Goal: Task Accomplishment & Management: Complete application form

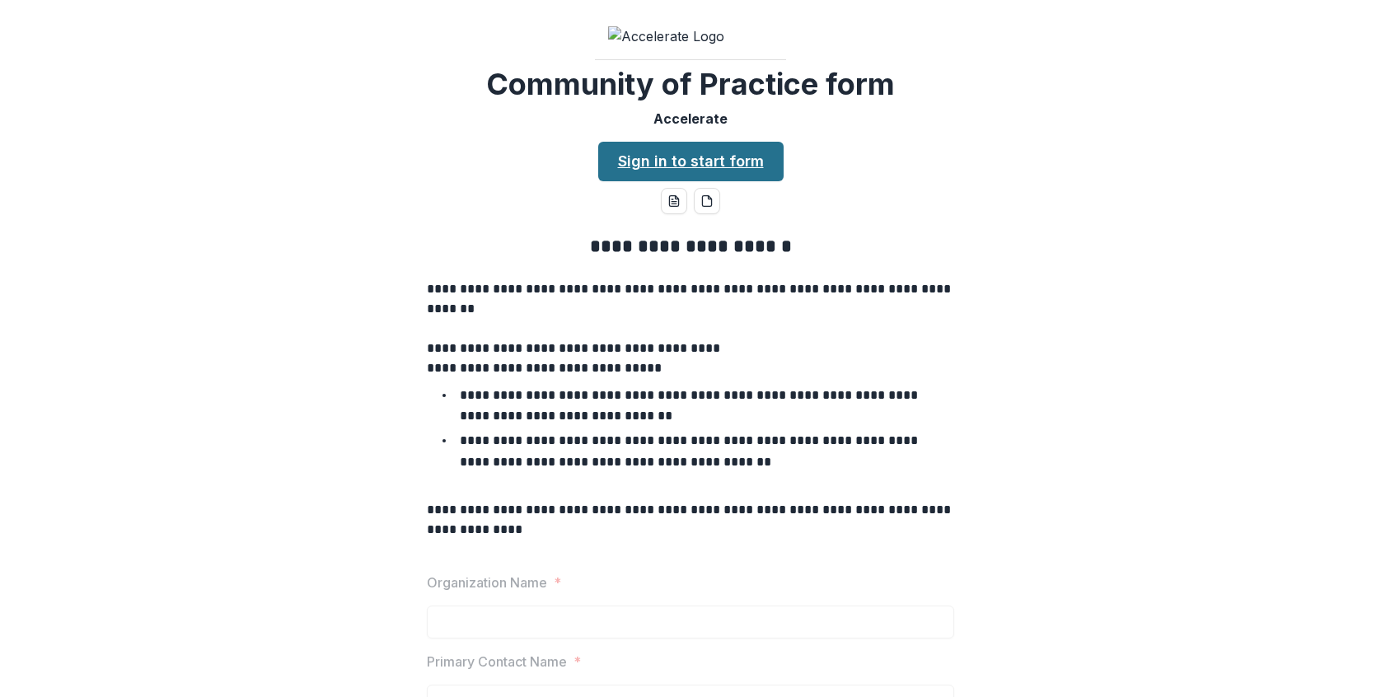
click at [721, 181] on link "Sign in to start form" at bounding box center [690, 162] width 185 height 40
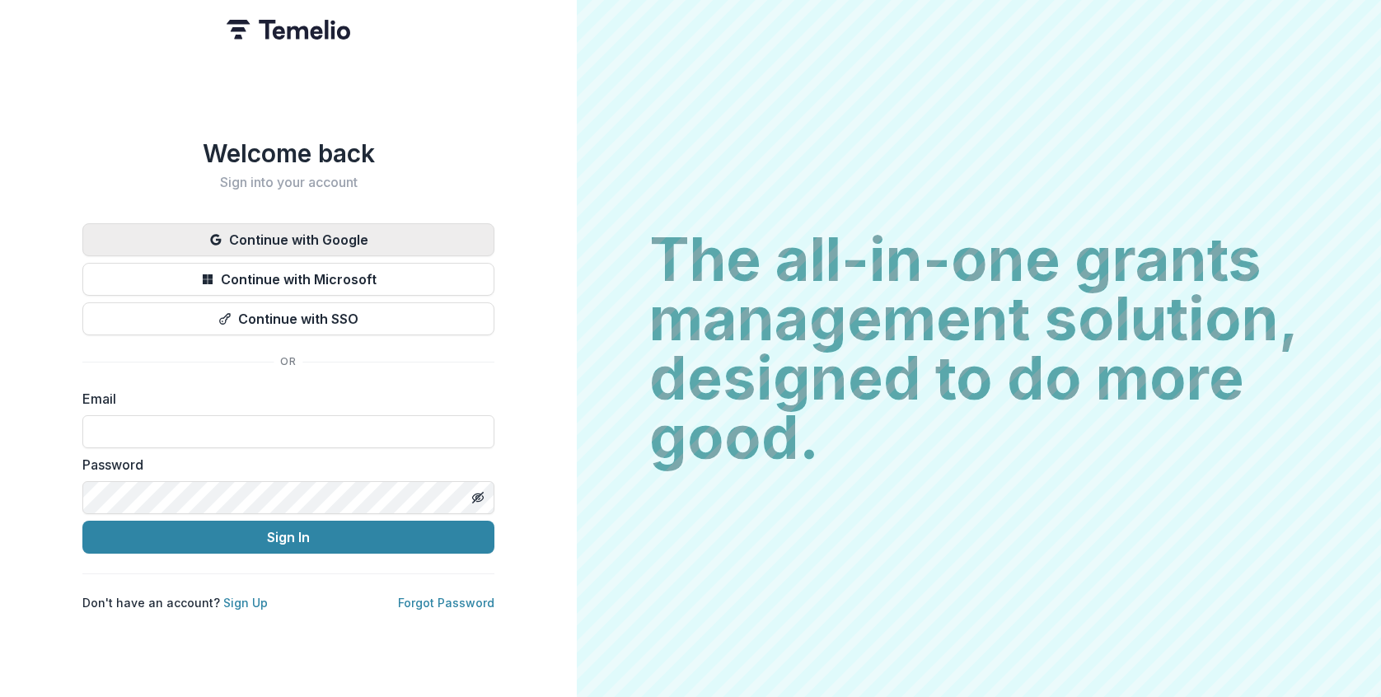
click at [292, 227] on button "Continue with Google" at bounding box center [288, 239] width 412 height 33
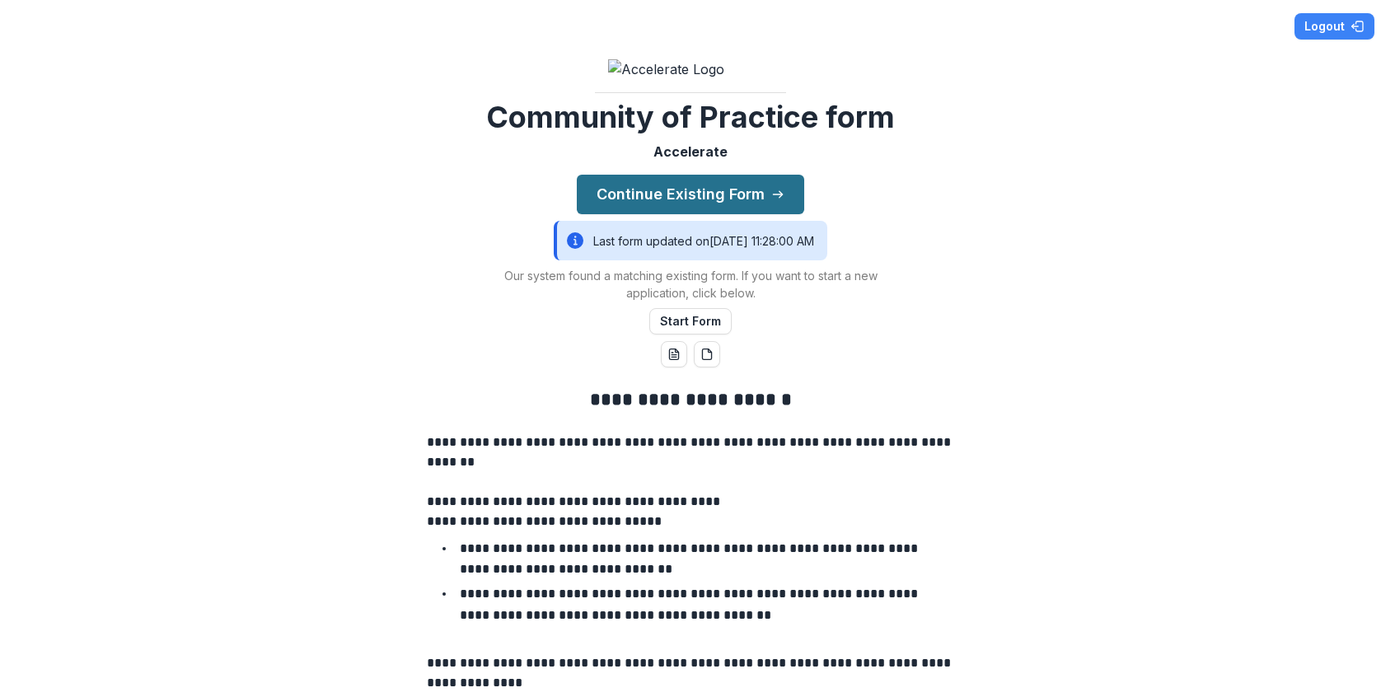
click at [754, 214] on button "Continue Existing Form" at bounding box center [690, 195] width 227 height 40
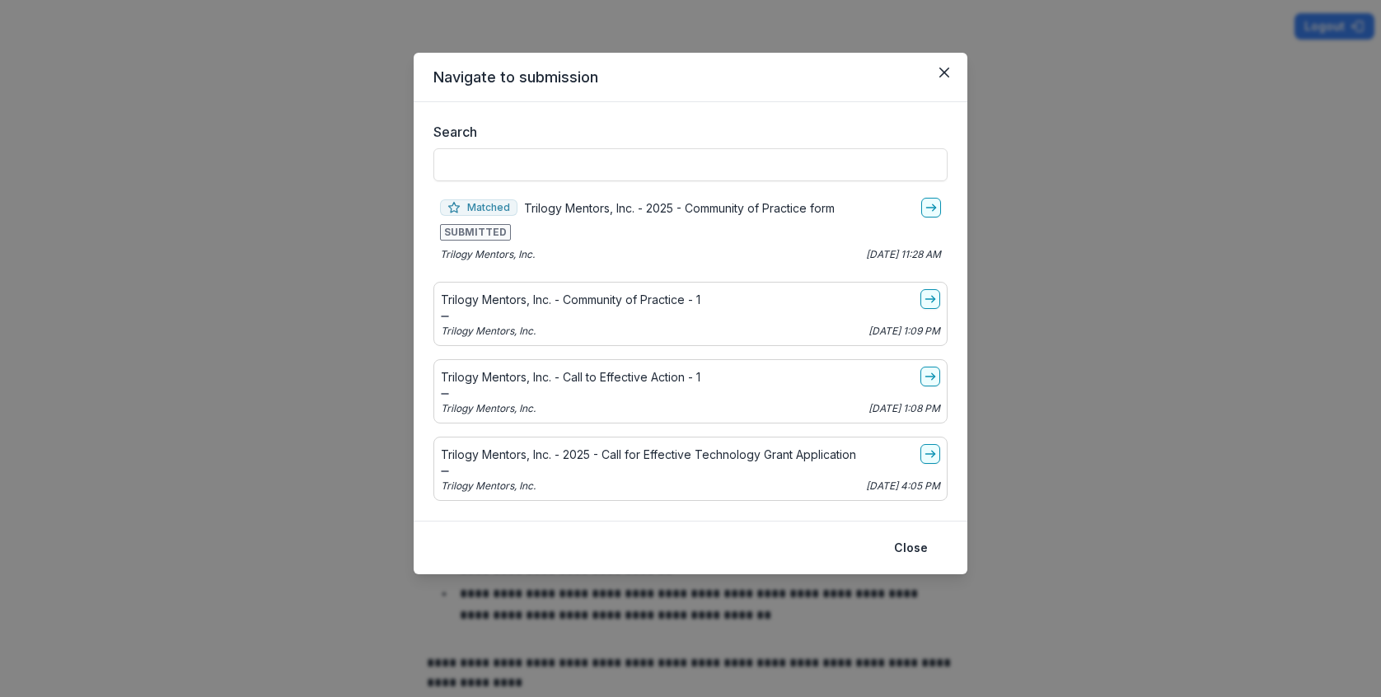
click at [744, 304] on div "Trilogy Mentors, Inc. - Community of Practice - 1" at bounding box center [690, 299] width 499 height 20
click at [679, 302] on p "Trilogy Mentors, Inc. - Community of Practice - 1" at bounding box center [571, 299] width 260 height 17
click at [929, 307] on link "go-to" at bounding box center [930, 299] width 20 height 20
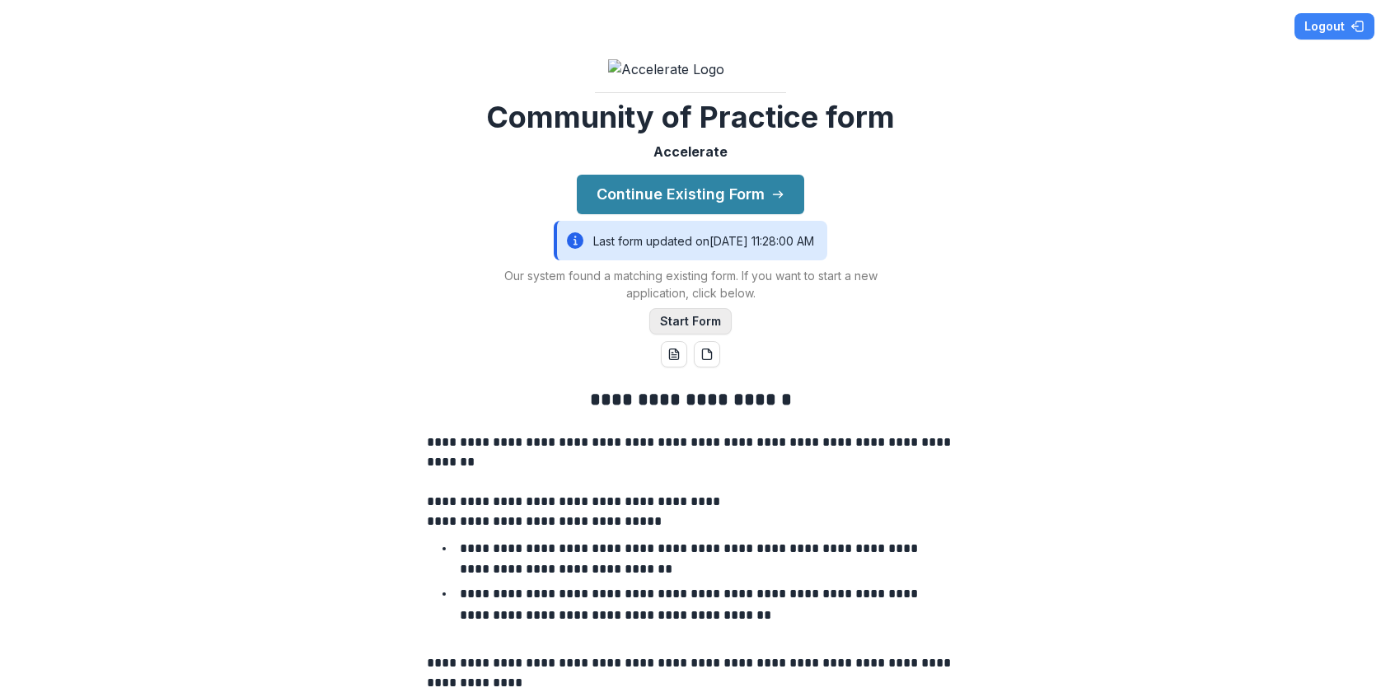
click at [683, 335] on button "Start Form" at bounding box center [690, 321] width 82 height 26
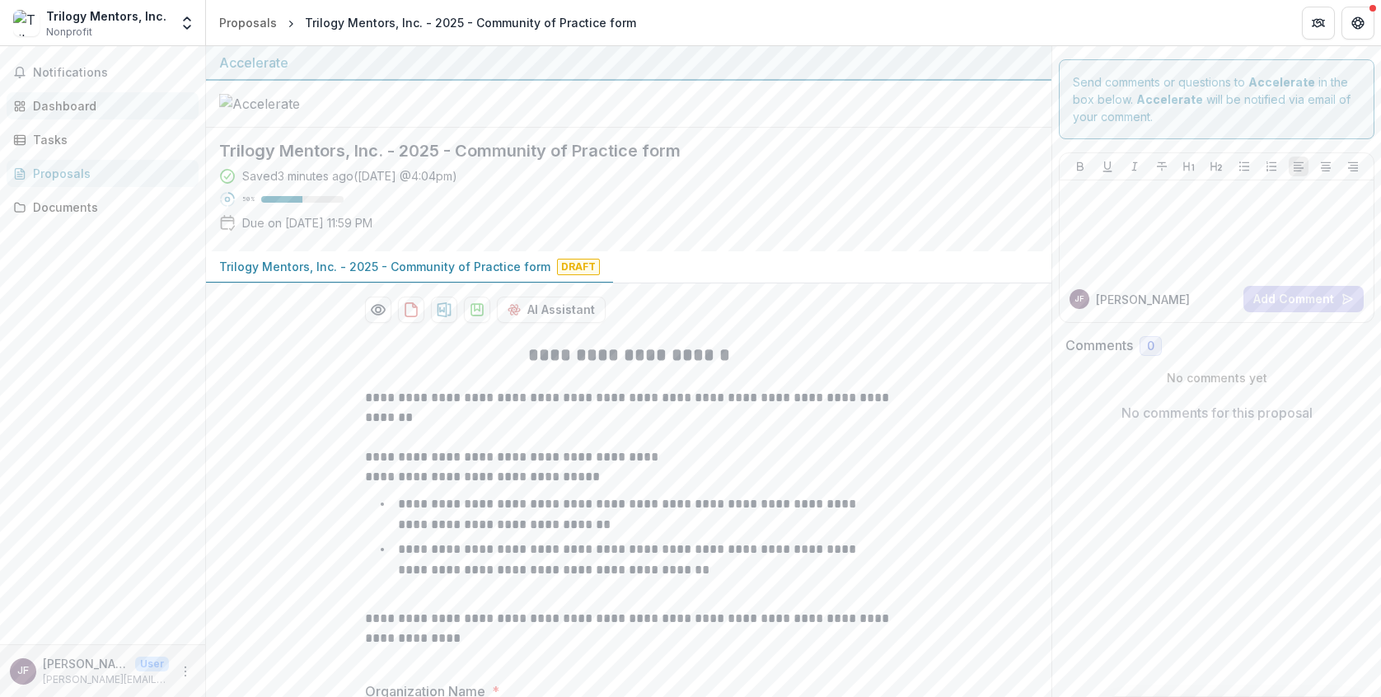
click at [48, 105] on div "Dashboard" at bounding box center [109, 105] width 152 height 17
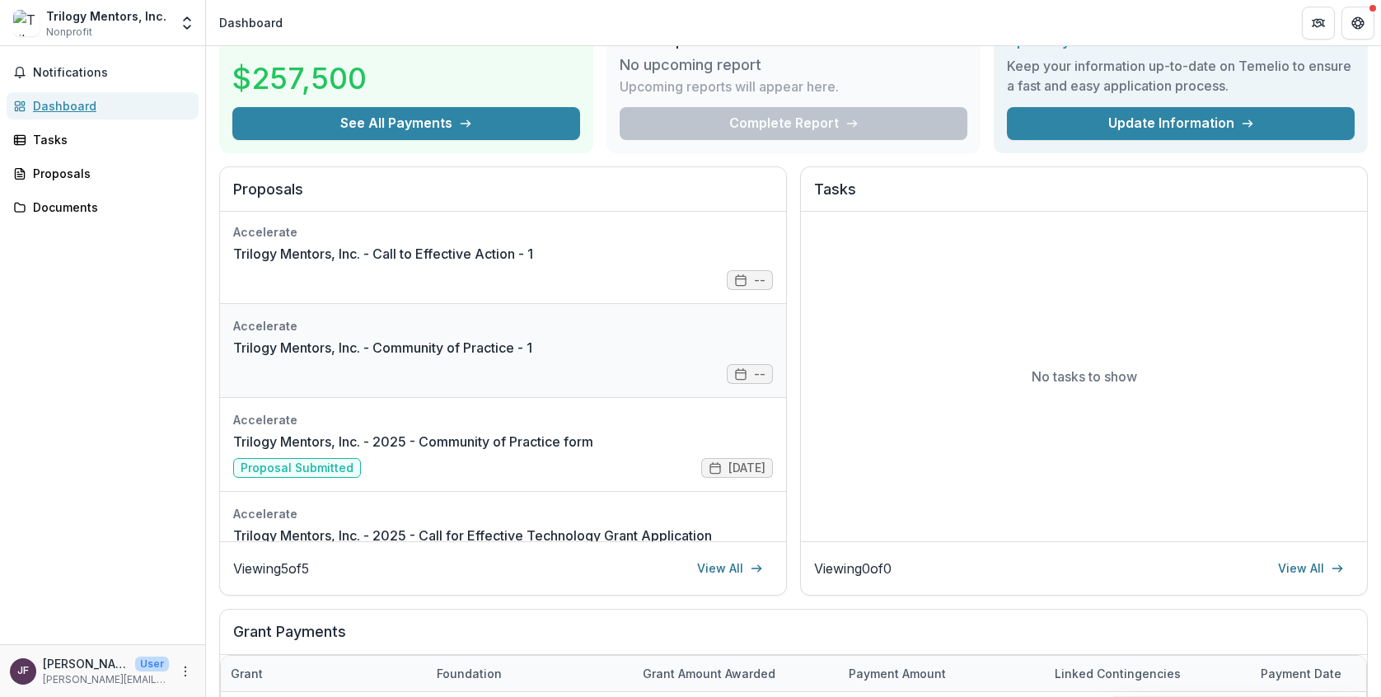
scroll to position [92, 0]
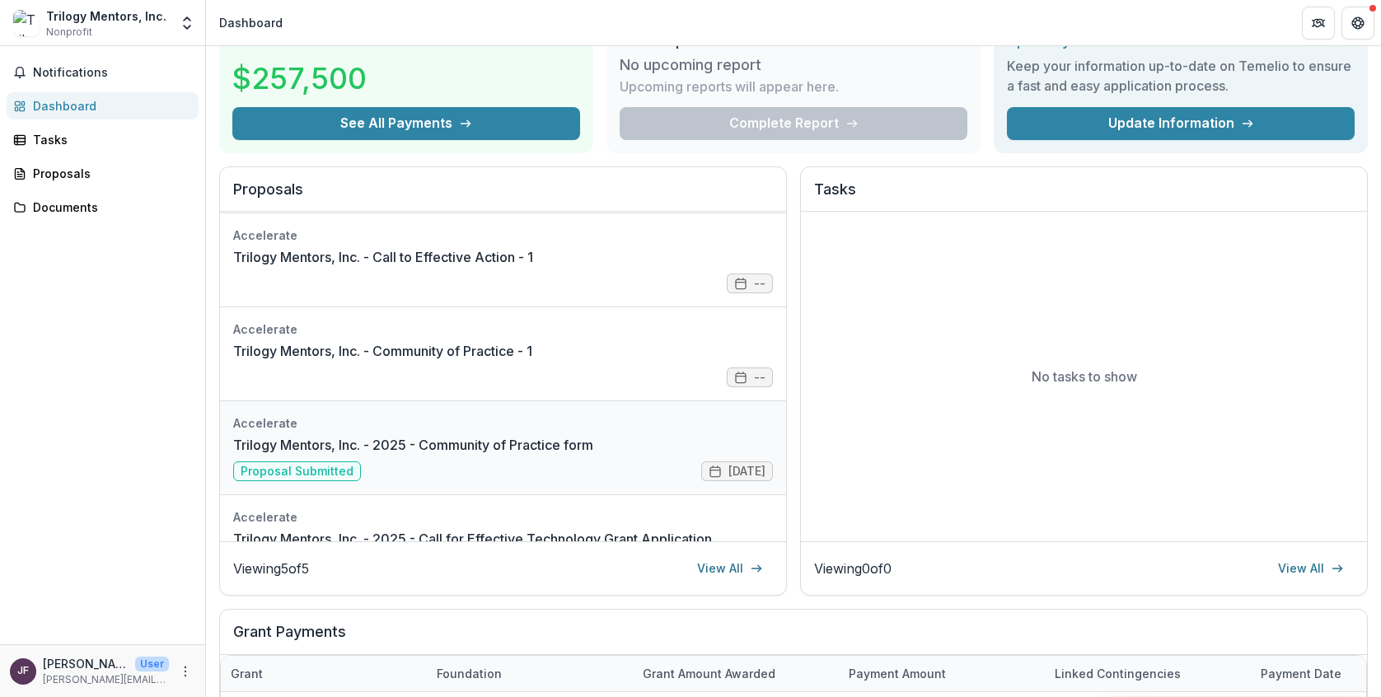
click at [593, 435] on link "Trilogy Mentors, Inc. - 2025 - Community of Practice form" at bounding box center [413, 445] width 360 height 20
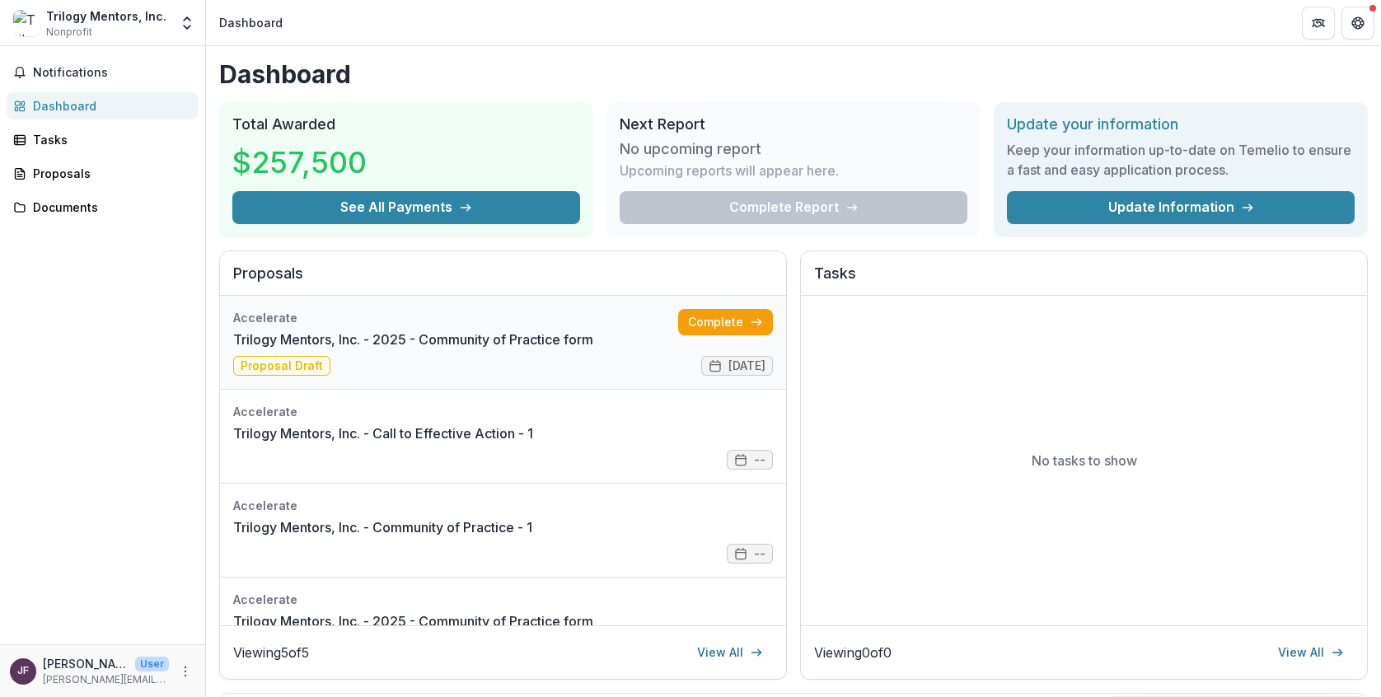
click at [593, 349] on link "Trilogy Mentors, Inc. - 2025 - Community of Practice form" at bounding box center [413, 340] width 360 height 20
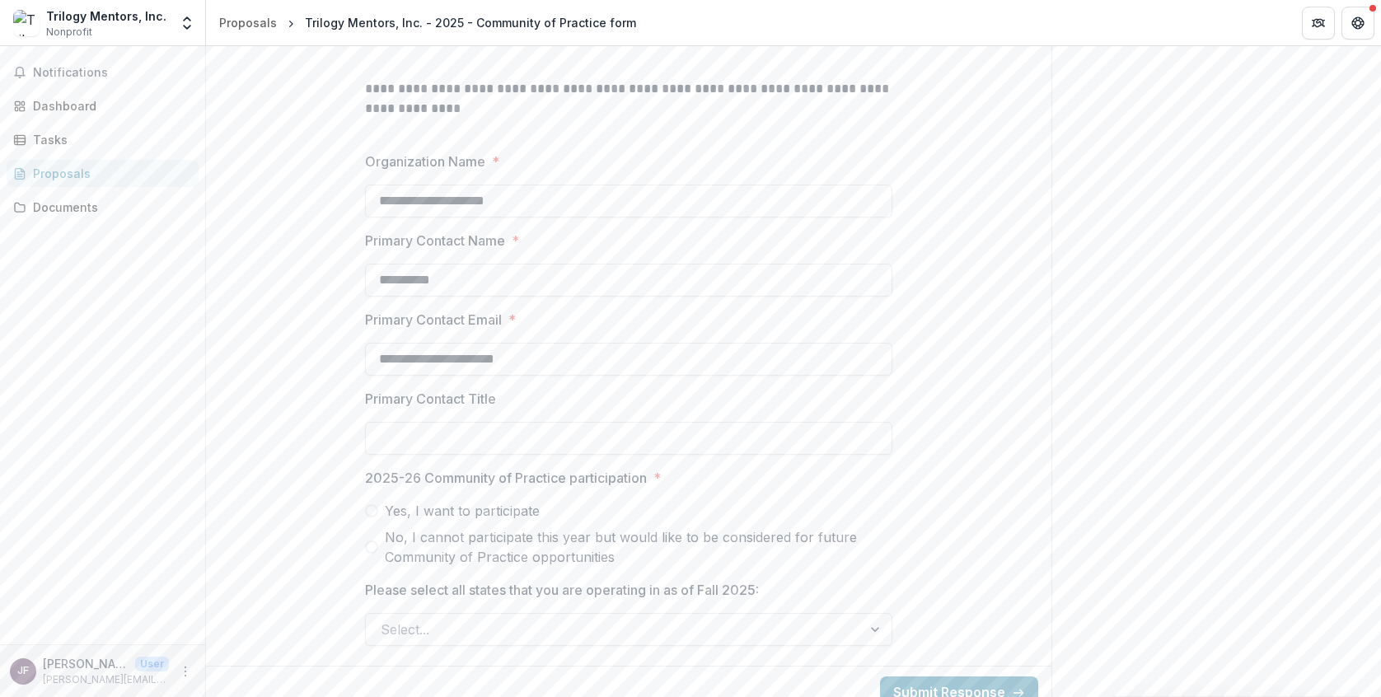
scroll to position [527, 0]
drag, startPoint x: 513, startPoint y: 404, endPoint x: 349, endPoint y: 385, distance: 164.2
click at [352, 385] on div "**********" at bounding box center [629, 231] width 554 height 859
type input "*"
type input "**********"
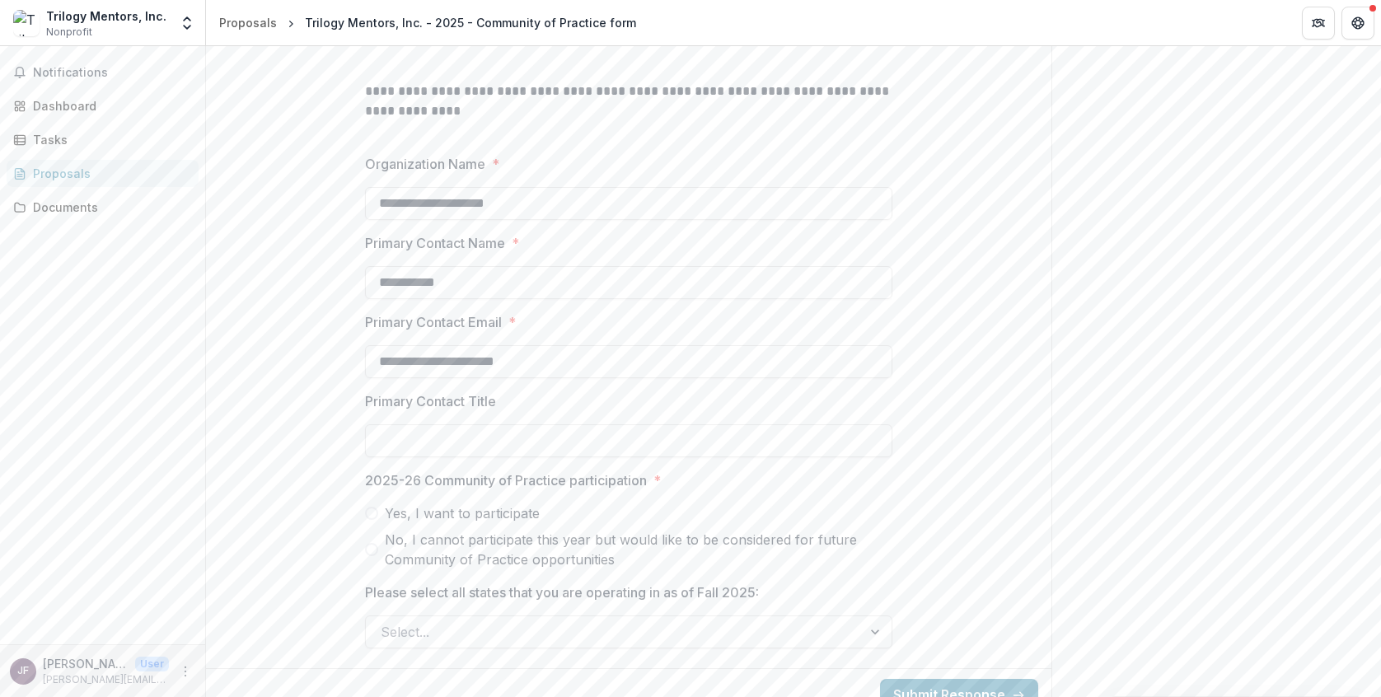
type input "**********"
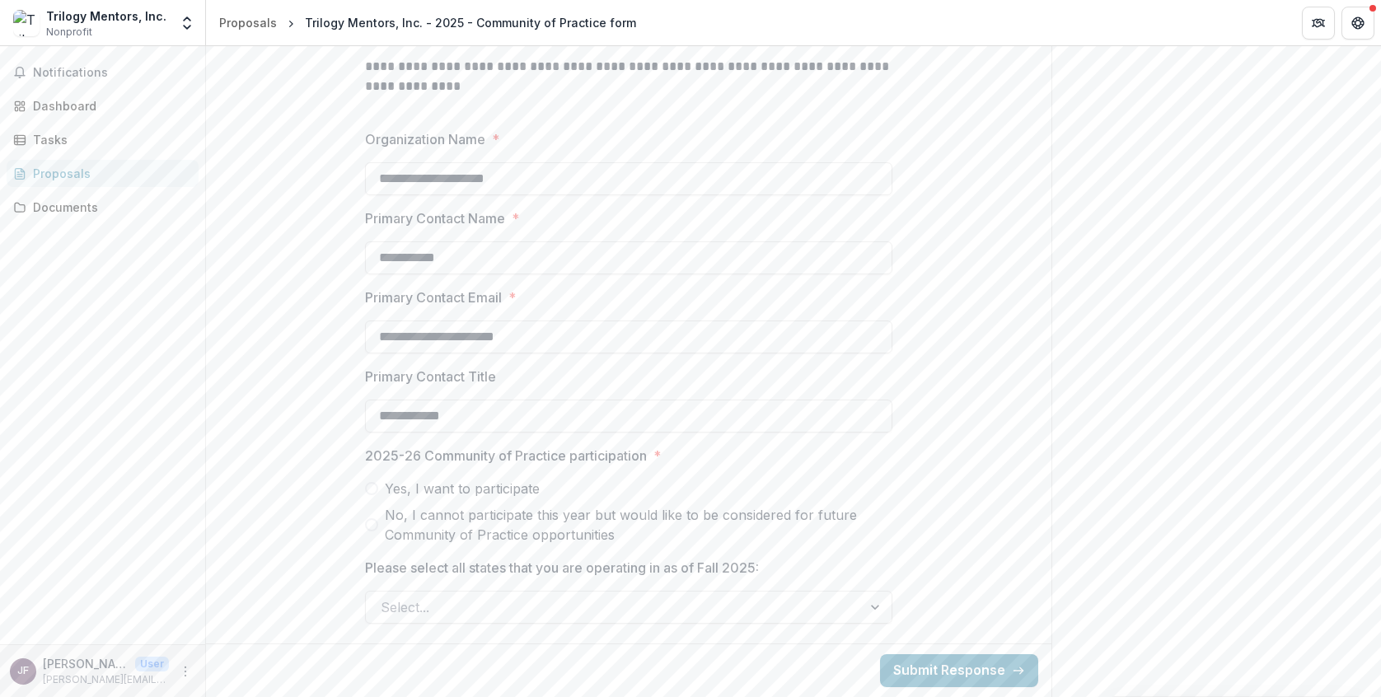
type input "**********"
click at [372, 494] on span at bounding box center [371, 488] width 13 height 13
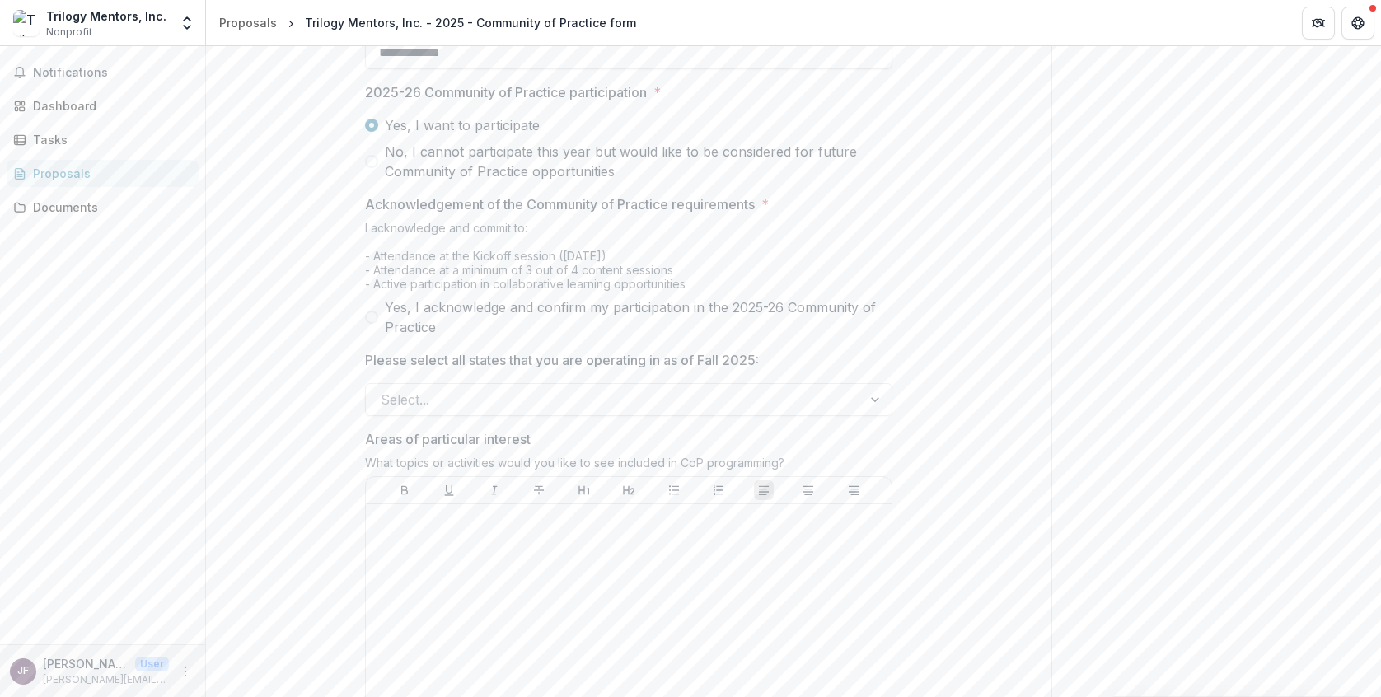
scroll to position [916, 0]
click at [650, 410] on div at bounding box center [614, 398] width 466 height 23
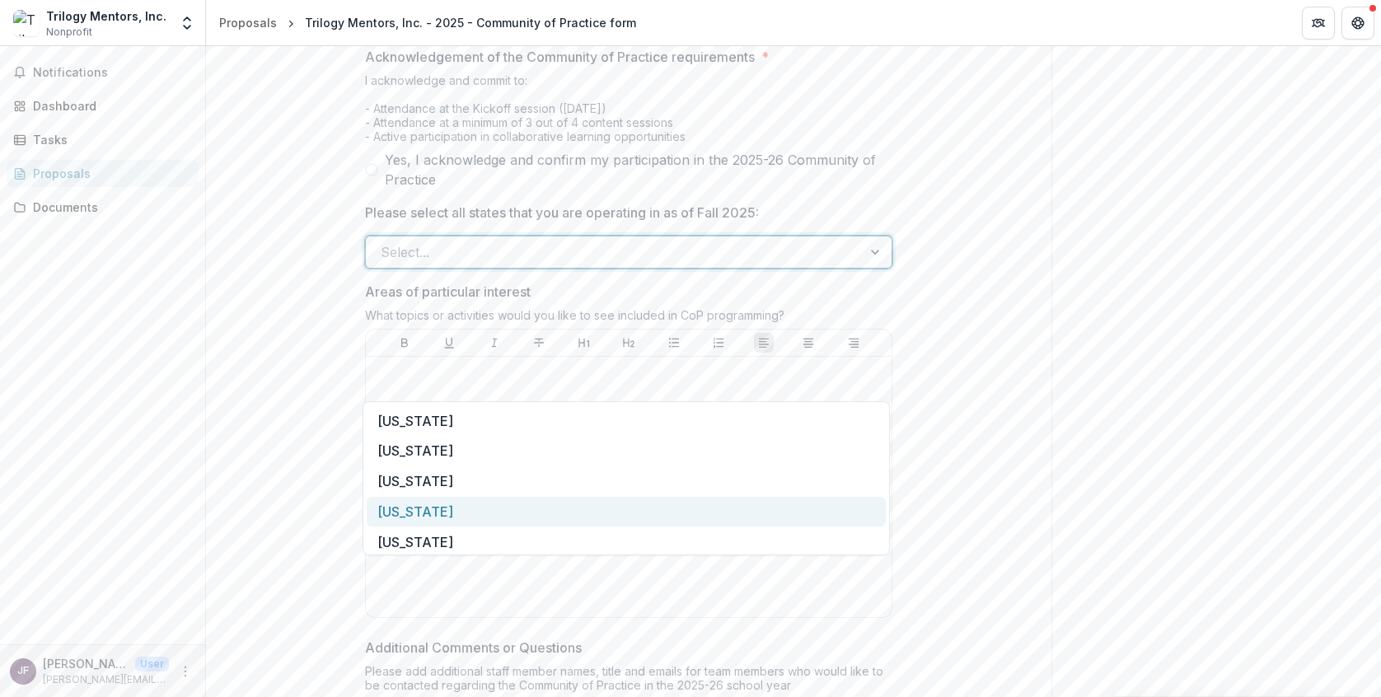
scroll to position [1051, 0]
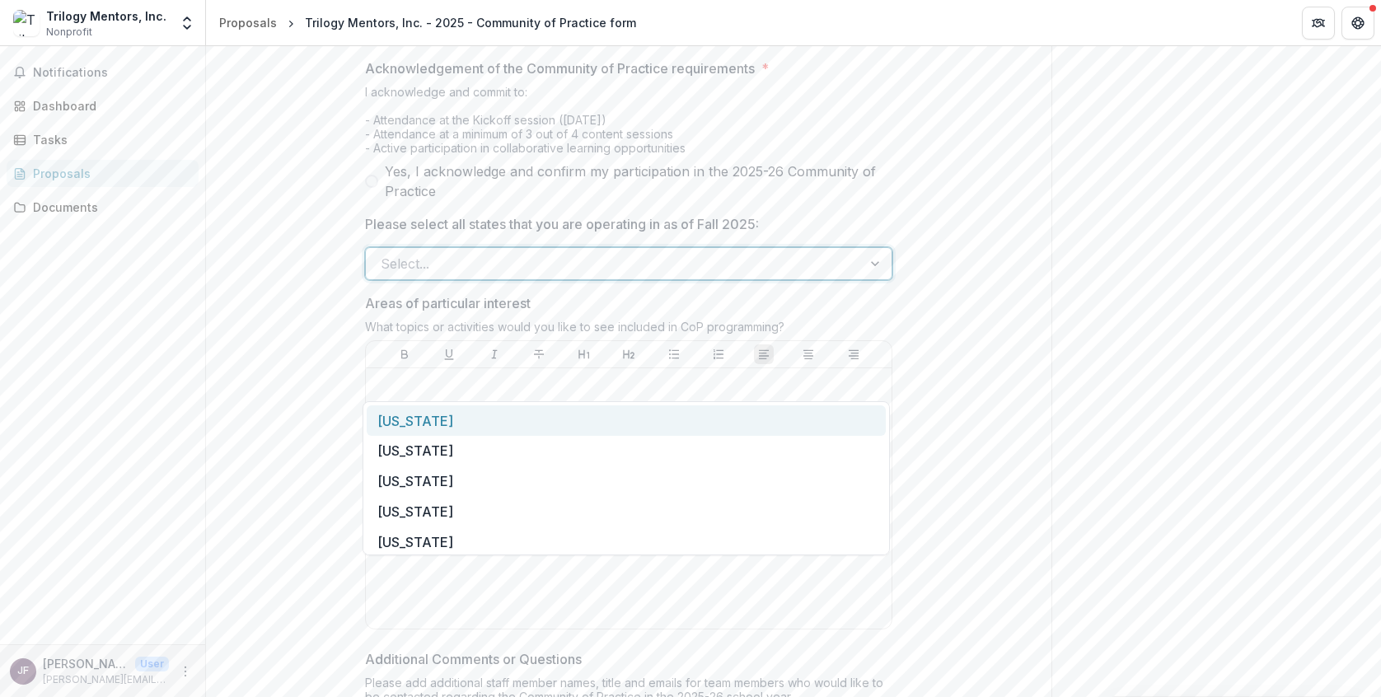
click at [635, 424] on div "Alabama" at bounding box center [626, 420] width 519 height 30
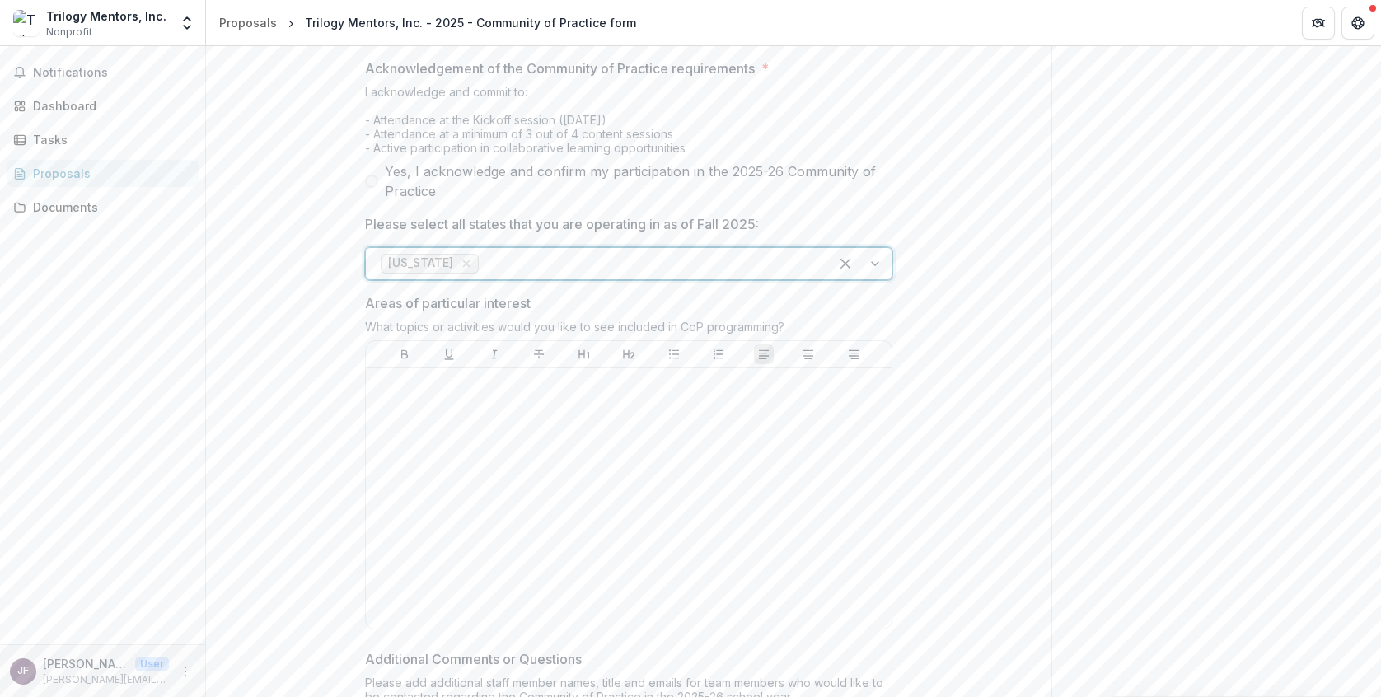
click at [663, 275] on div at bounding box center [648, 263] width 332 height 23
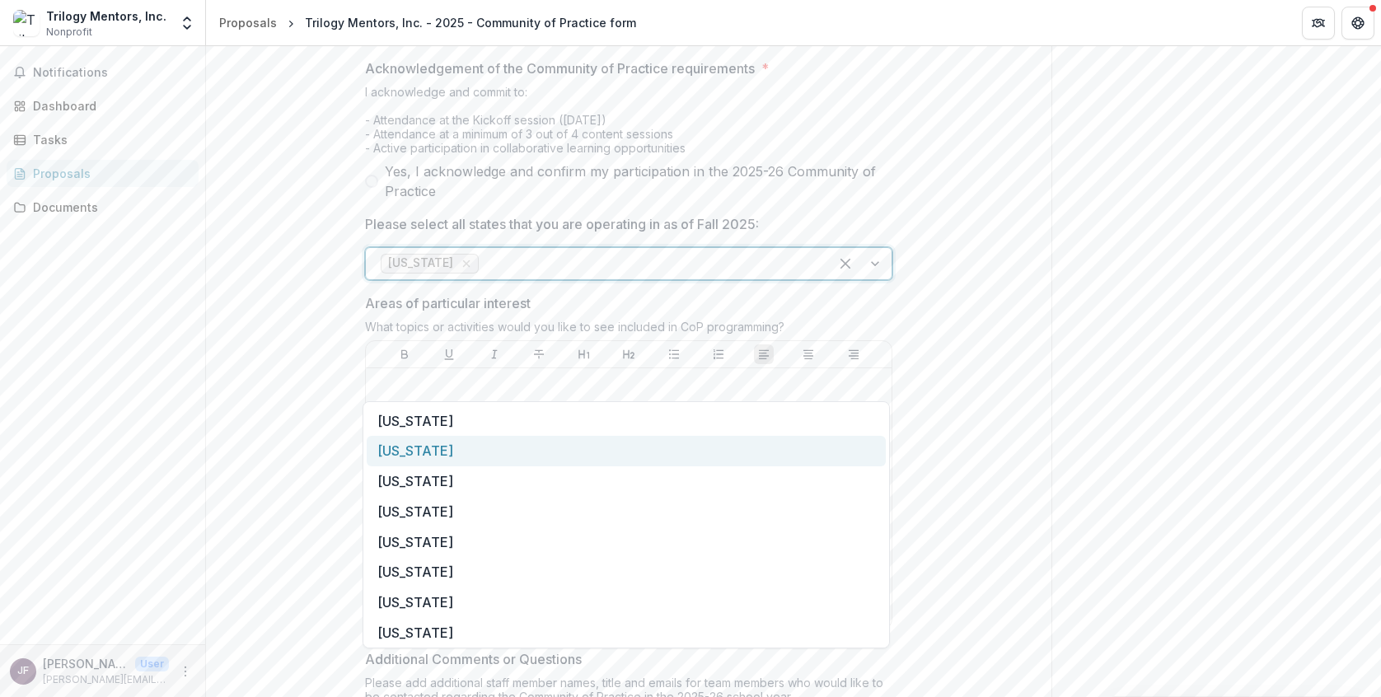
click at [640, 453] on div "Arizona" at bounding box center [626, 451] width 519 height 30
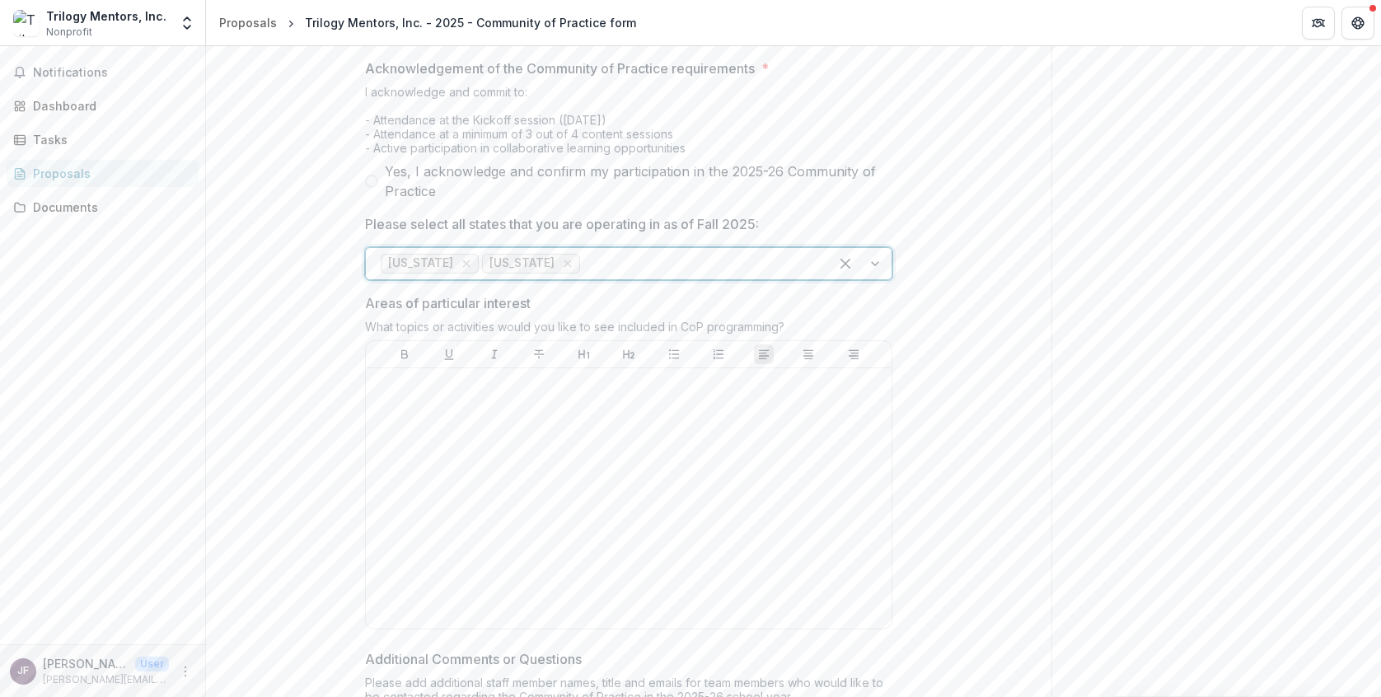
click at [662, 275] on div at bounding box center [698, 263] width 231 height 23
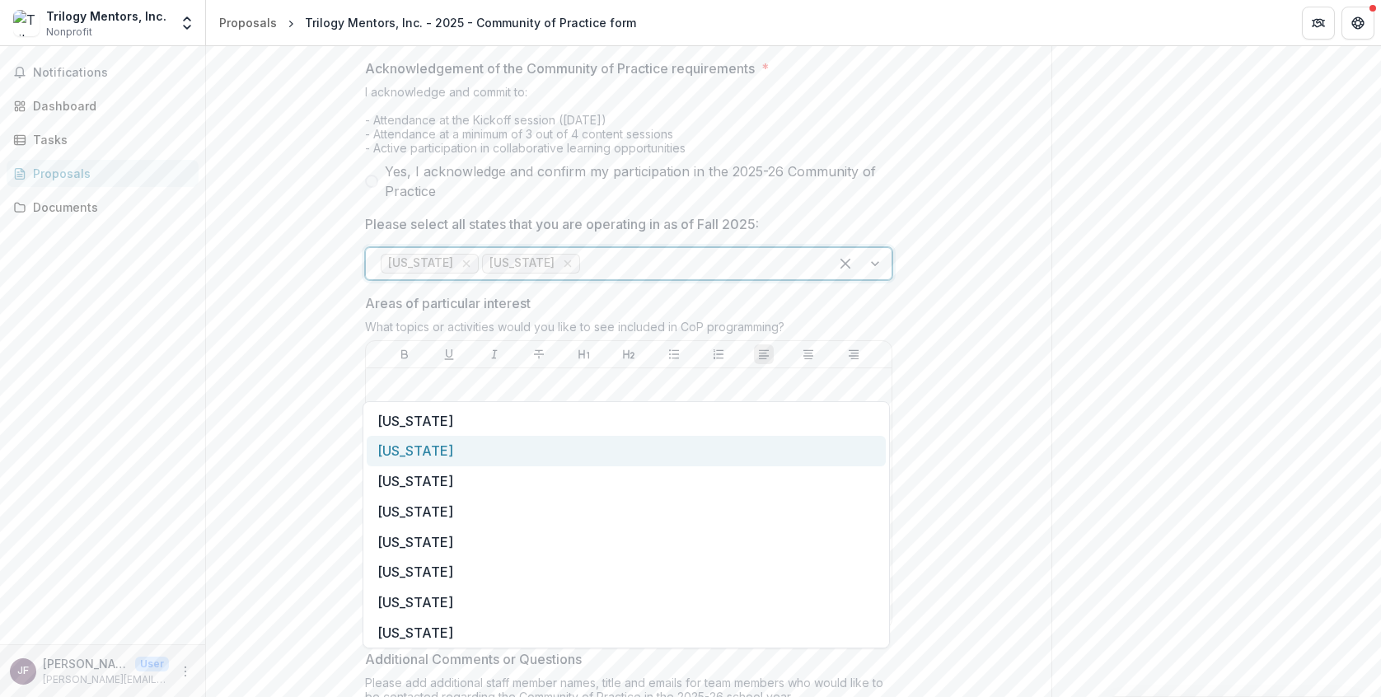
click at [597, 451] on div "Arkansas" at bounding box center [626, 451] width 519 height 30
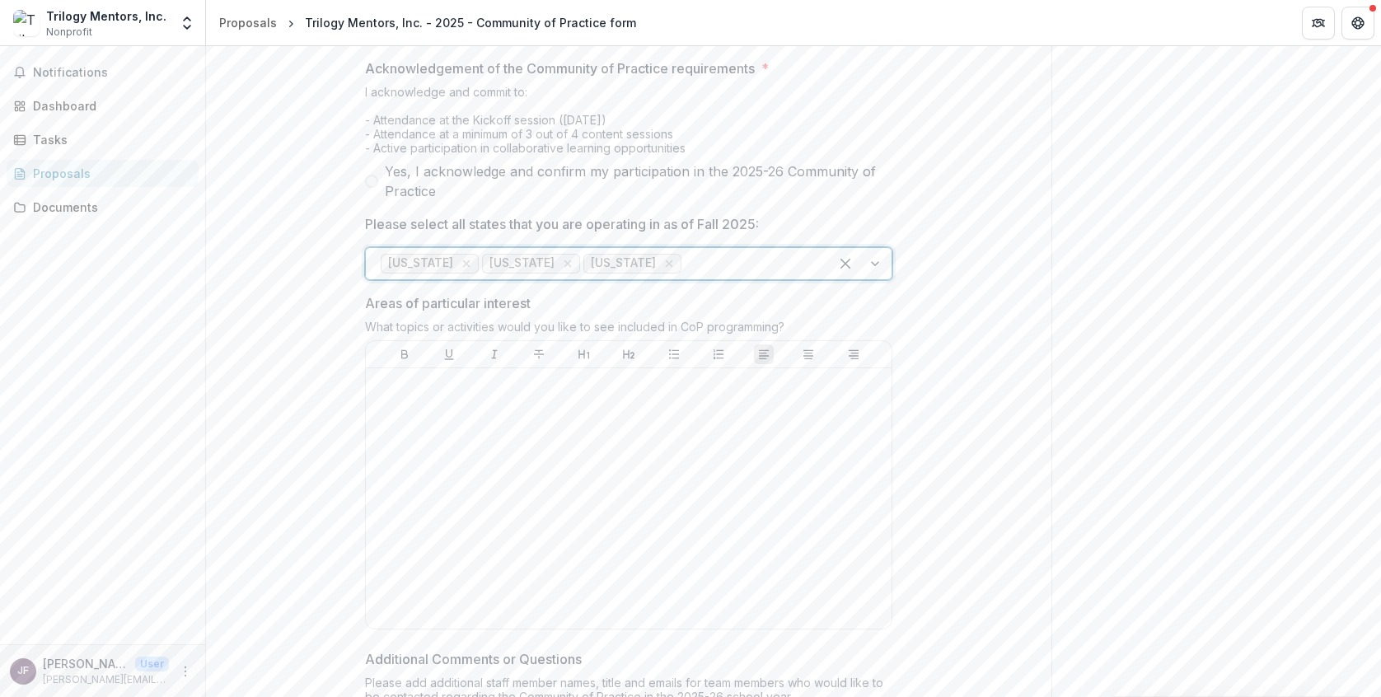
click at [685, 275] on div at bounding box center [749, 263] width 129 height 23
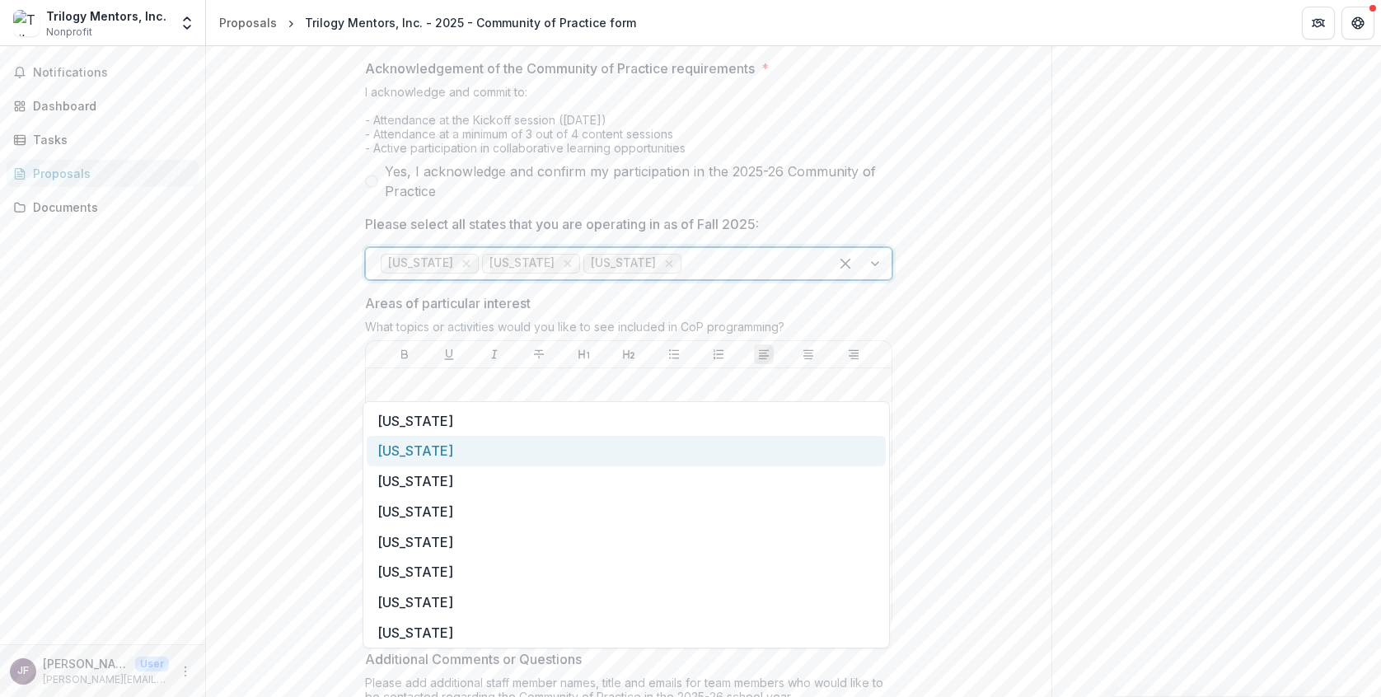
click at [616, 445] on div "California" at bounding box center [626, 451] width 519 height 30
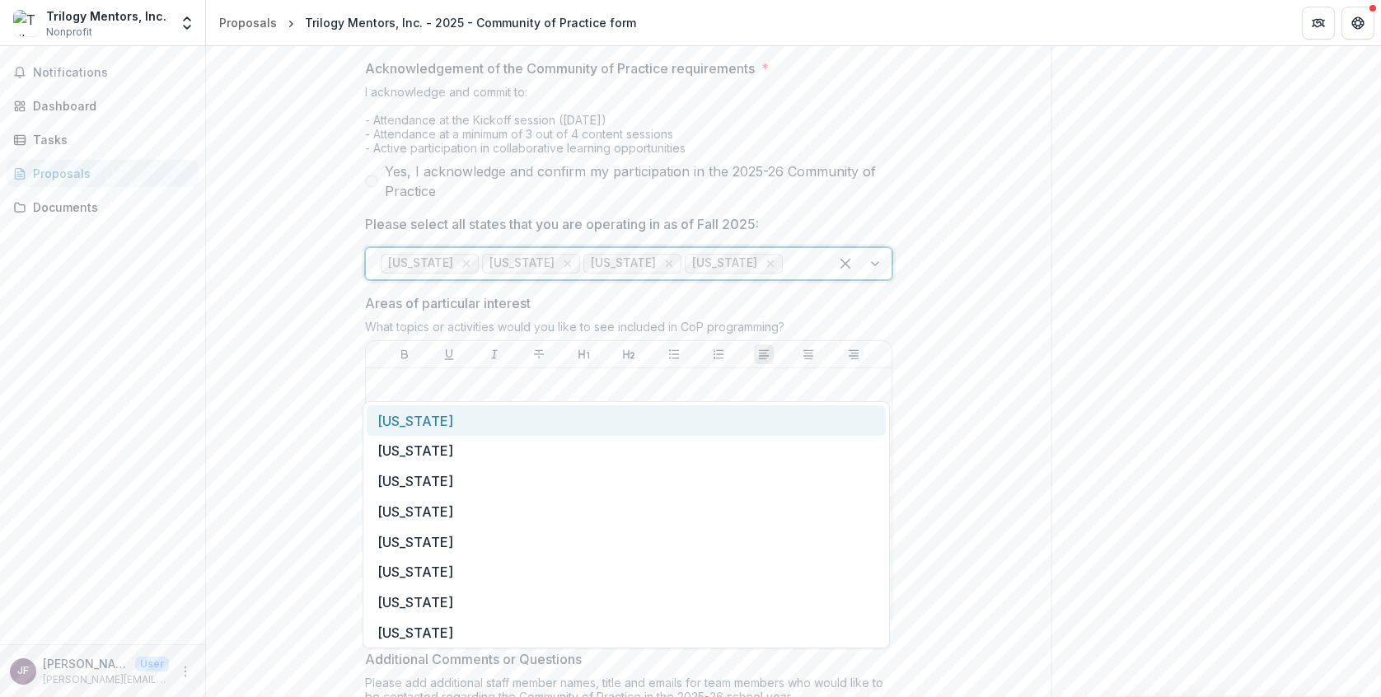
click at [786, 275] on div at bounding box center [800, 263] width 28 height 23
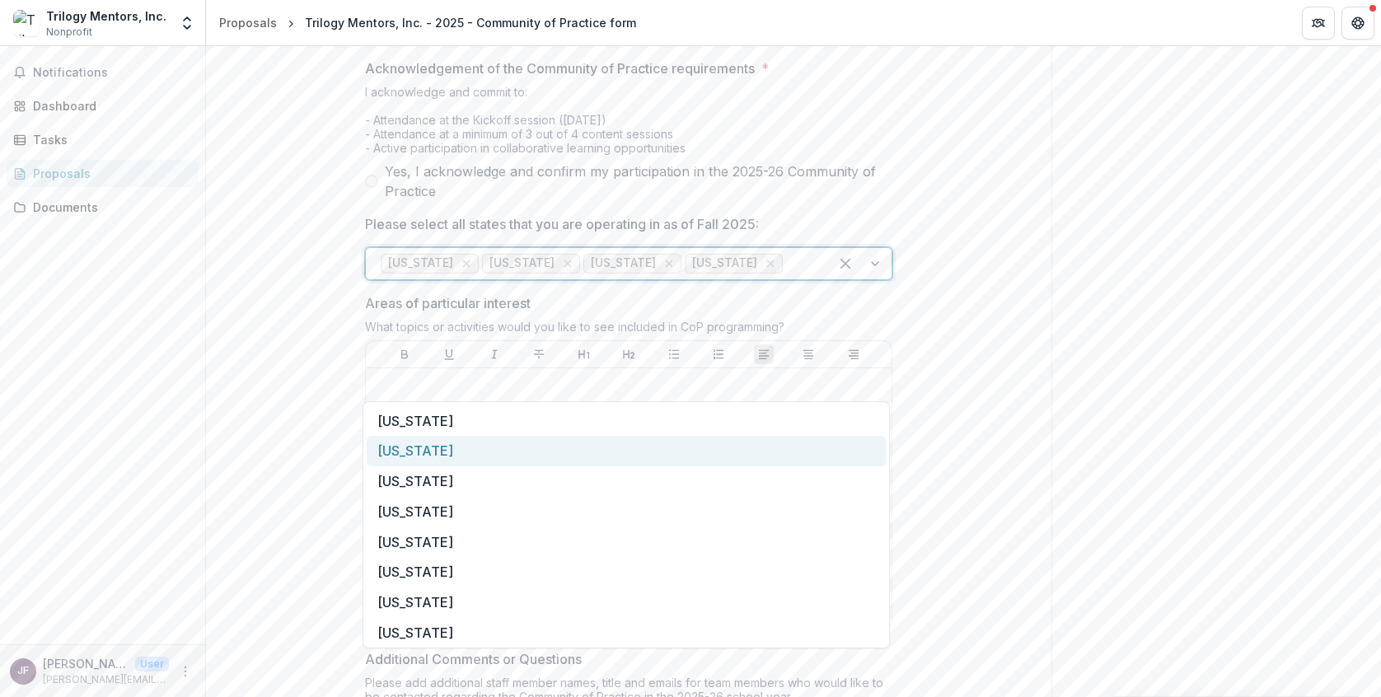
click at [677, 447] on div "Colorado" at bounding box center [626, 451] width 519 height 30
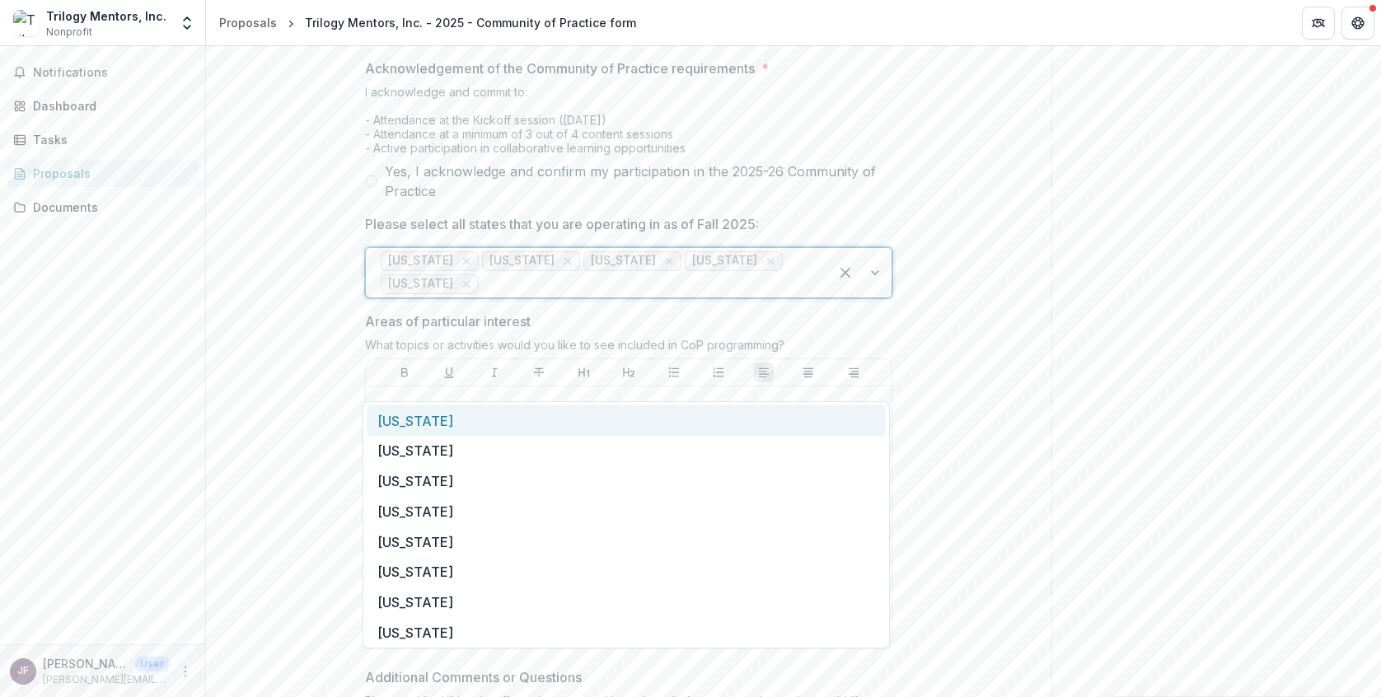
click at [486, 294] on input "Please select all states that you are operating in as of Fall 2025:" at bounding box center [484, 284] width 4 height 20
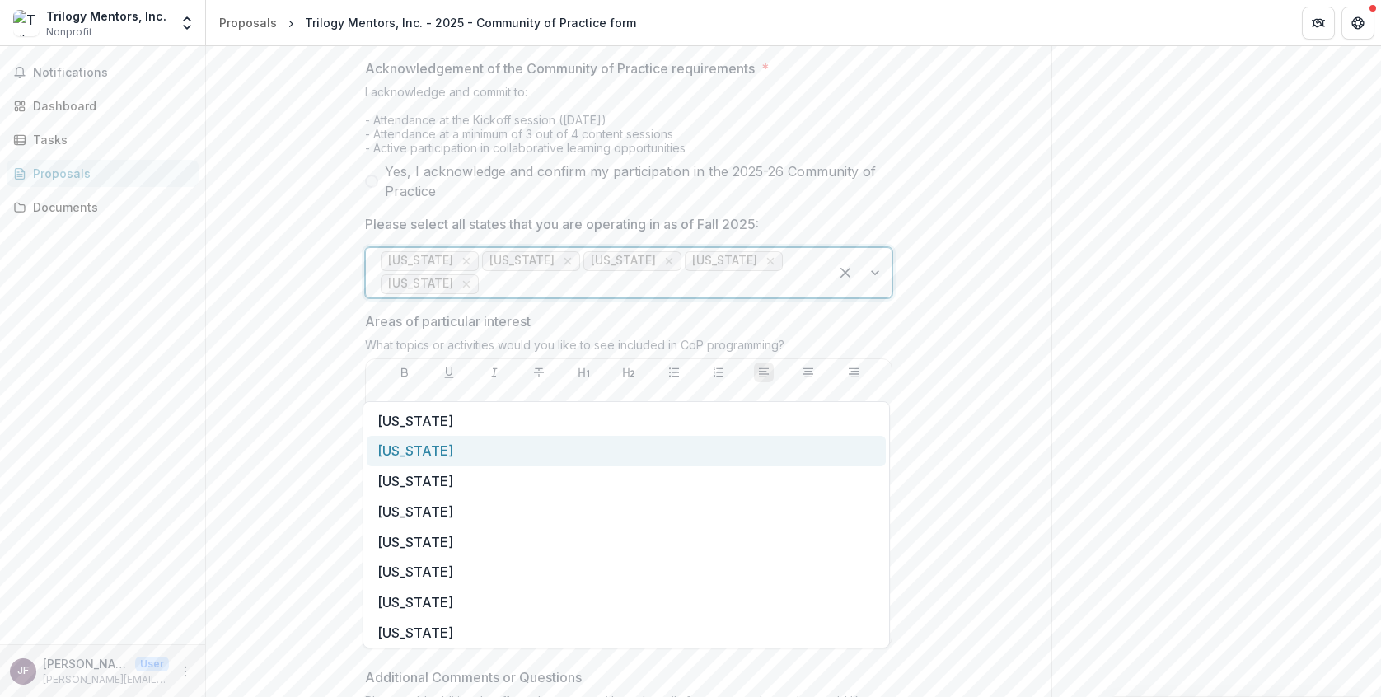
click at [667, 447] on div "Connecticut" at bounding box center [626, 451] width 519 height 30
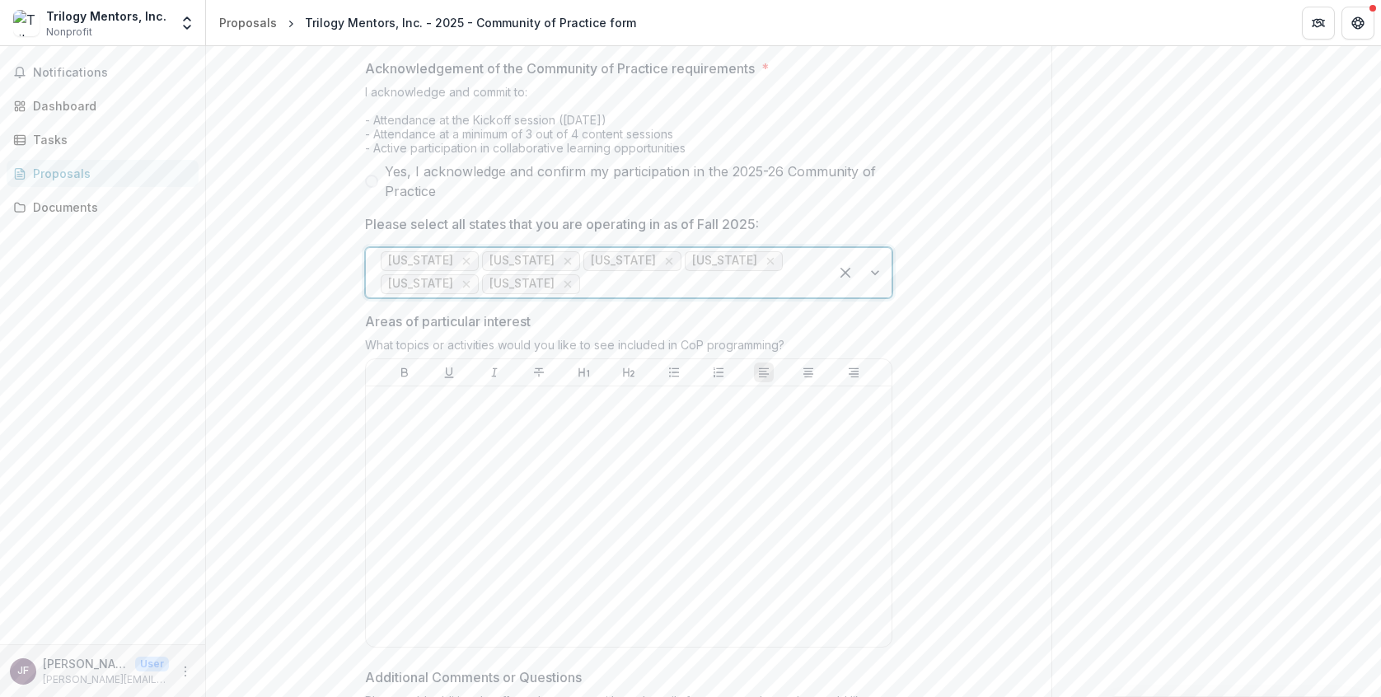
click at [667, 296] on div at bounding box center [698, 284] width 231 height 23
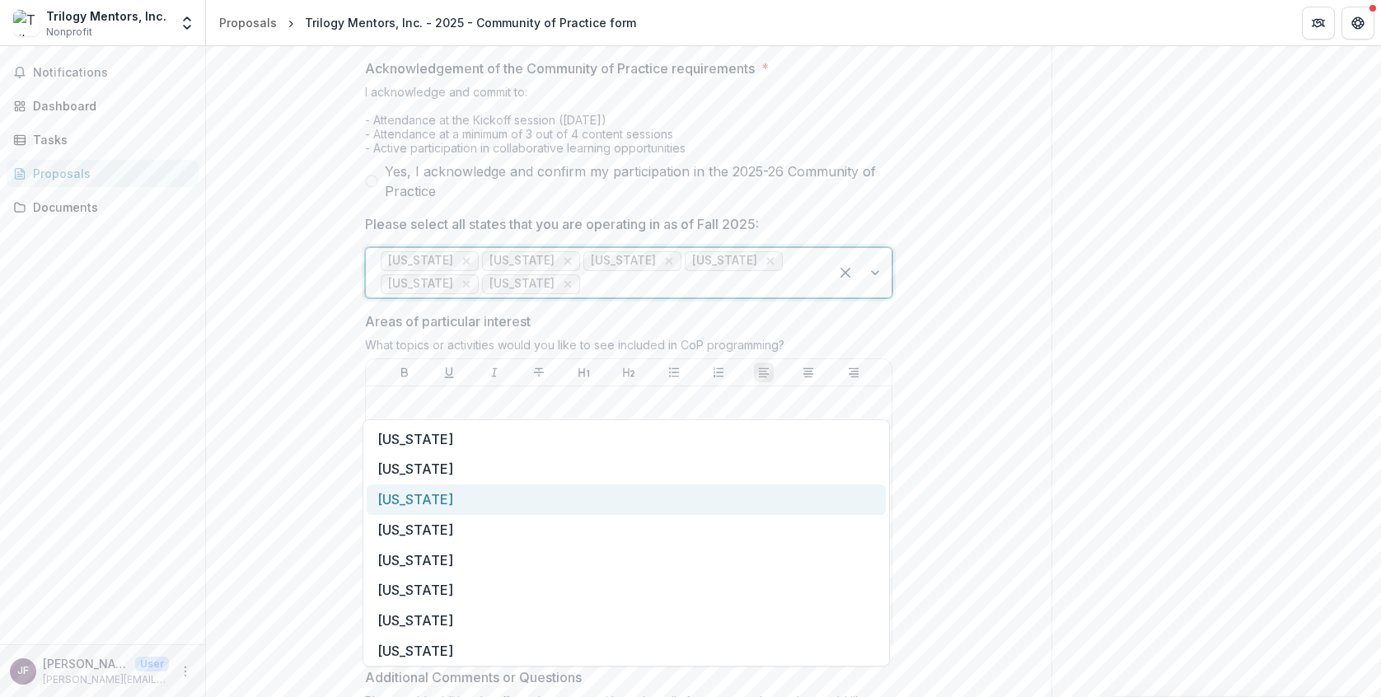
click at [609, 489] on div "District of Columbia" at bounding box center [626, 500] width 519 height 30
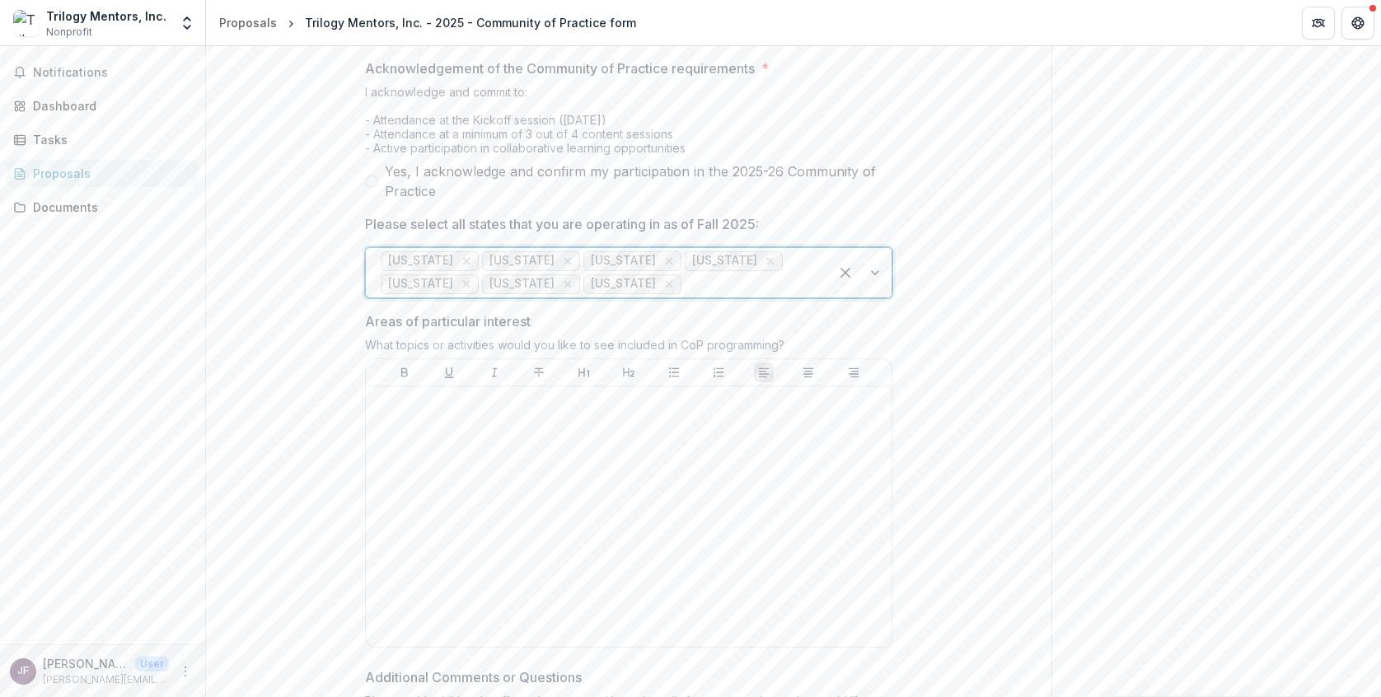
click at [685, 296] on div at bounding box center [749, 284] width 129 height 23
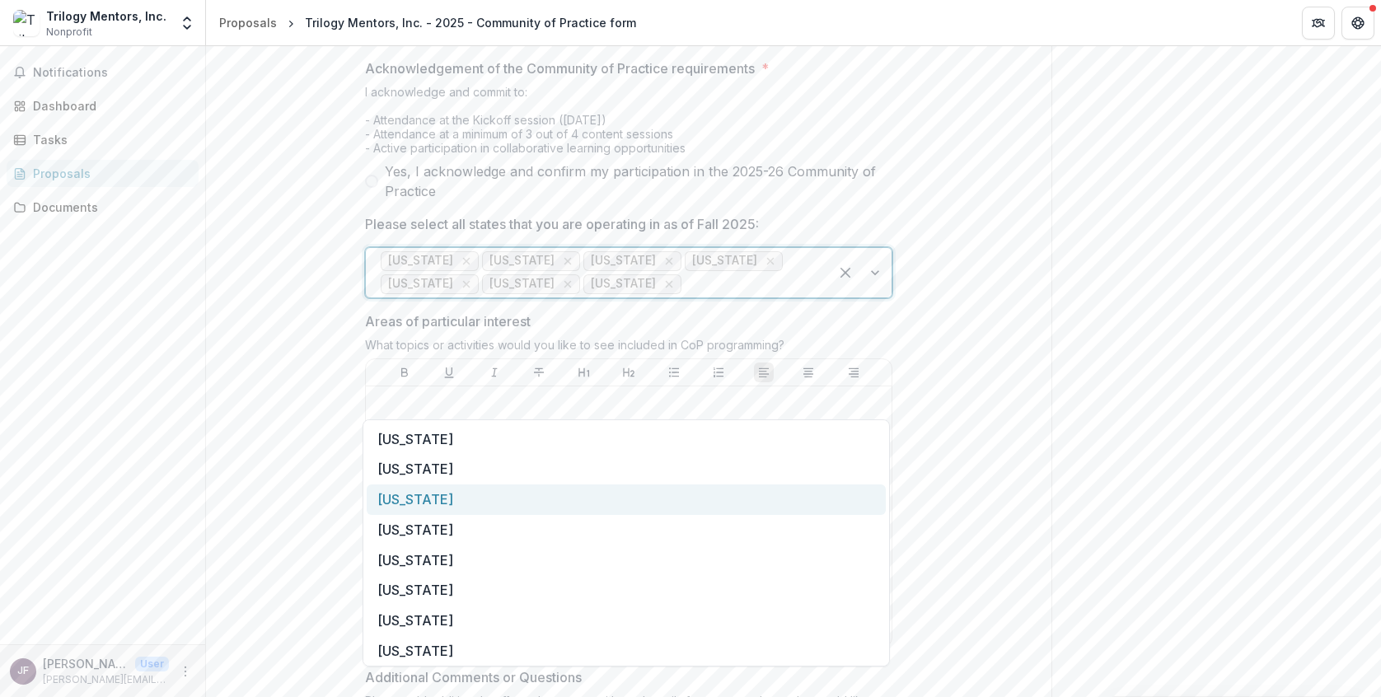
click at [608, 485] on div "Florida" at bounding box center [626, 500] width 519 height 30
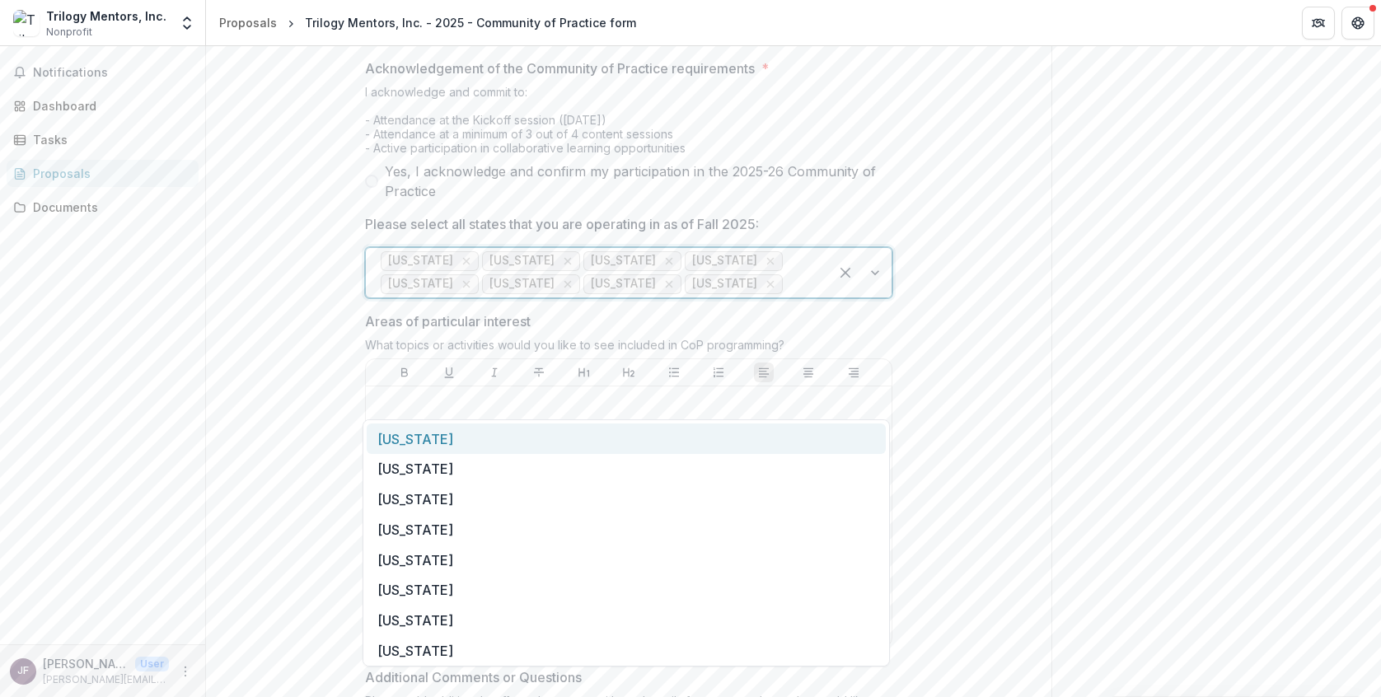
click at [786, 296] on div at bounding box center [800, 284] width 28 height 23
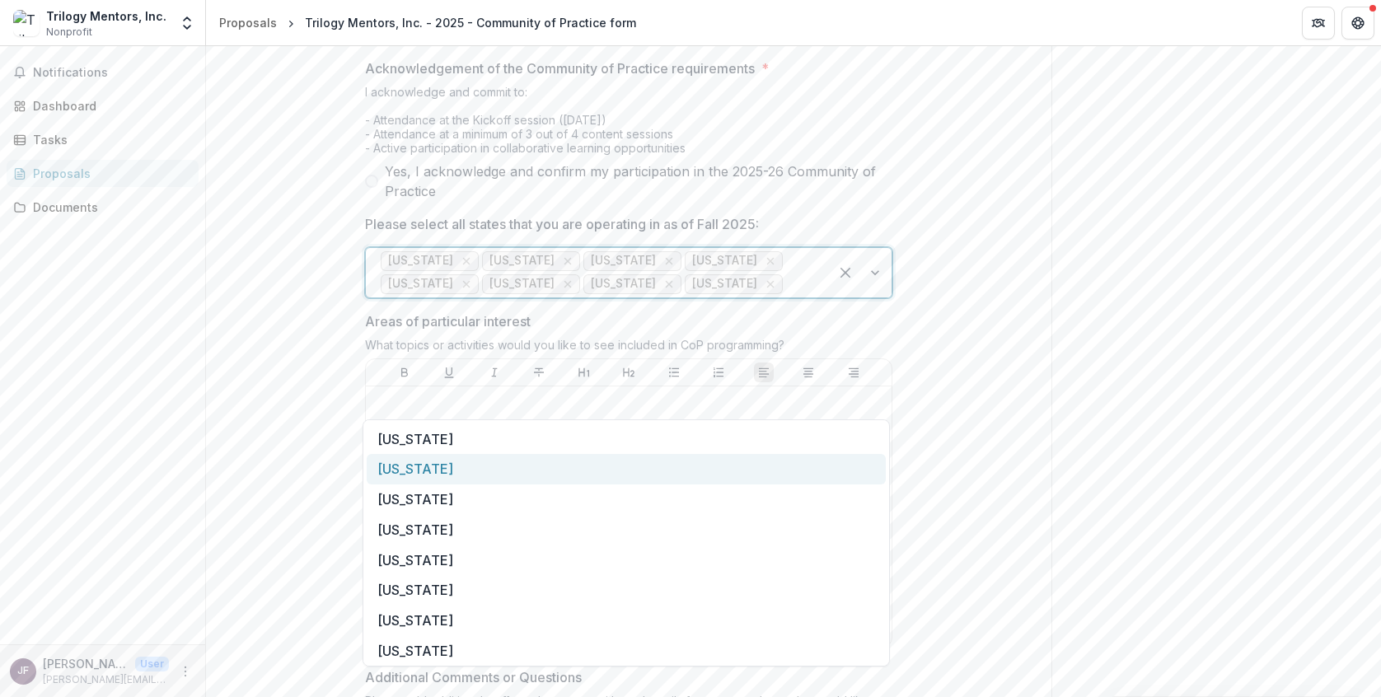
click at [677, 461] on div "Delaware" at bounding box center [626, 469] width 519 height 30
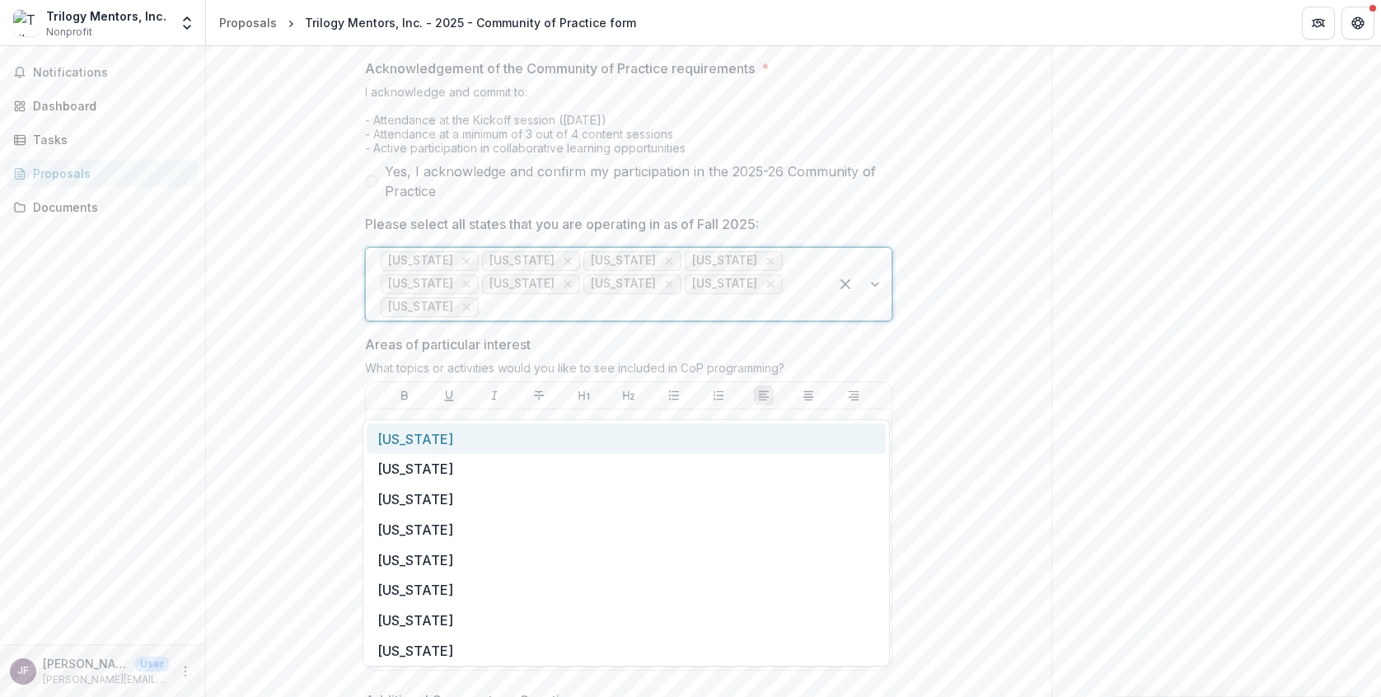
click at [793, 319] on div at bounding box center [648, 307] width 332 height 23
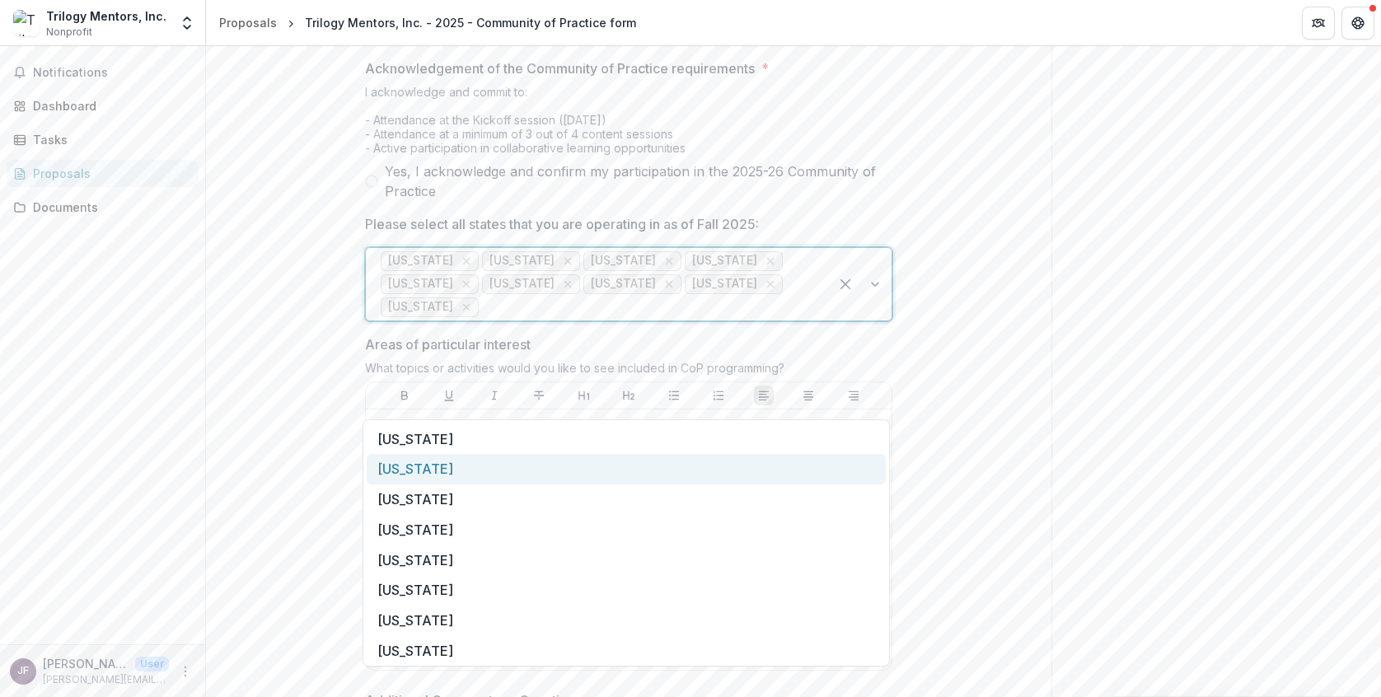
click at [726, 466] on div "Georgia" at bounding box center [626, 469] width 519 height 30
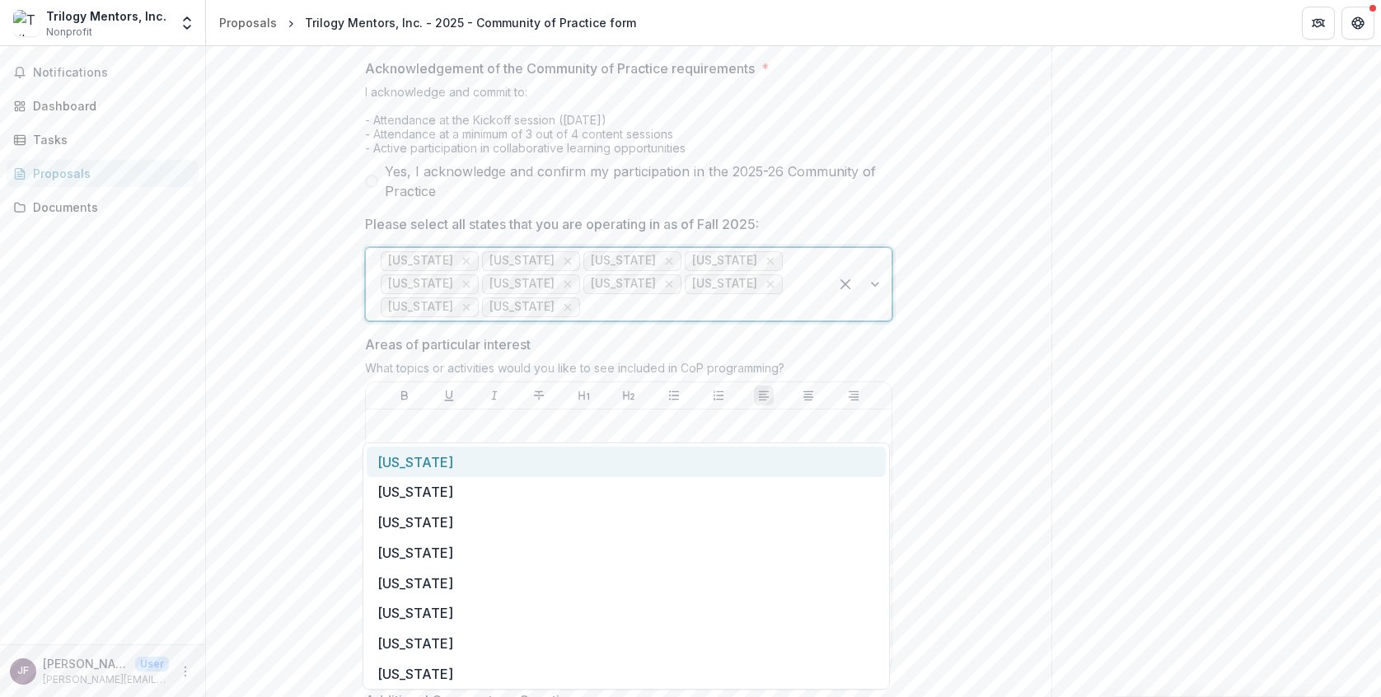
click at [691, 319] on div at bounding box center [698, 307] width 231 height 23
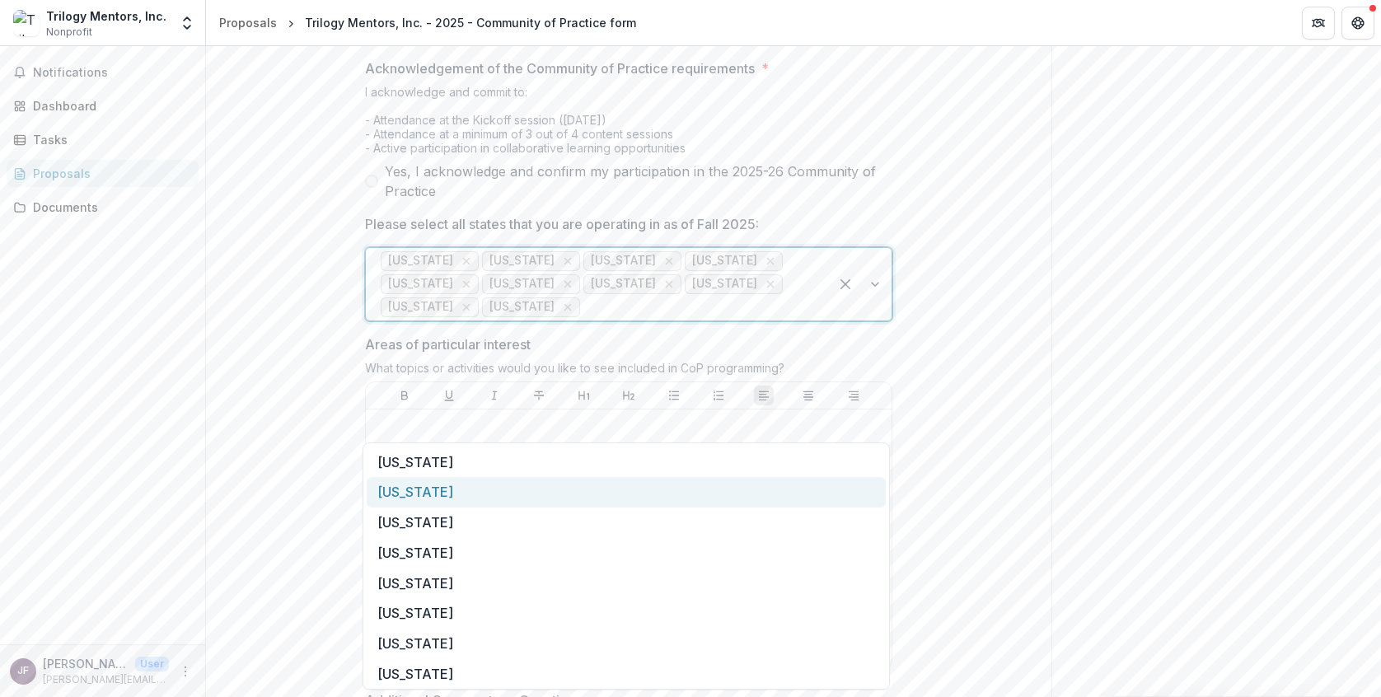
click at [590, 486] on div "Hawaii" at bounding box center [626, 492] width 519 height 30
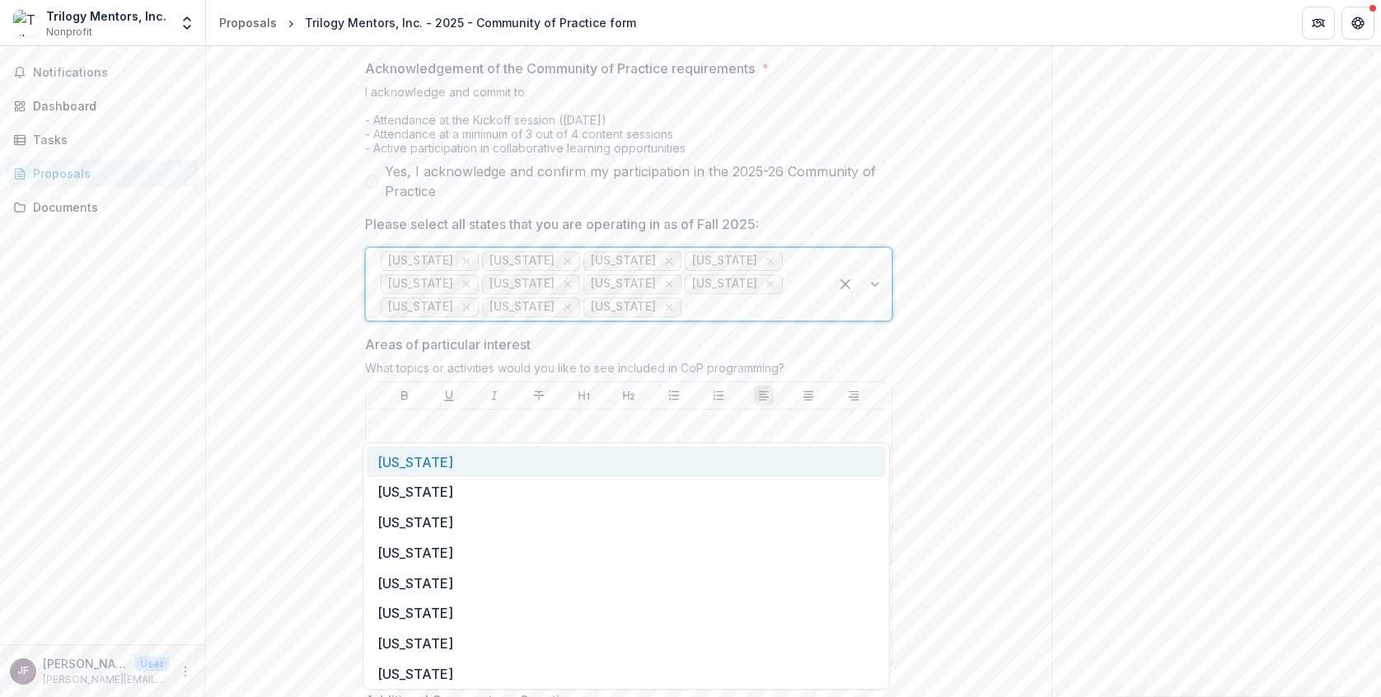
click at [685, 319] on div at bounding box center [749, 307] width 129 height 23
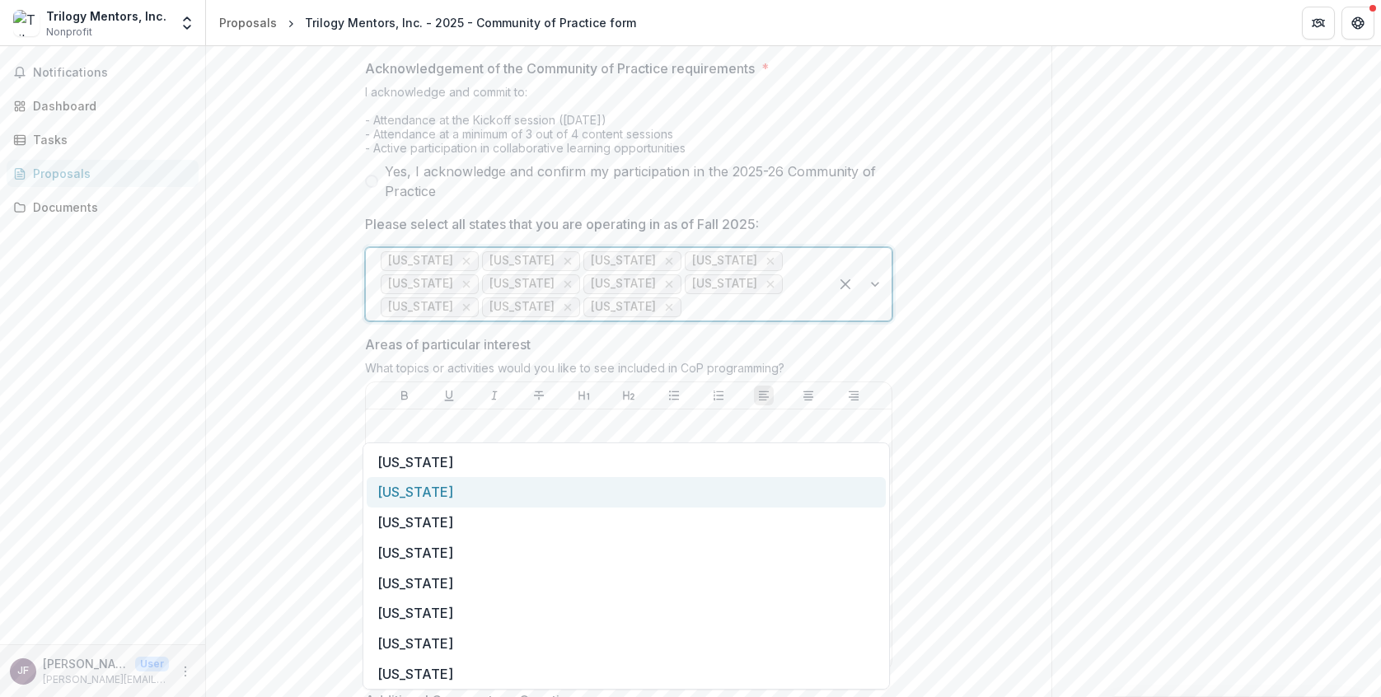
click at [571, 480] on div "Idaho" at bounding box center [626, 492] width 519 height 30
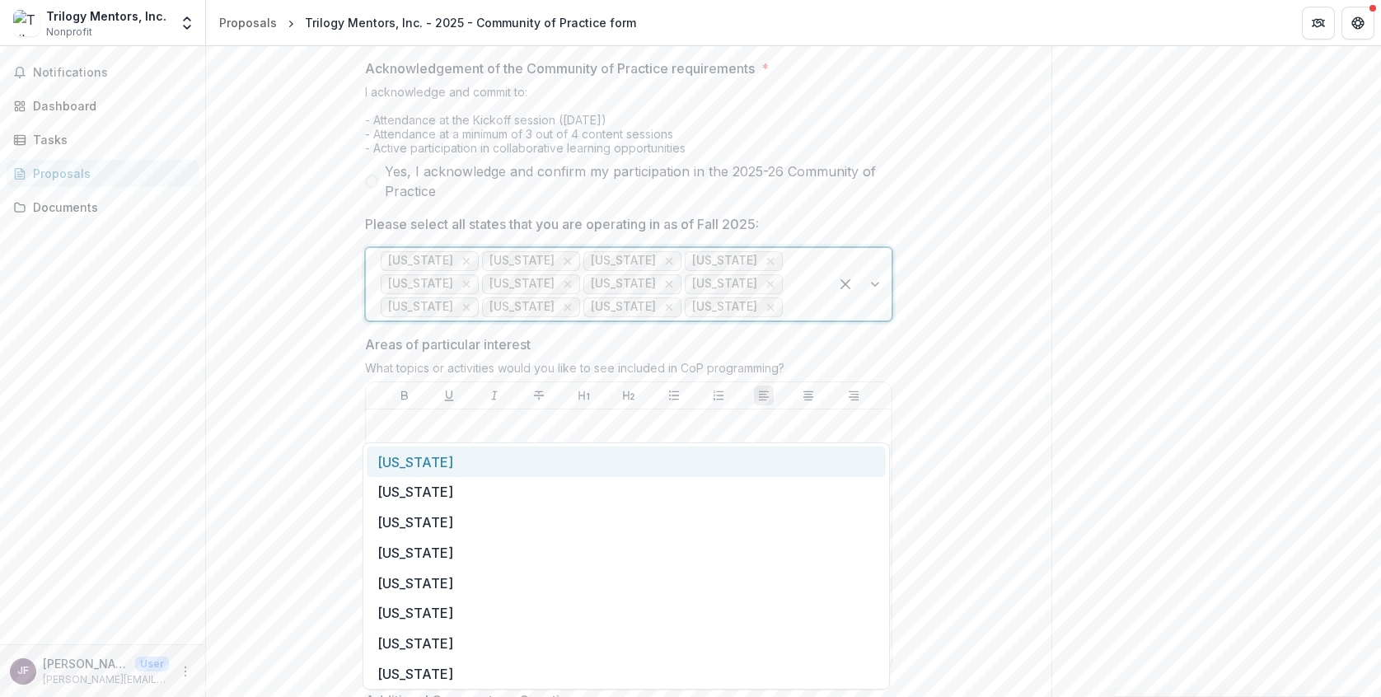
click at [786, 317] on input "Please select all states that you are operating in as of Fall 2025:" at bounding box center [788, 307] width 4 height 20
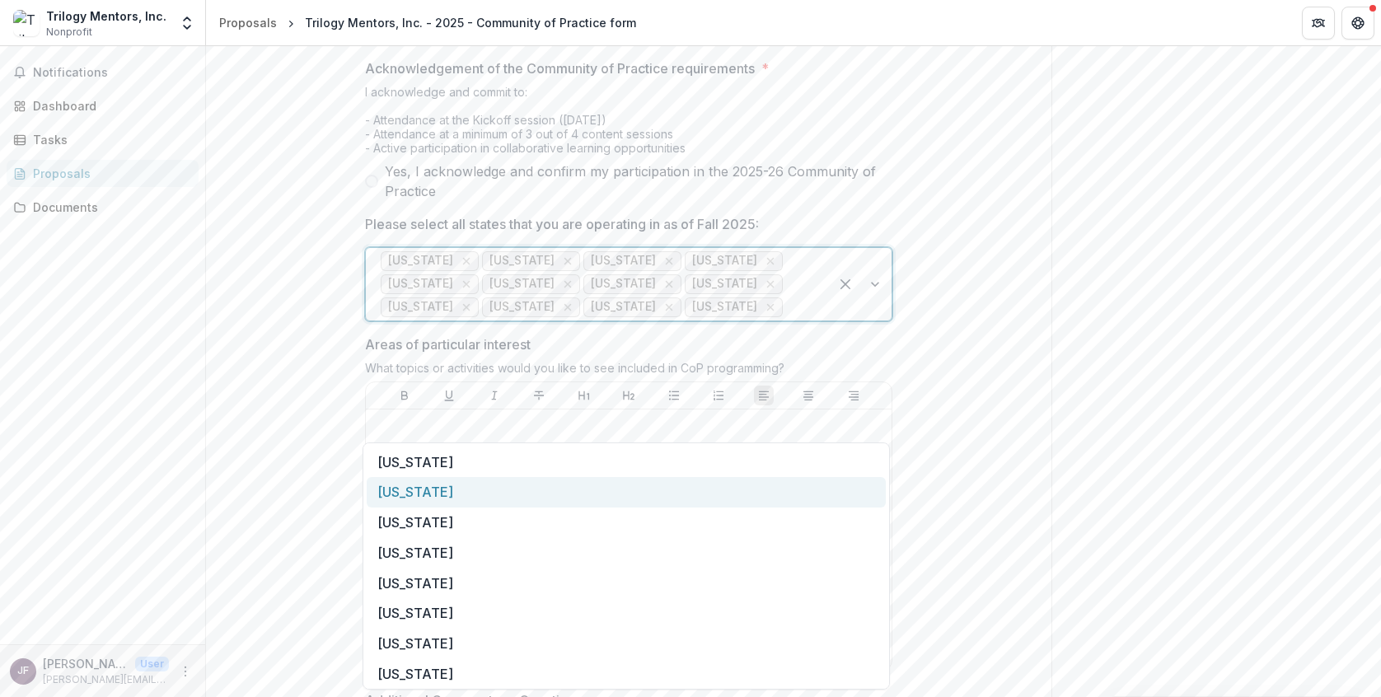
click at [542, 490] on div "Illinois" at bounding box center [626, 492] width 519 height 30
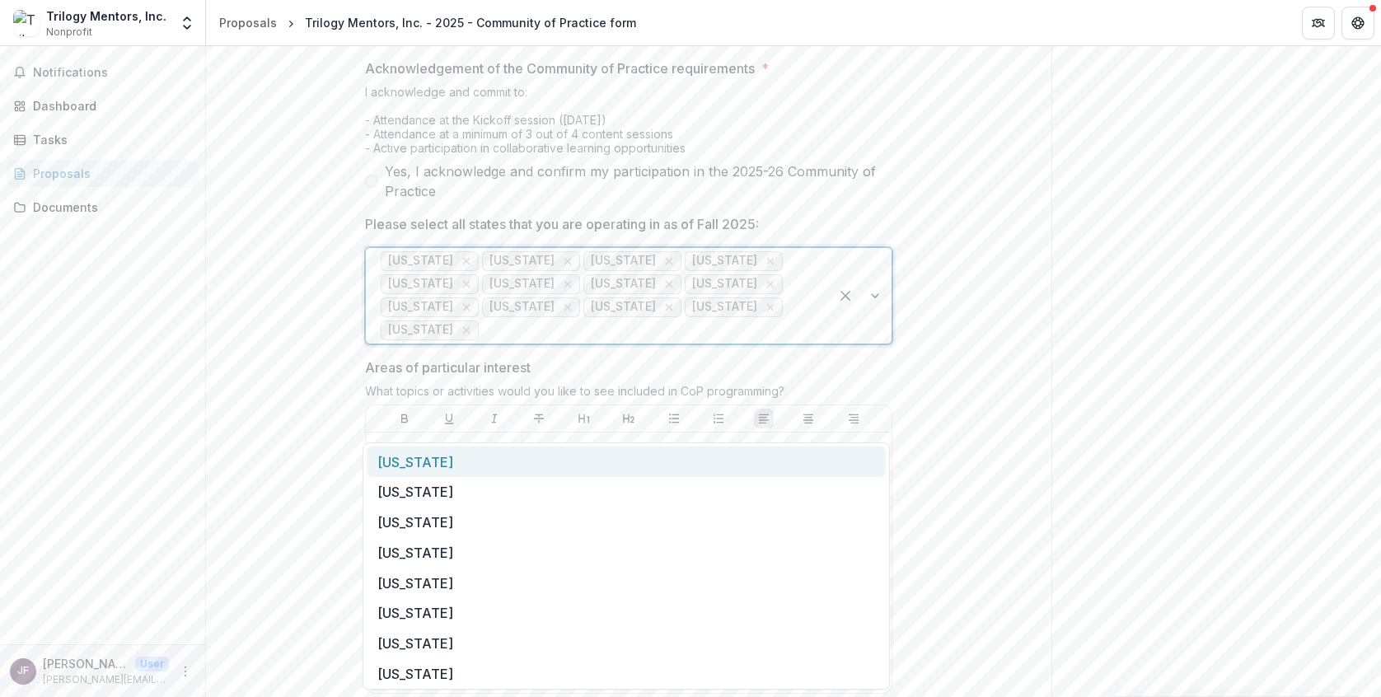
click at [843, 344] on div at bounding box center [860, 296] width 63 height 96
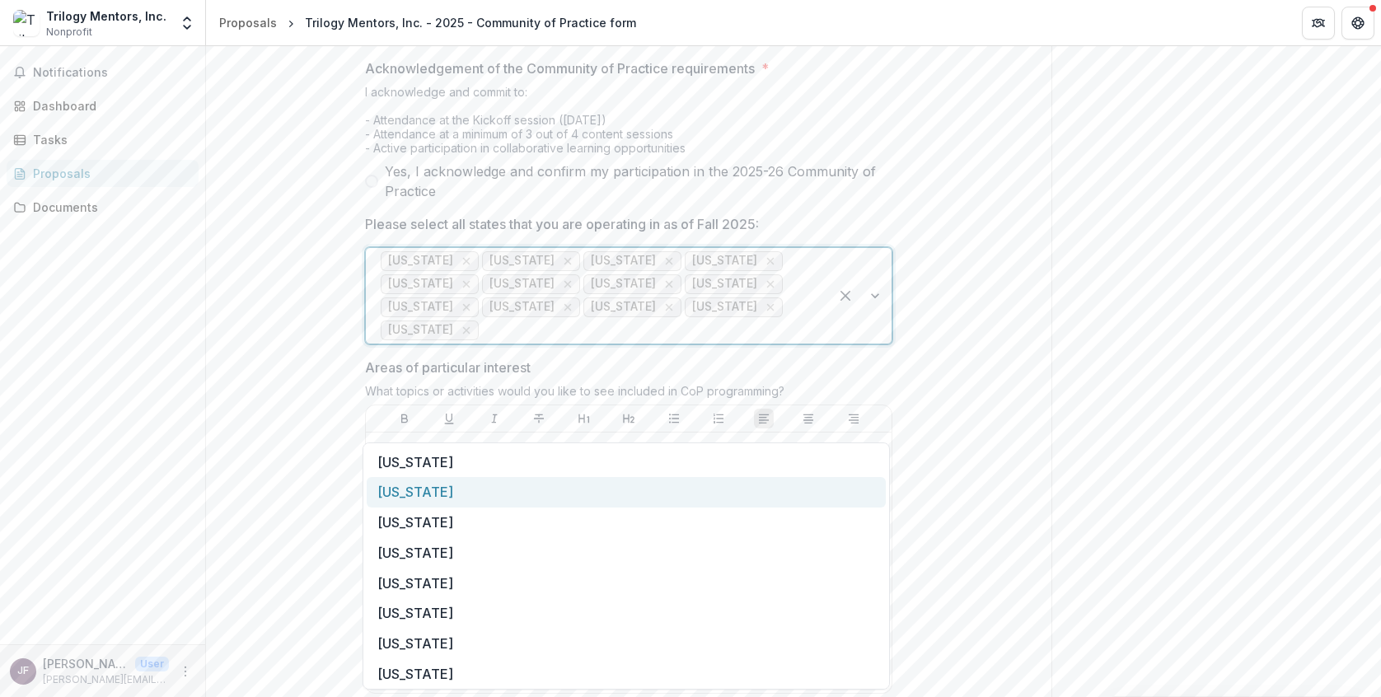
click at [530, 503] on div "Indiana" at bounding box center [626, 492] width 519 height 30
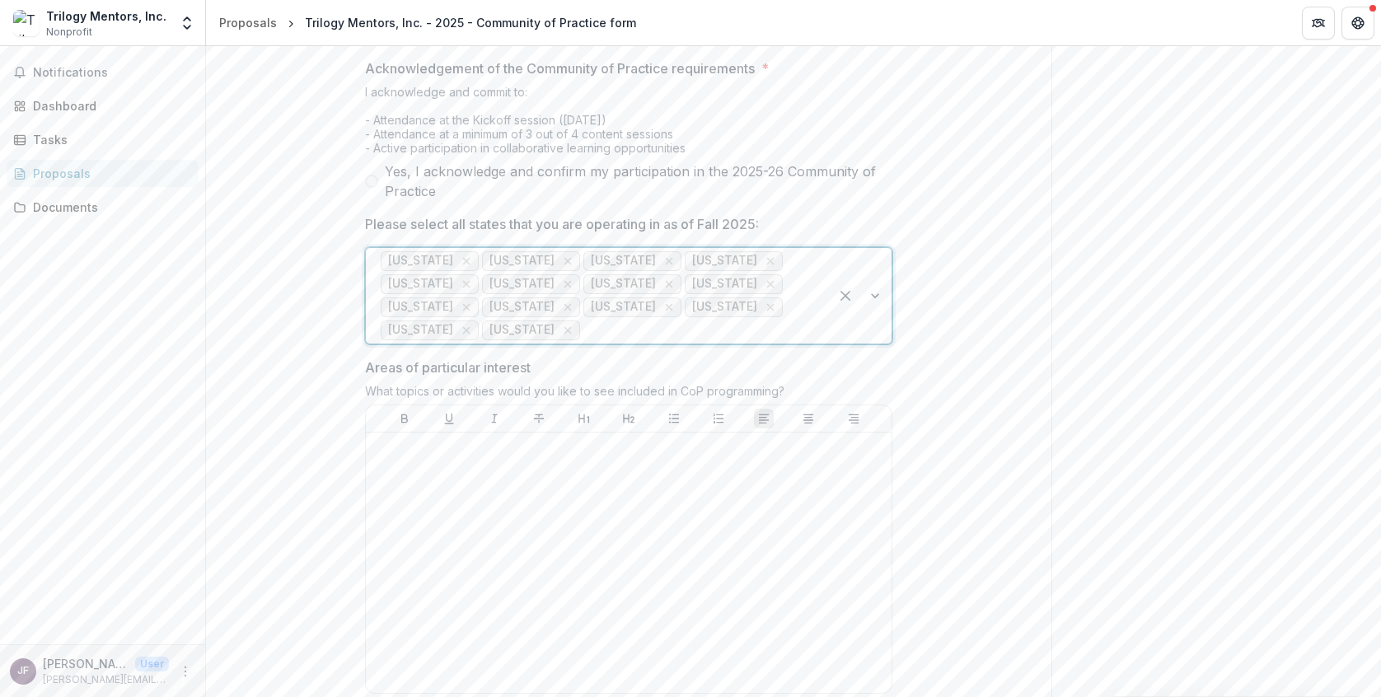
click at [1027, 419] on div "**********" at bounding box center [628, 180] width 845 height 1805
click at [784, 342] on div at bounding box center [698, 330] width 231 height 23
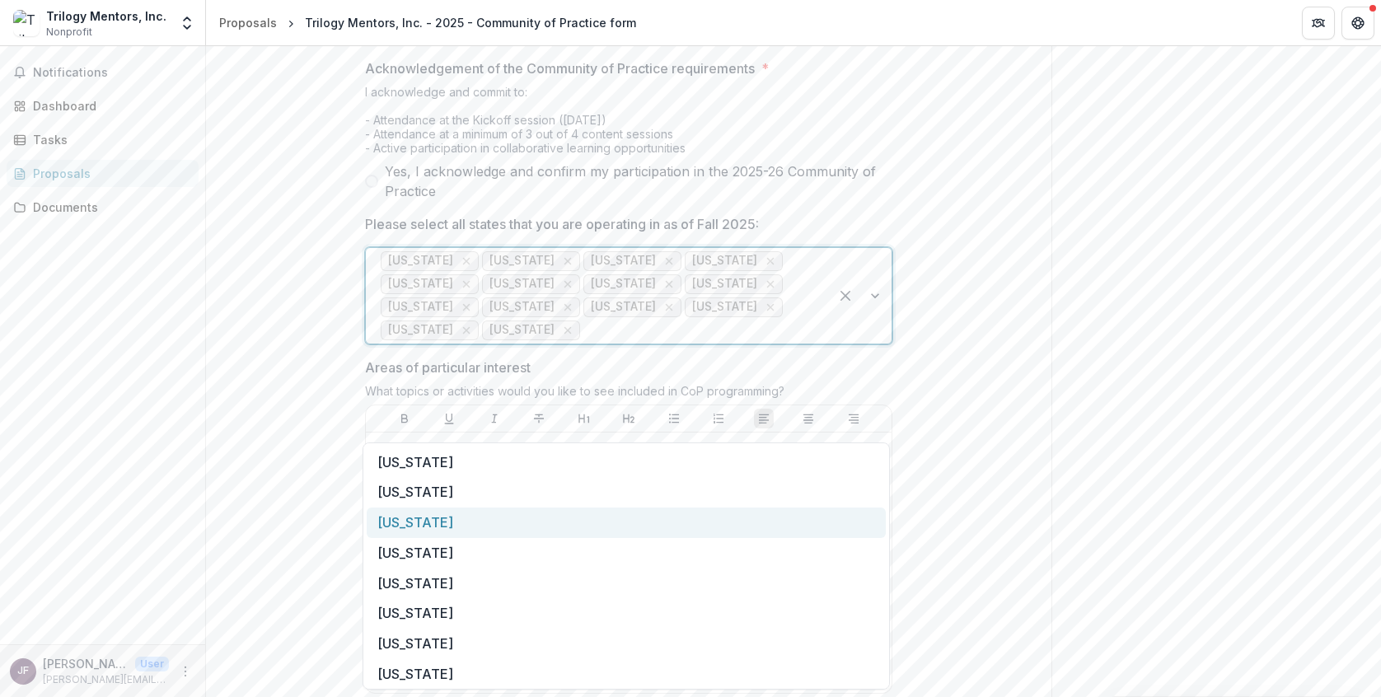
click at [659, 513] on div "Kansas" at bounding box center [626, 523] width 519 height 30
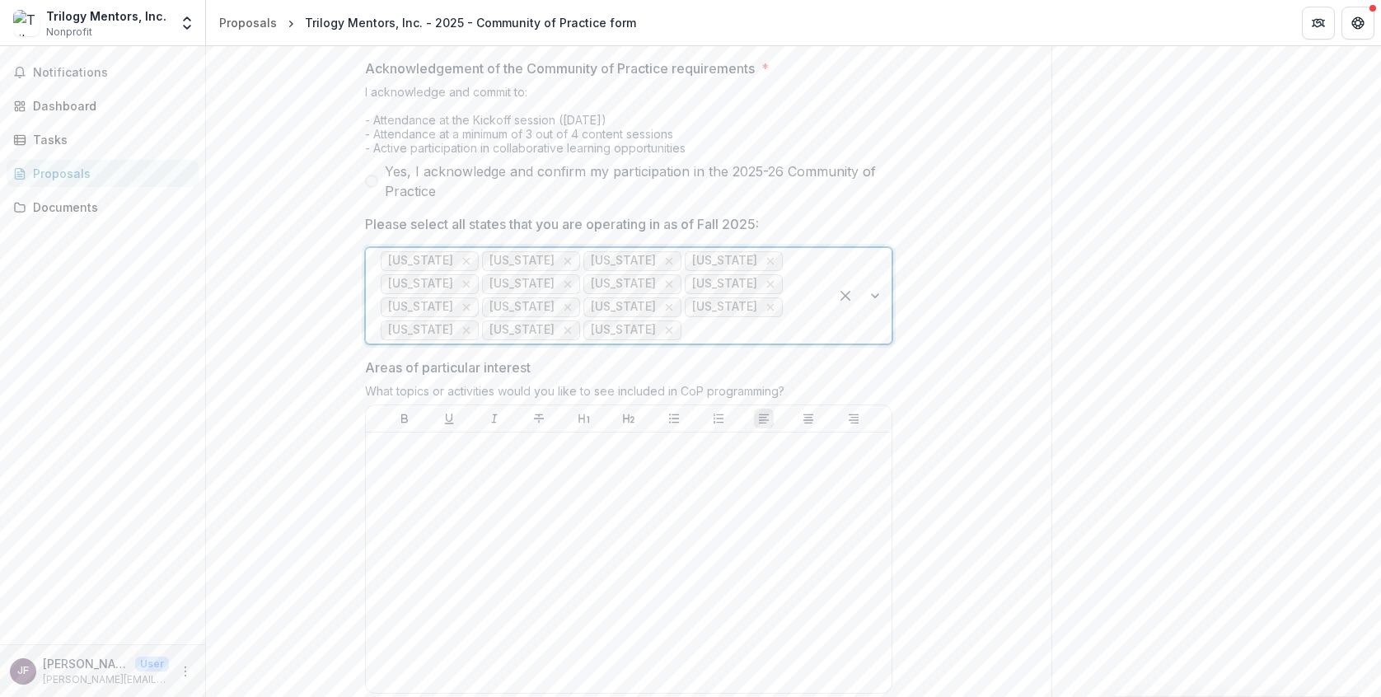
click at [752, 342] on div at bounding box center [749, 330] width 129 height 23
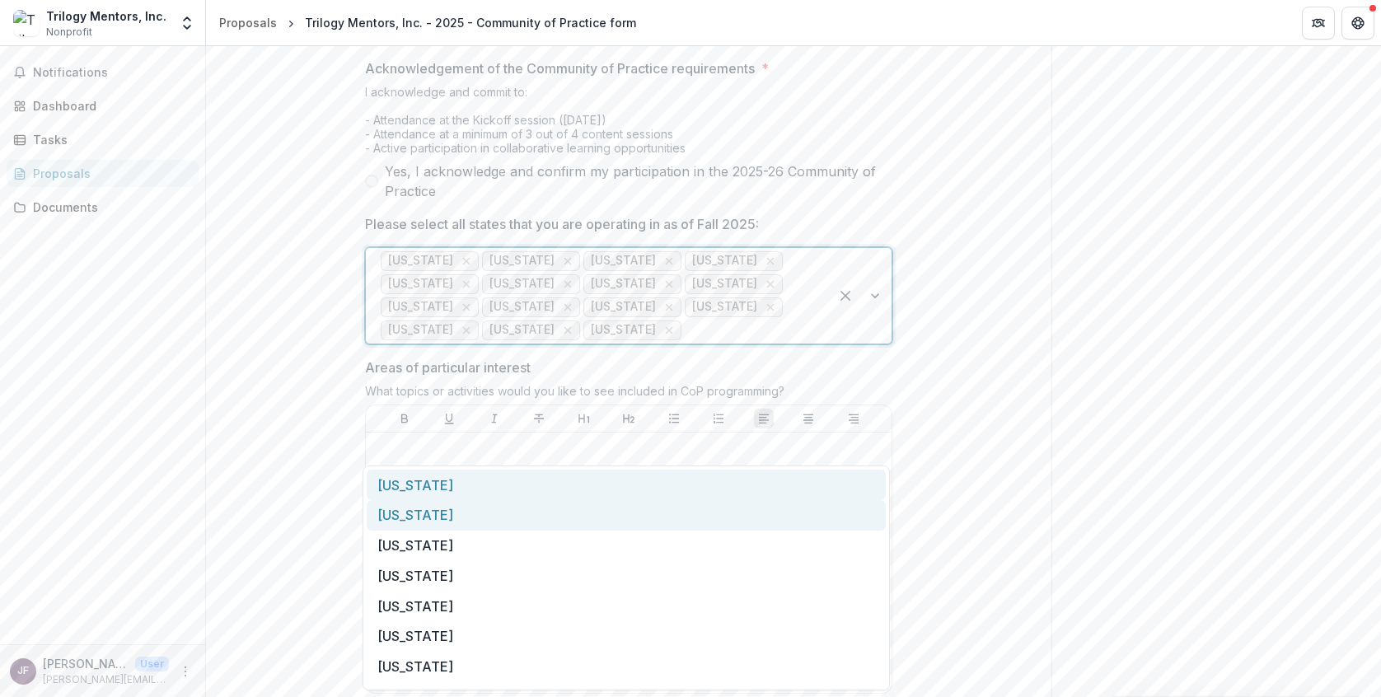
click at [675, 504] on div "Iowa" at bounding box center [626, 515] width 519 height 30
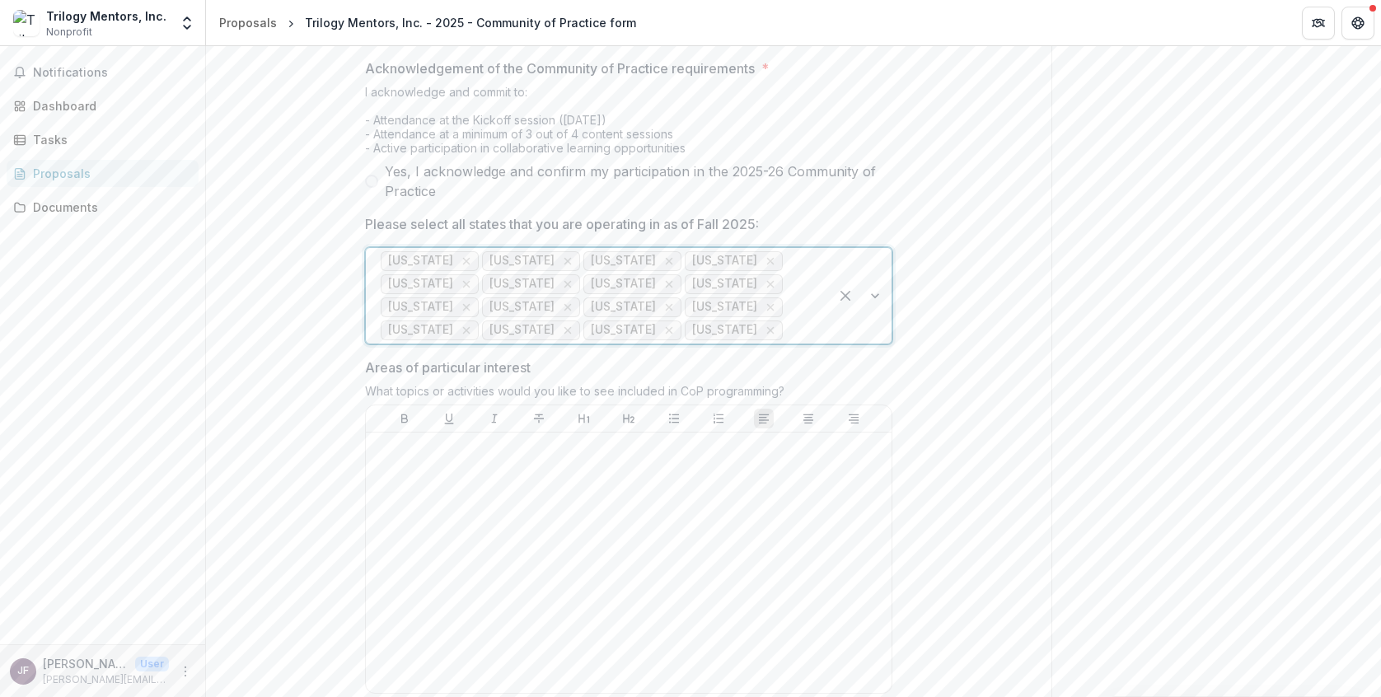
click at [786, 342] on div at bounding box center [800, 330] width 28 height 23
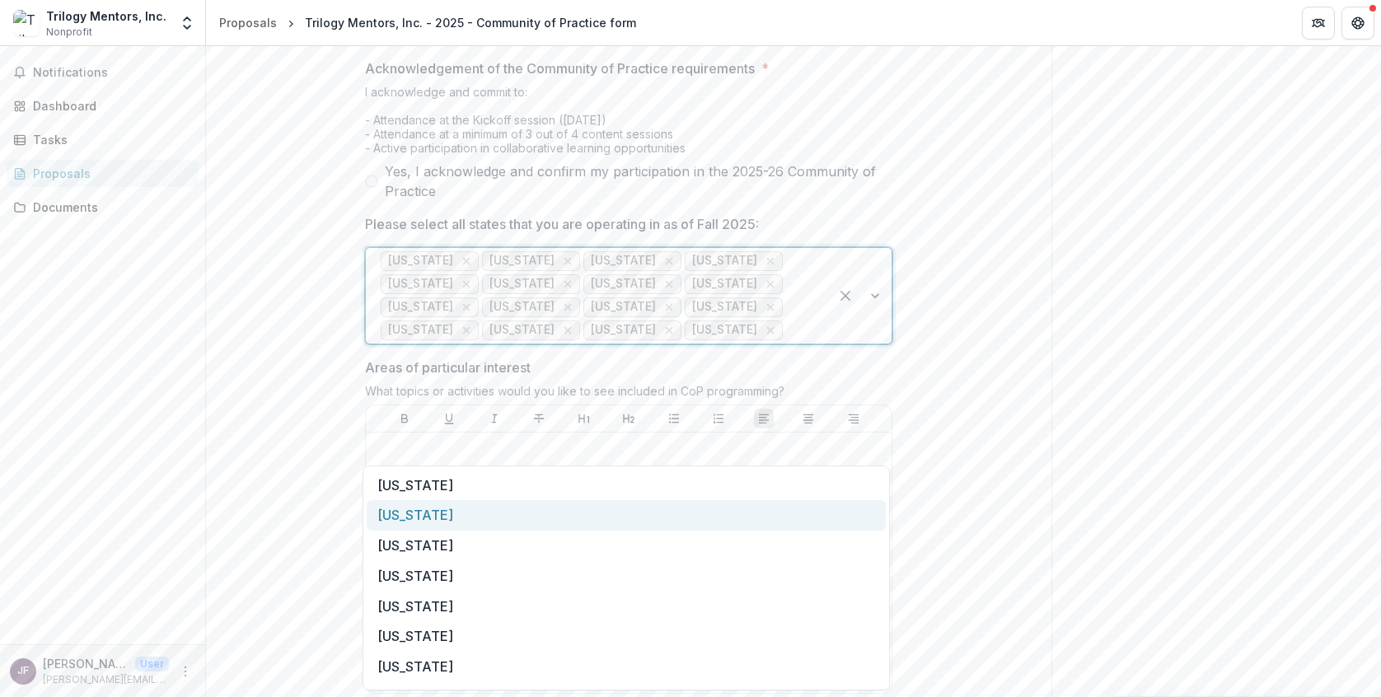
click at [662, 515] on div "Kentucky" at bounding box center [626, 515] width 519 height 30
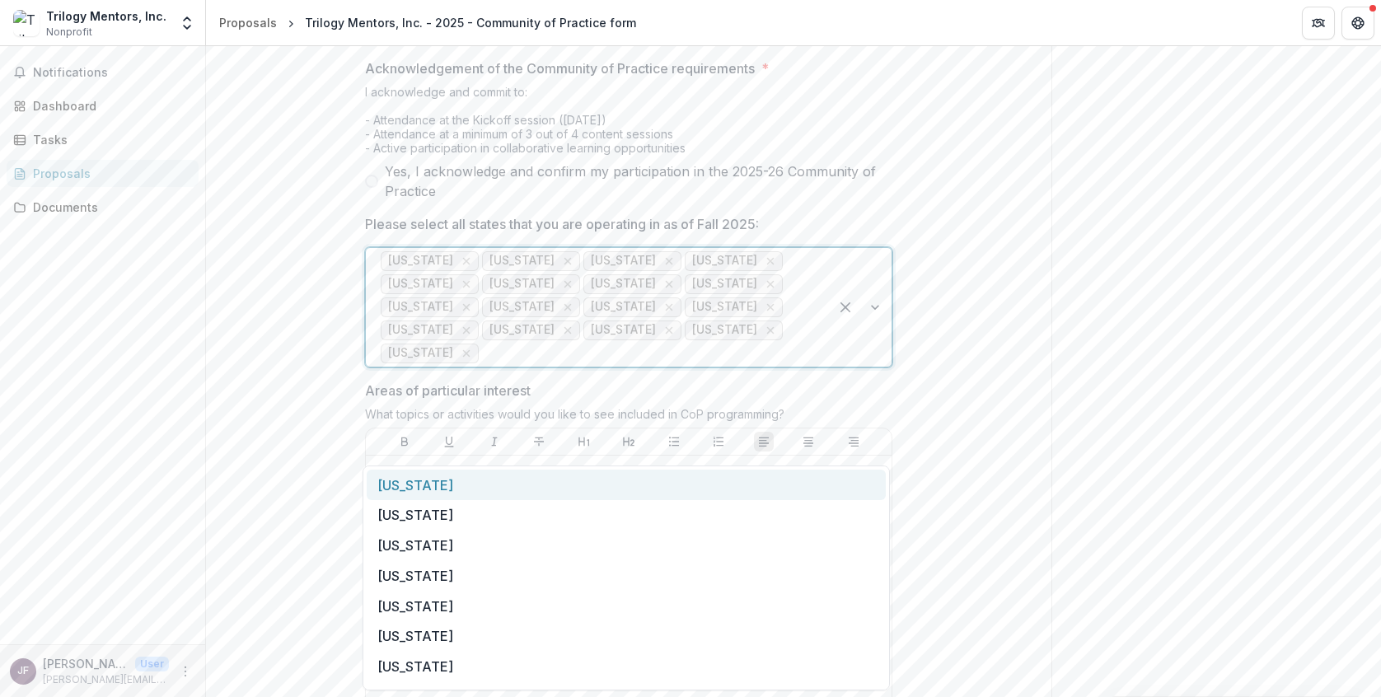
click at [695, 365] on div at bounding box center [648, 353] width 332 height 23
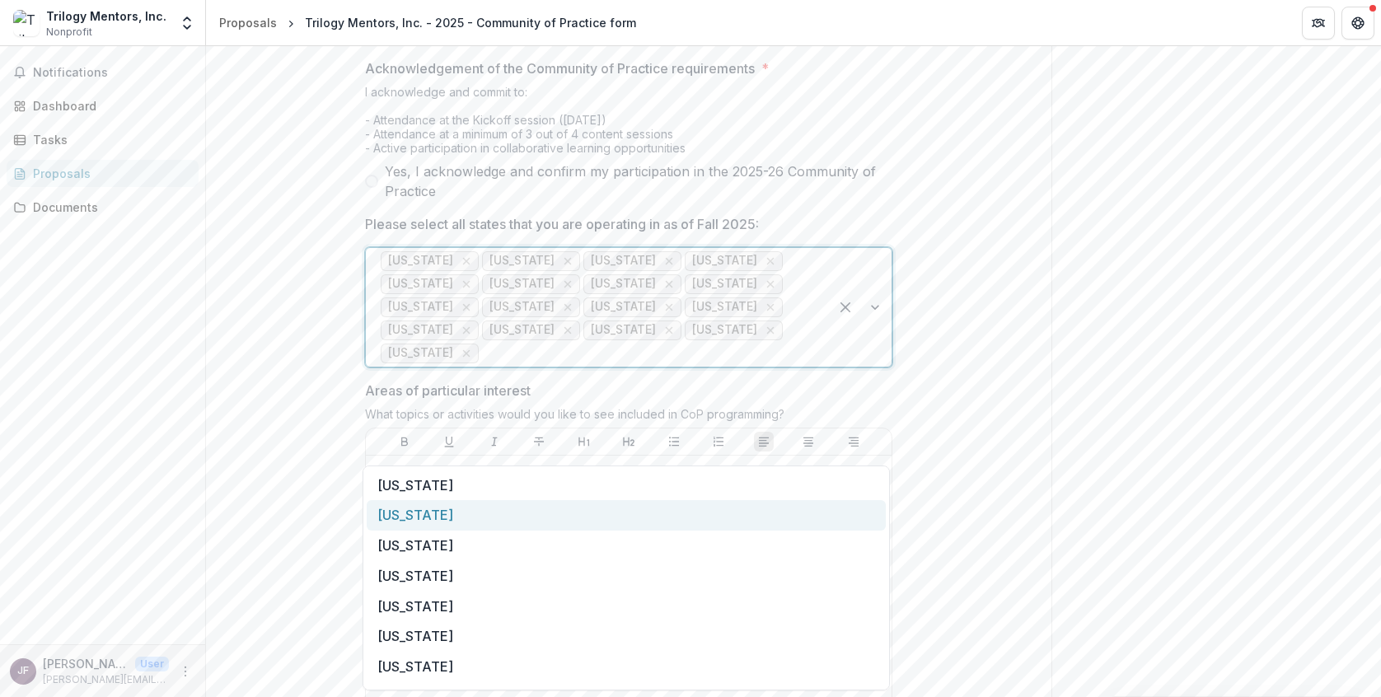
click at [613, 520] on div "Louisiana" at bounding box center [626, 515] width 519 height 30
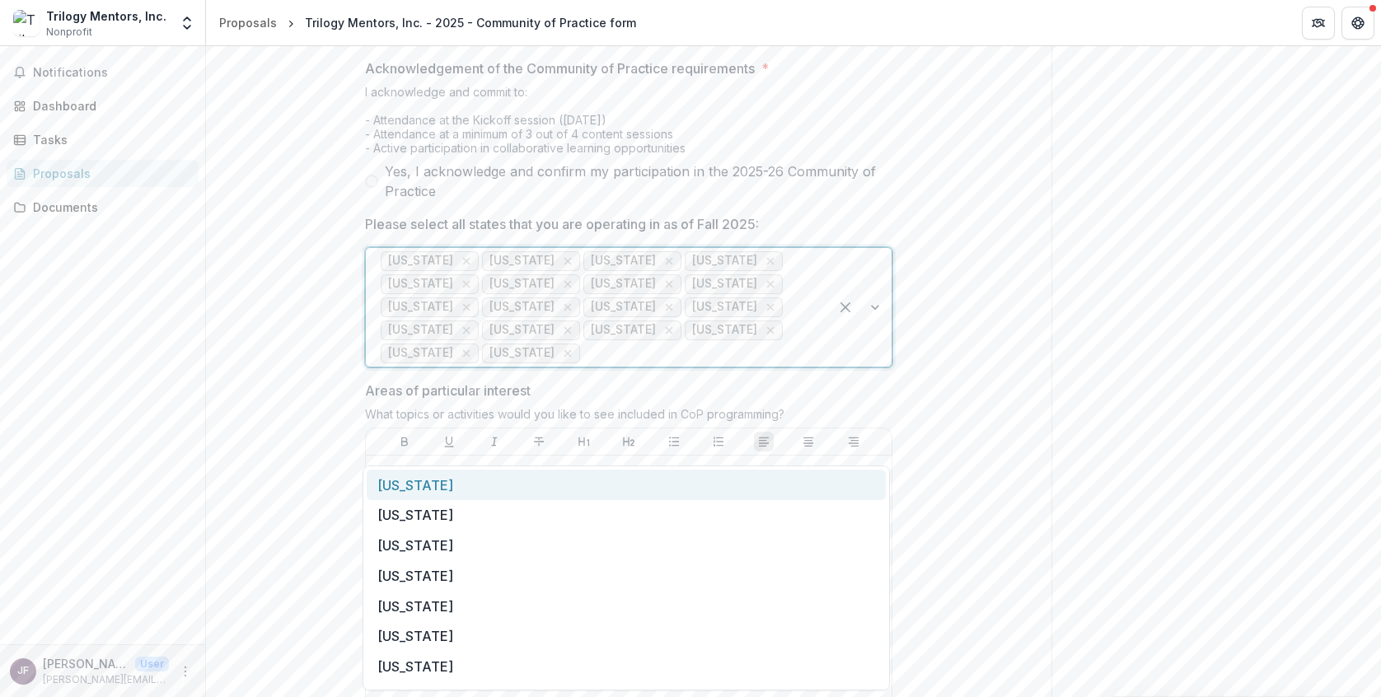
click at [714, 365] on div at bounding box center [698, 353] width 231 height 23
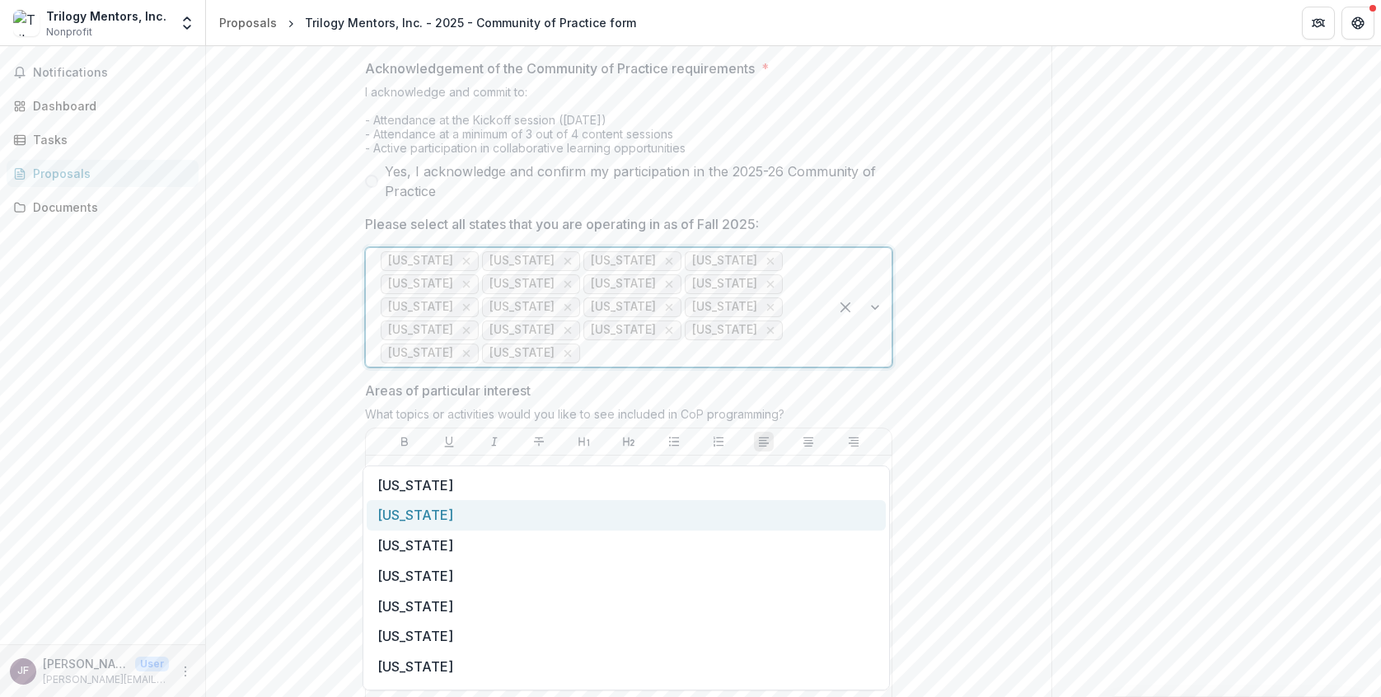
click at [642, 513] on div "Maine" at bounding box center [626, 515] width 519 height 30
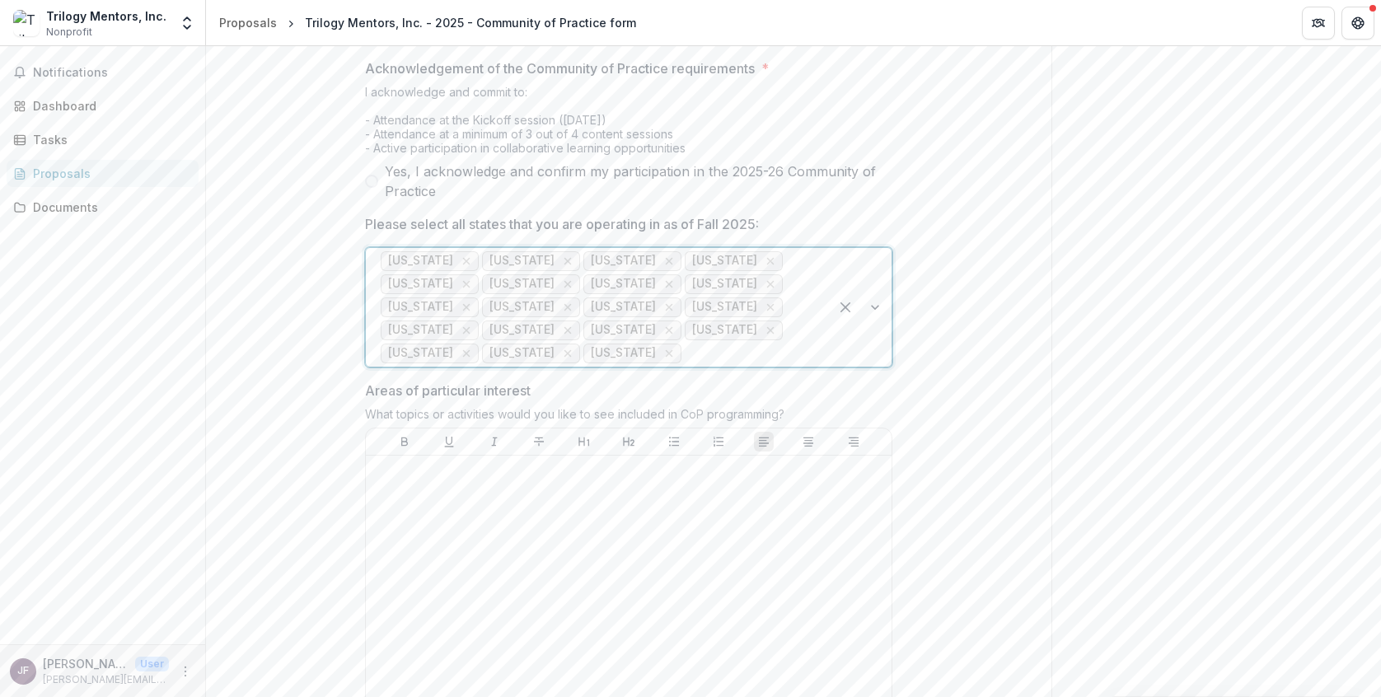
click at [778, 365] on div at bounding box center [749, 353] width 129 height 23
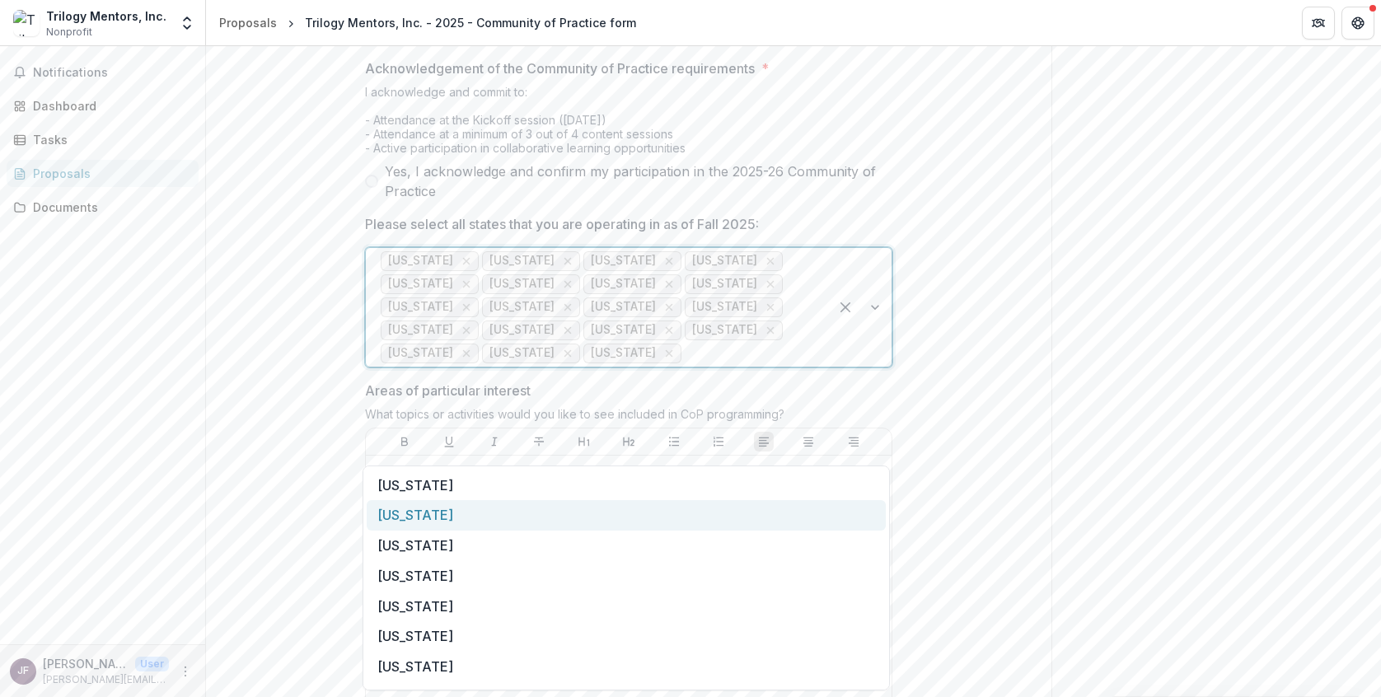
click at [667, 522] on div "Maryland" at bounding box center [626, 515] width 519 height 30
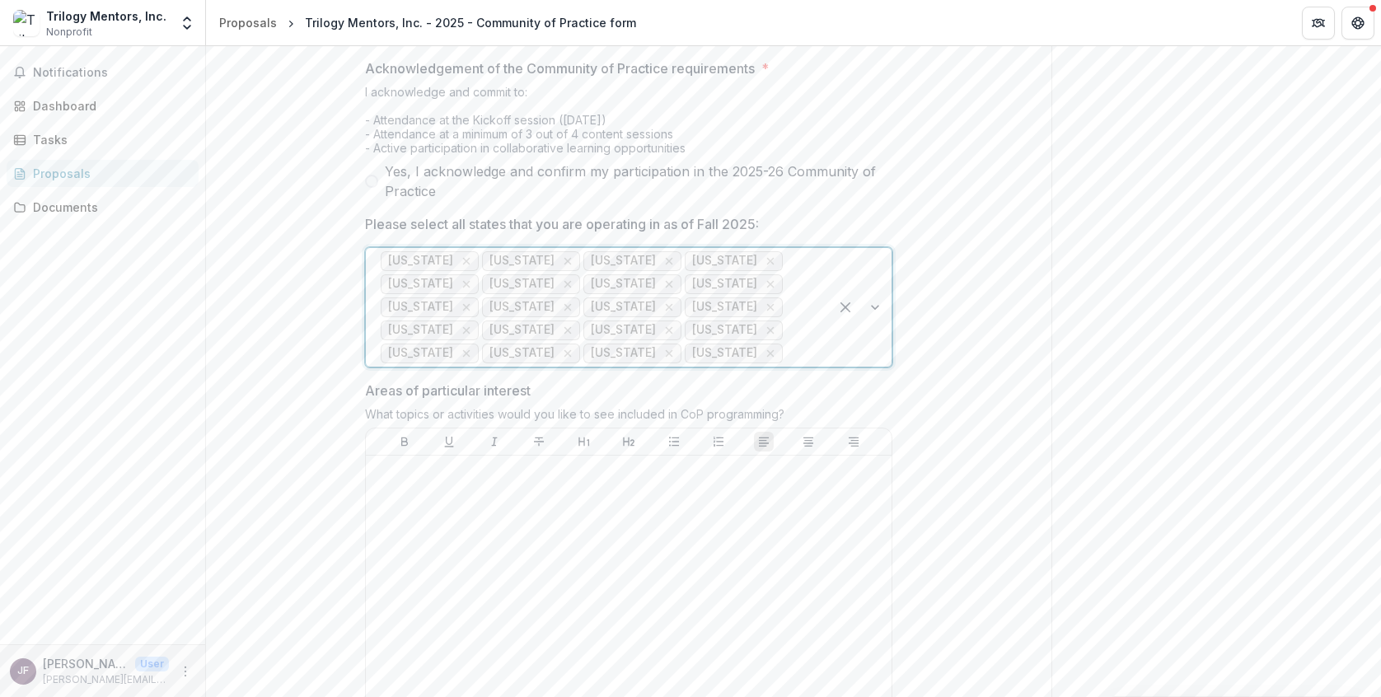
click at [794, 365] on div at bounding box center [800, 353] width 28 height 23
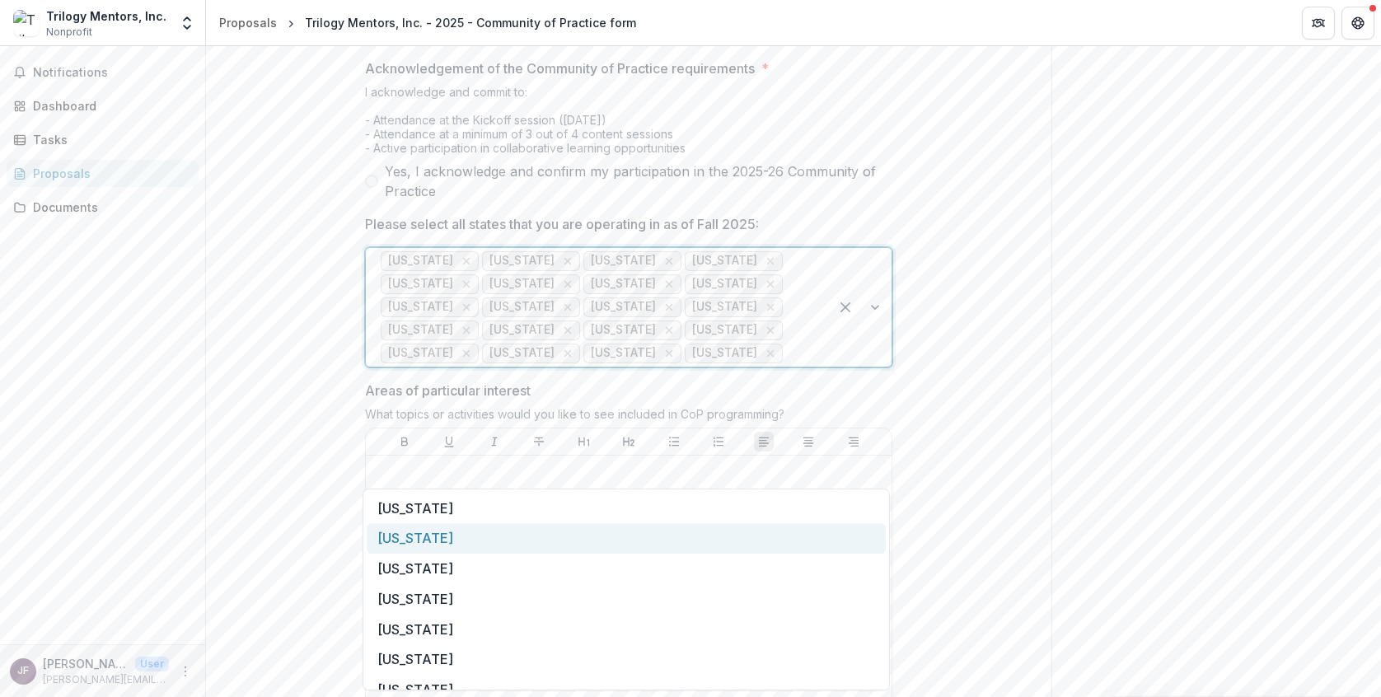
click at [632, 531] on div "Massachusetts" at bounding box center [626, 538] width 519 height 30
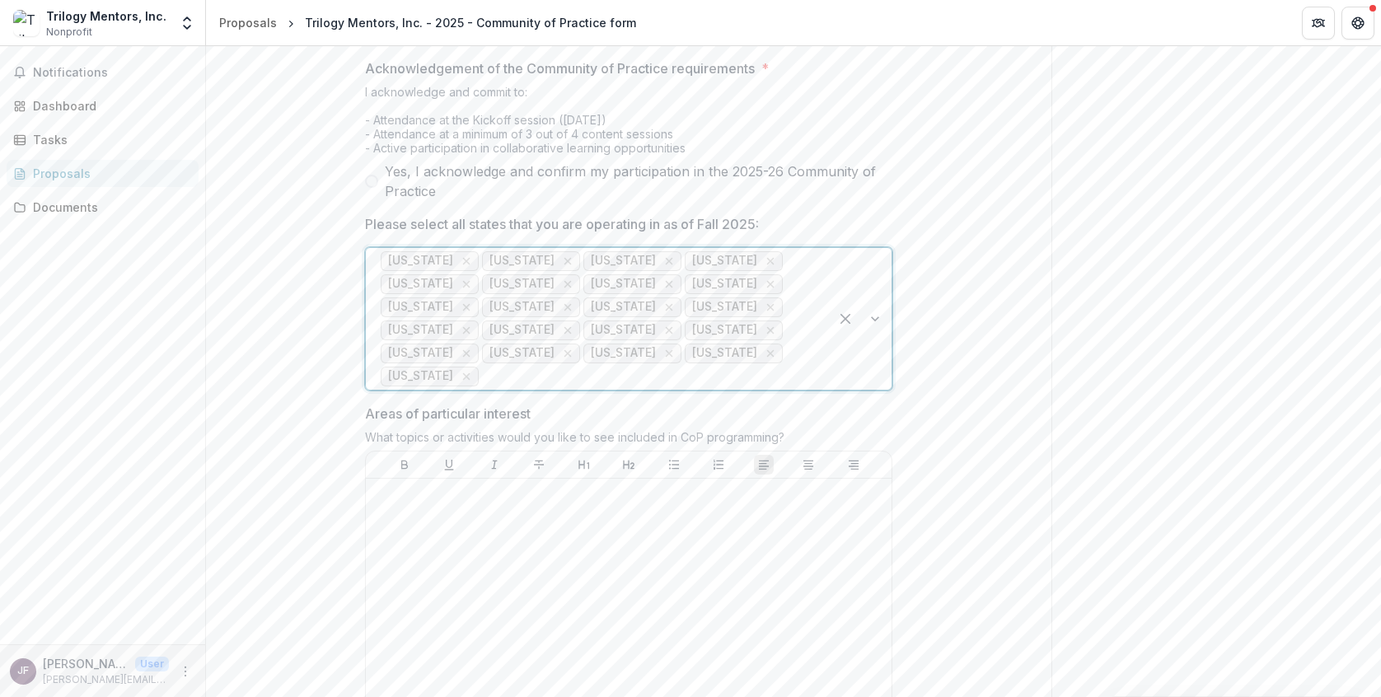
click at [687, 388] on div at bounding box center [648, 376] width 332 height 23
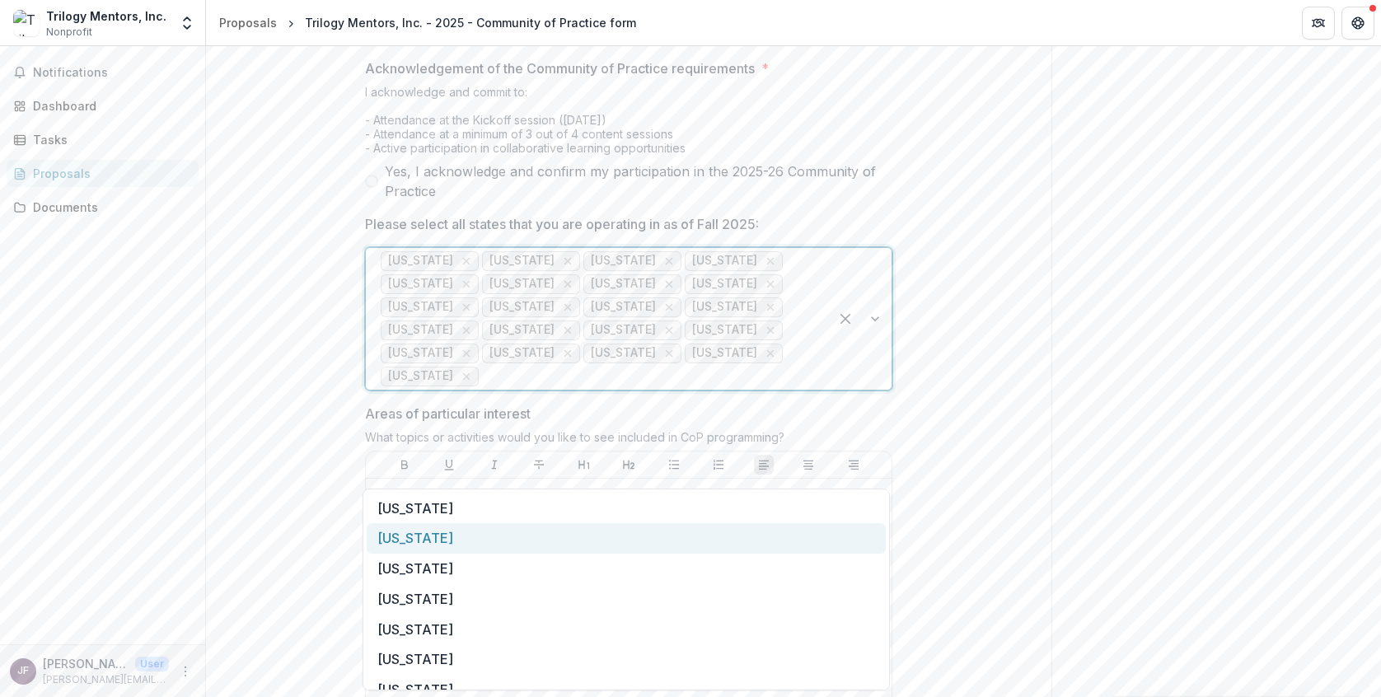
click at [637, 536] on div "Michigan" at bounding box center [626, 538] width 519 height 30
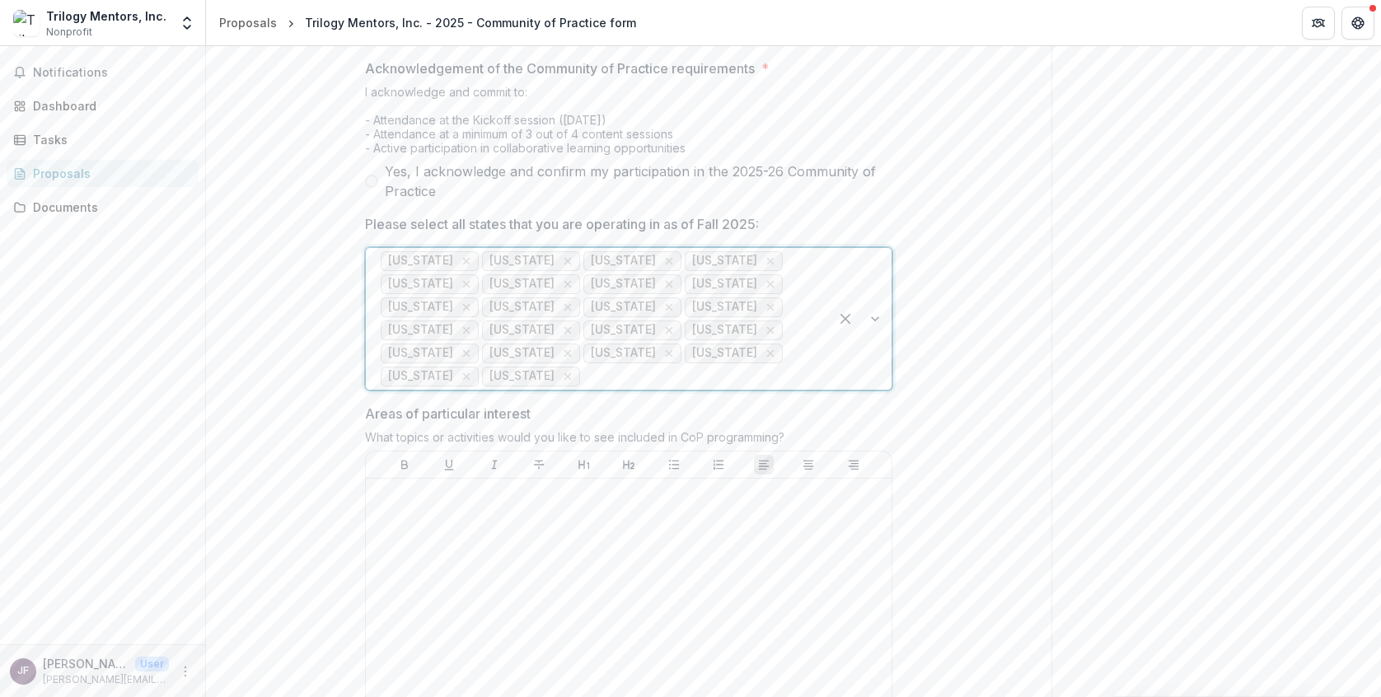
click at [695, 388] on div at bounding box center [698, 376] width 231 height 23
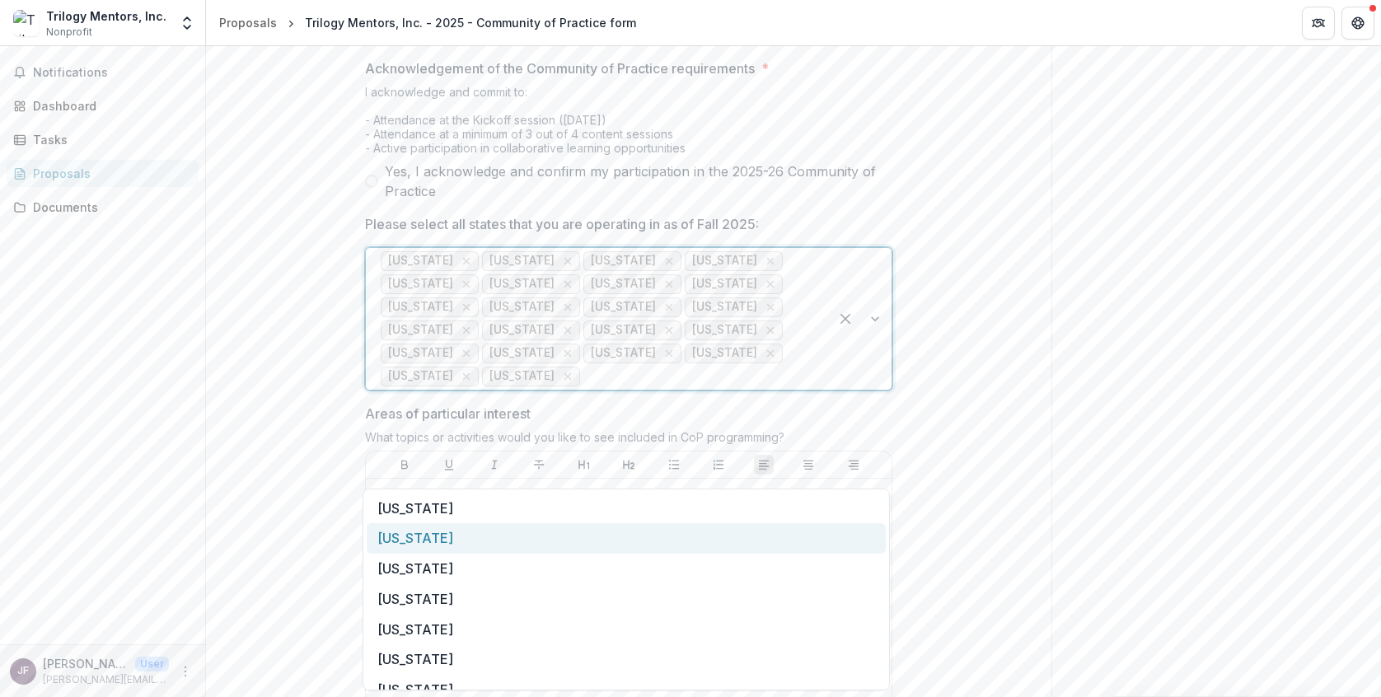
click at [630, 536] on div "Minnesota" at bounding box center [626, 538] width 519 height 30
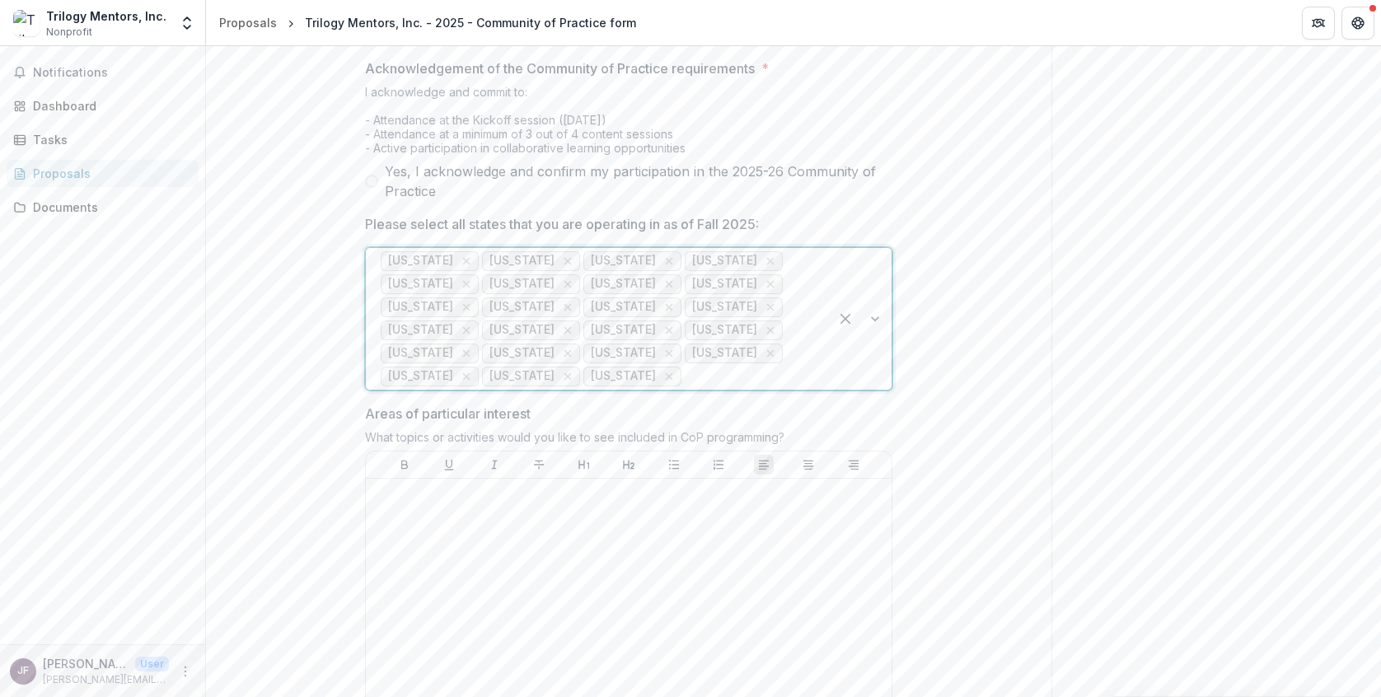
click at [774, 388] on div at bounding box center [749, 376] width 129 height 23
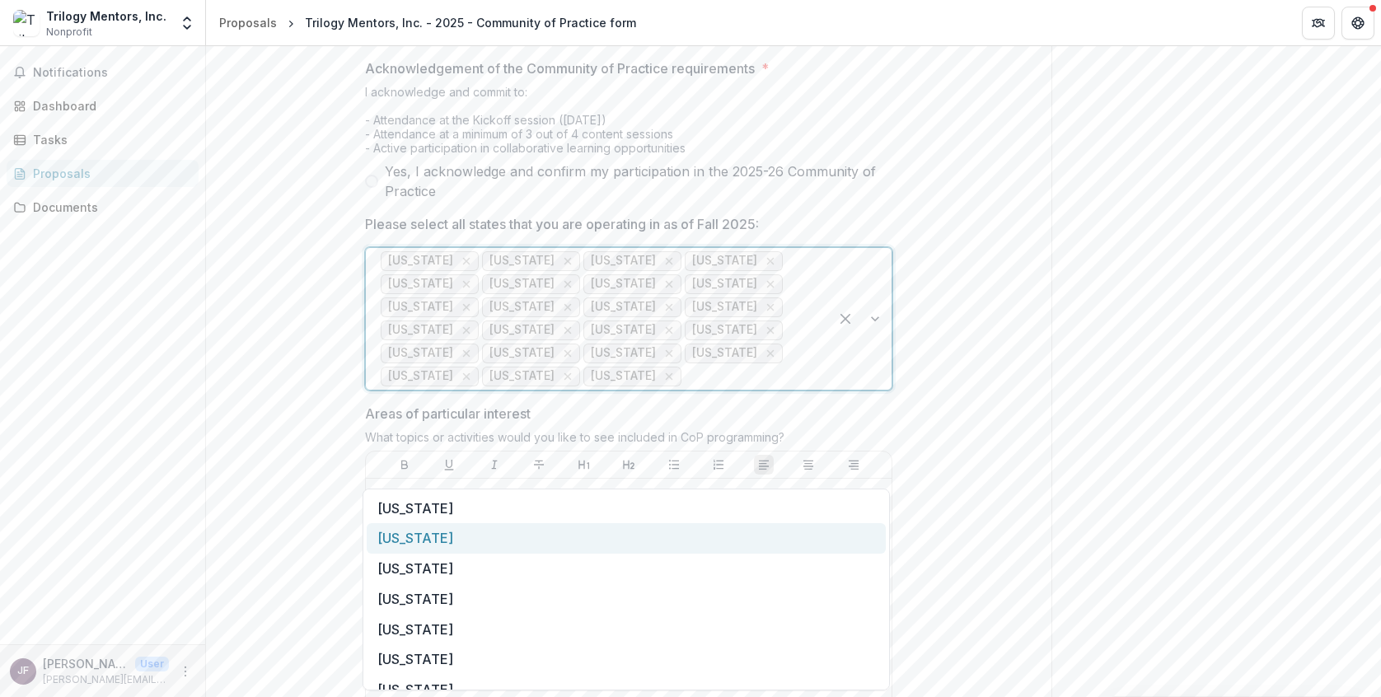
click at [667, 527] on div "Mississippi" at bounding box center [626, 538] width 519 height 30
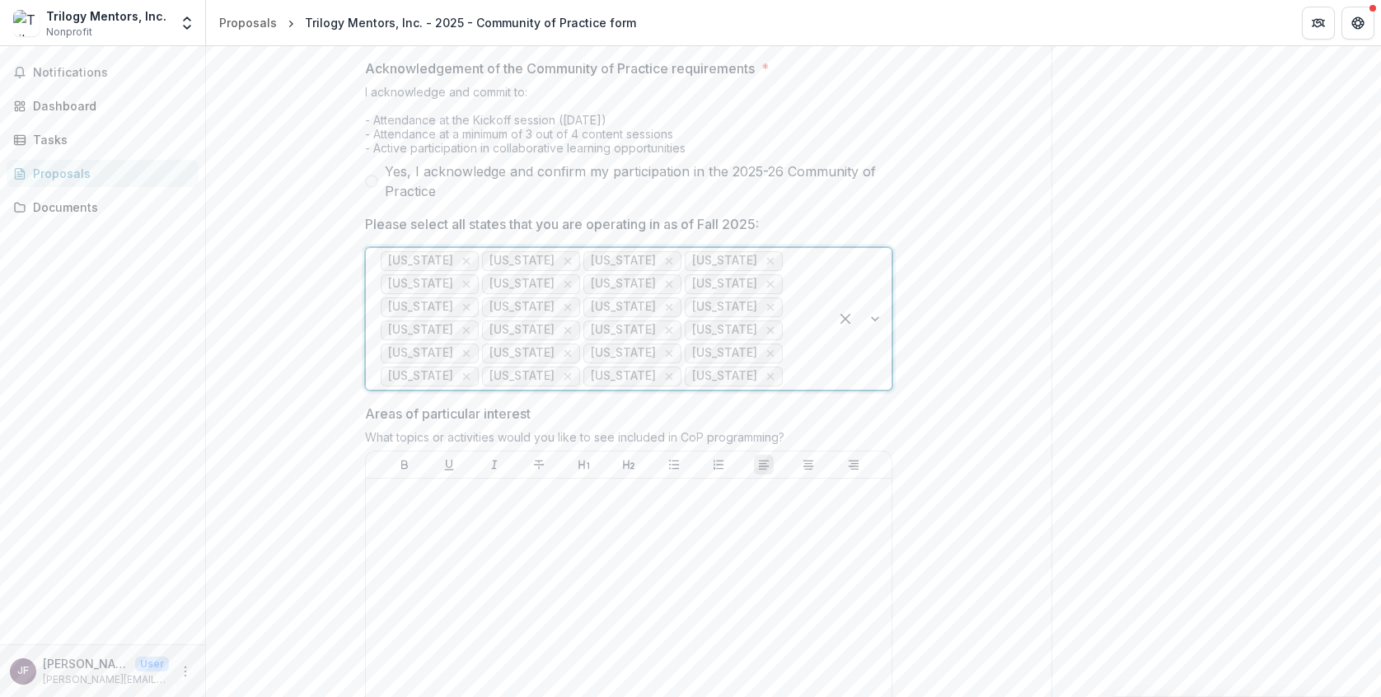
click at [786, 388] on div at bounding box center [800, 376] width 28 height 23
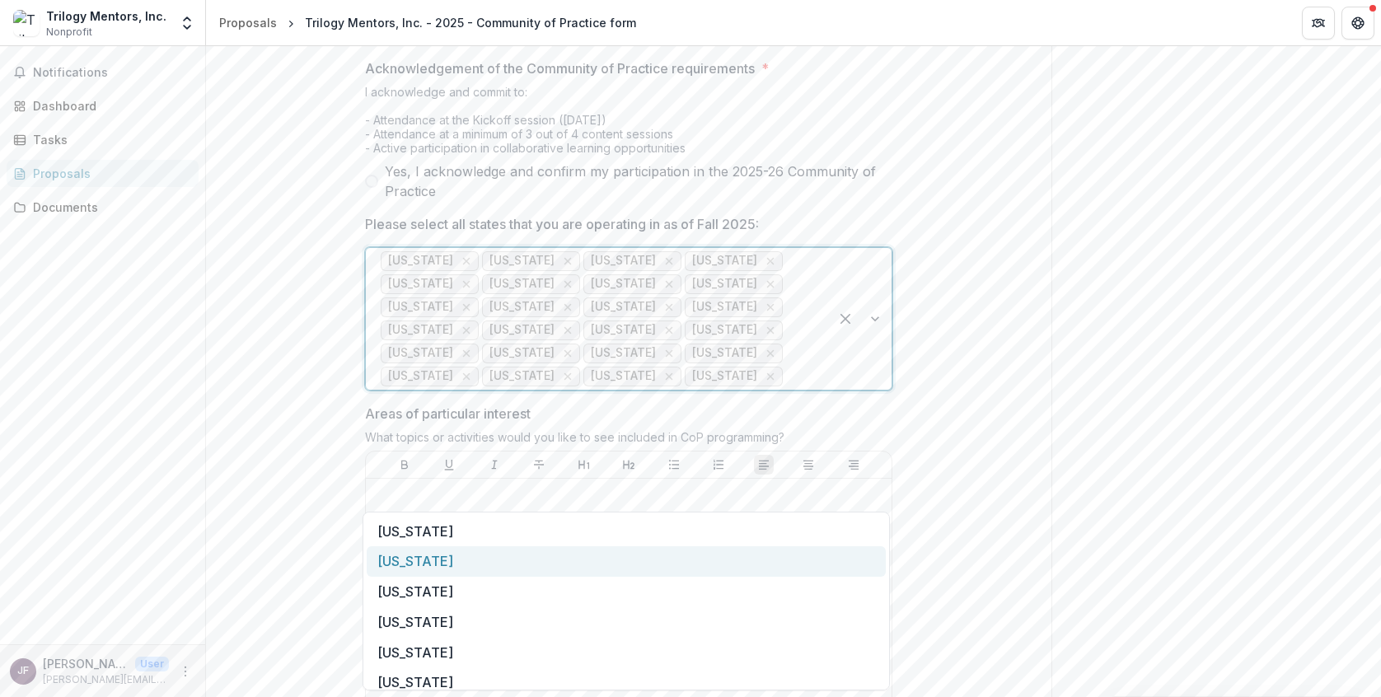
click at [481, 551] on div "Missouri" at bounding box center [626, 561] width 519 height 30
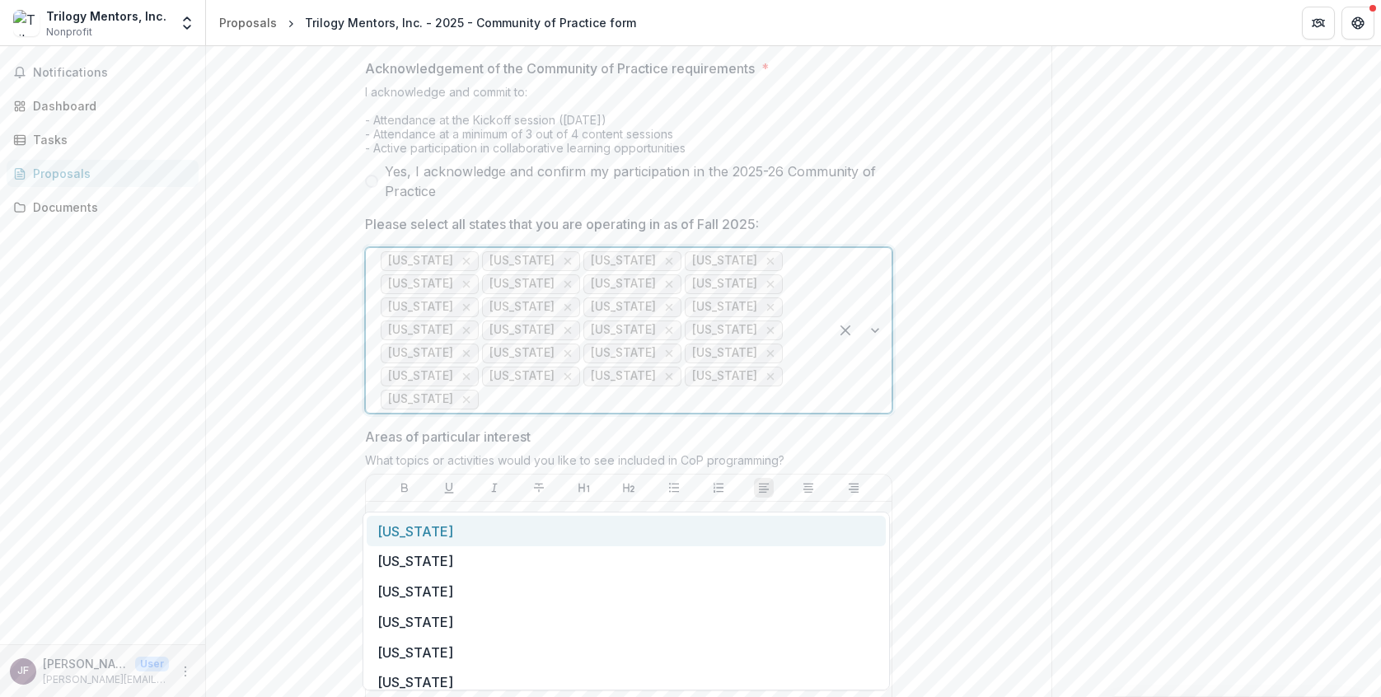
click at [566, 411] on div at bounding box center [648, 399] width 332 height 23
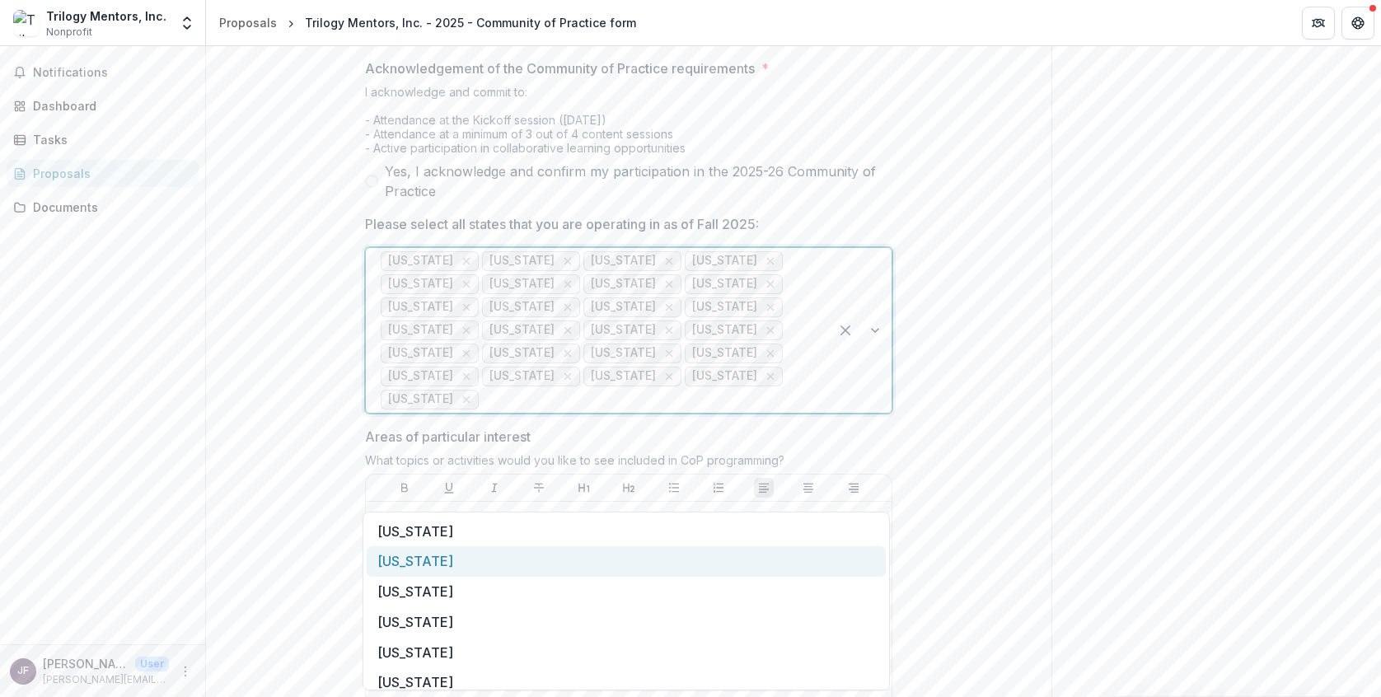
click at [545, 563] on div "Montana" at bounding box center [626, 561] width 519 height 30
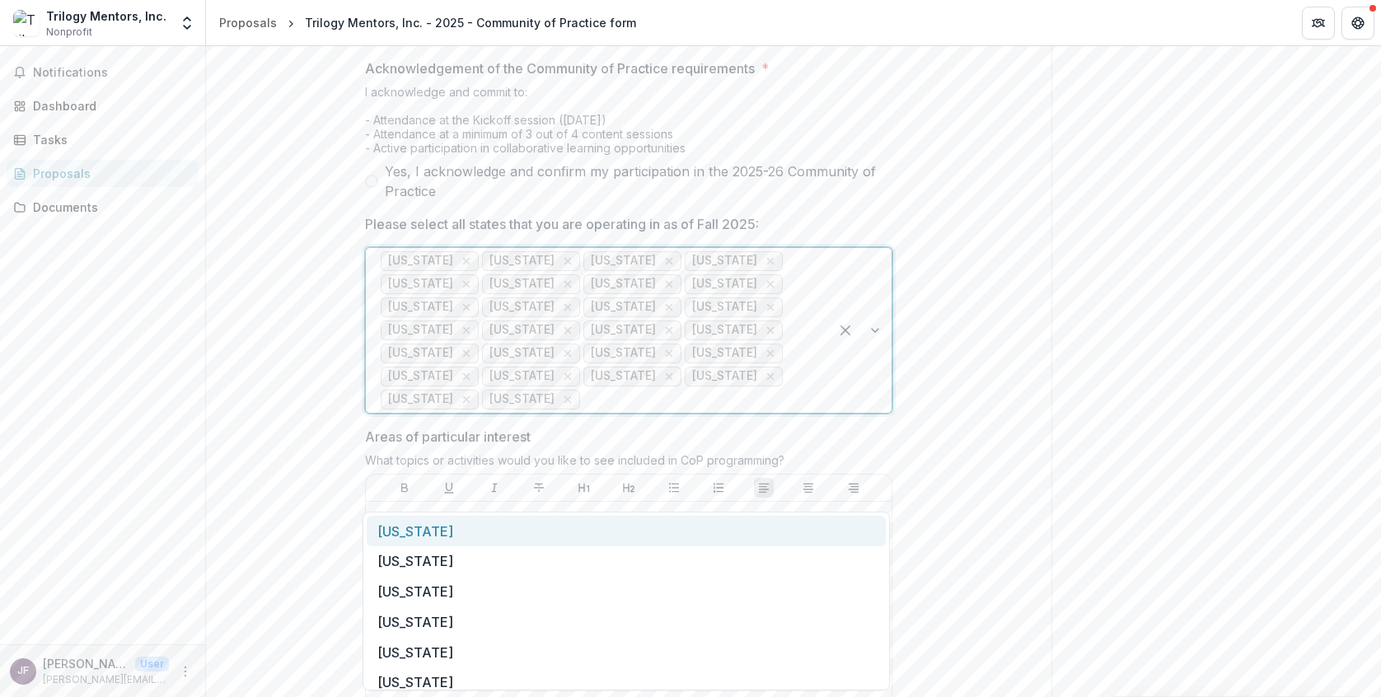
click at [652, 411] on div at bounding box center [698, 399] width 231 height 23
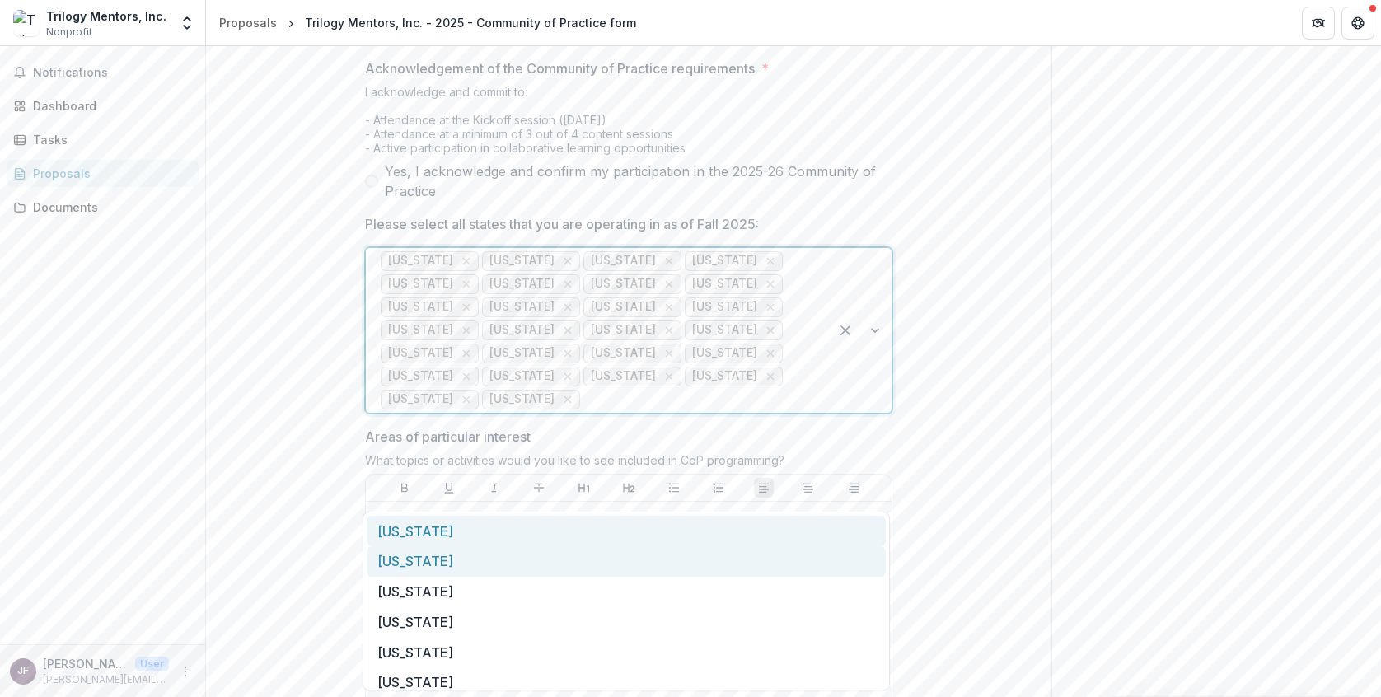
click at [627, 547] on div "Nebraska" at bounding box center [626, 561] width 519 height 30
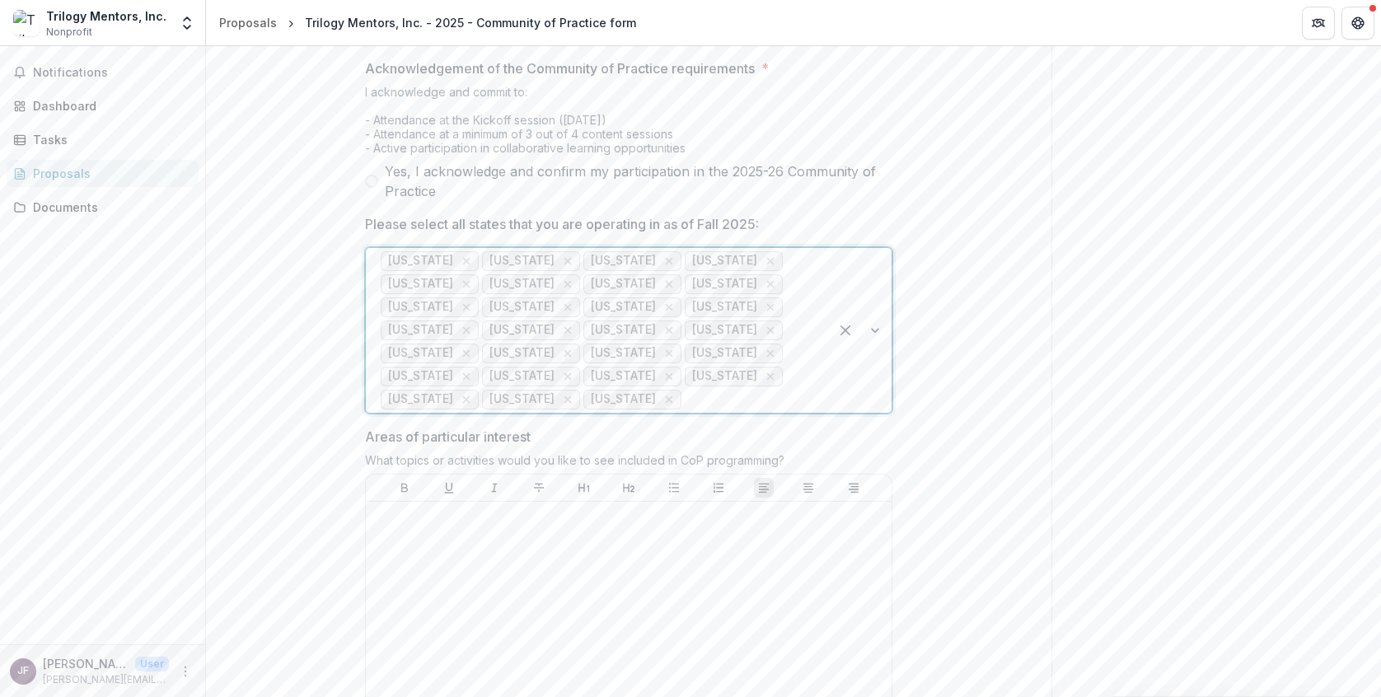
click at [748, 411] on div at bounding box center [749, 399] width 129 height 23
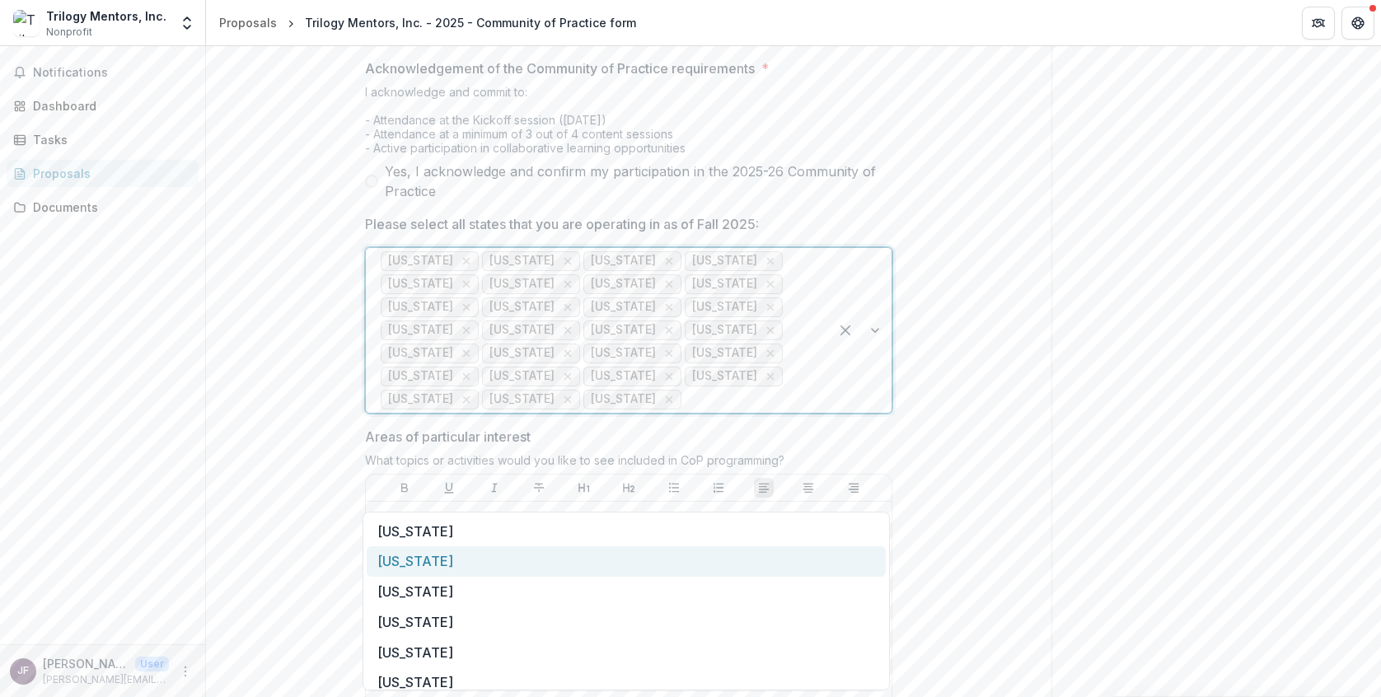
click at [701, 550] on div "Nevada" at bounding box center [626, 561] width 519 height 30
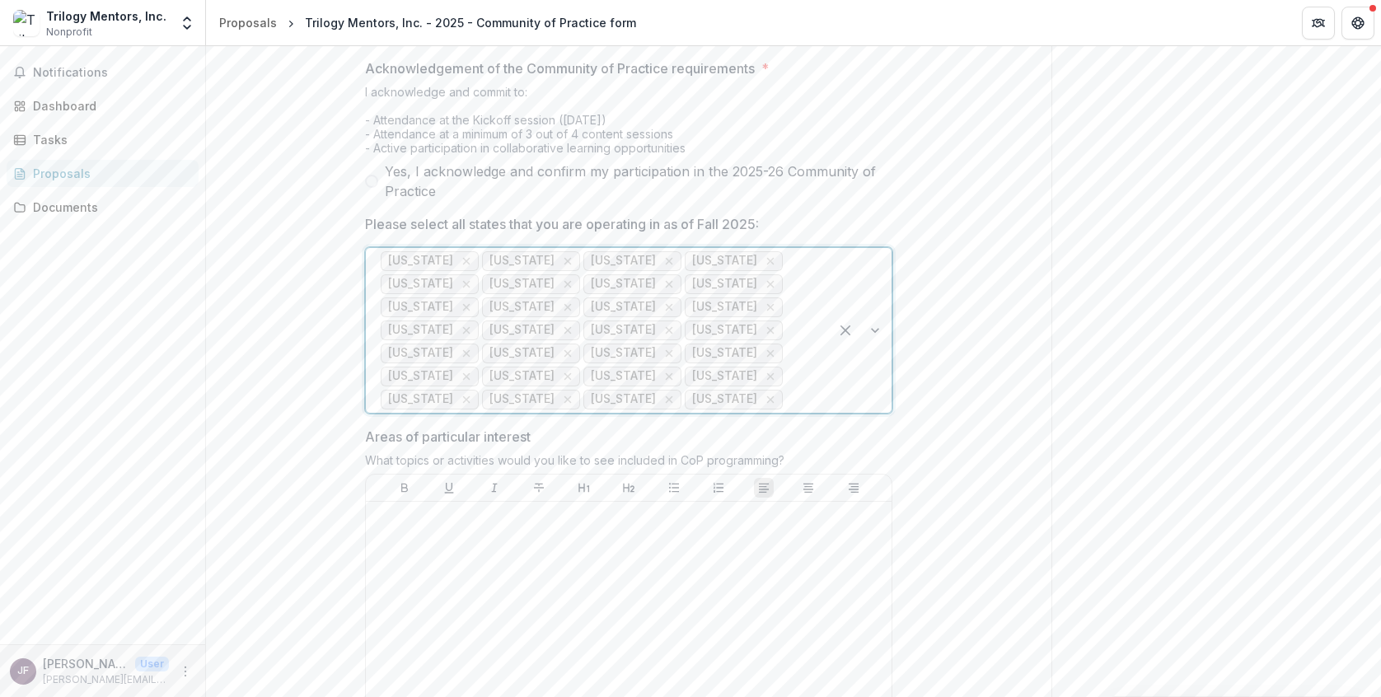
click at [786, 411] on div at bounding box center [800, 399] width 28 height 23
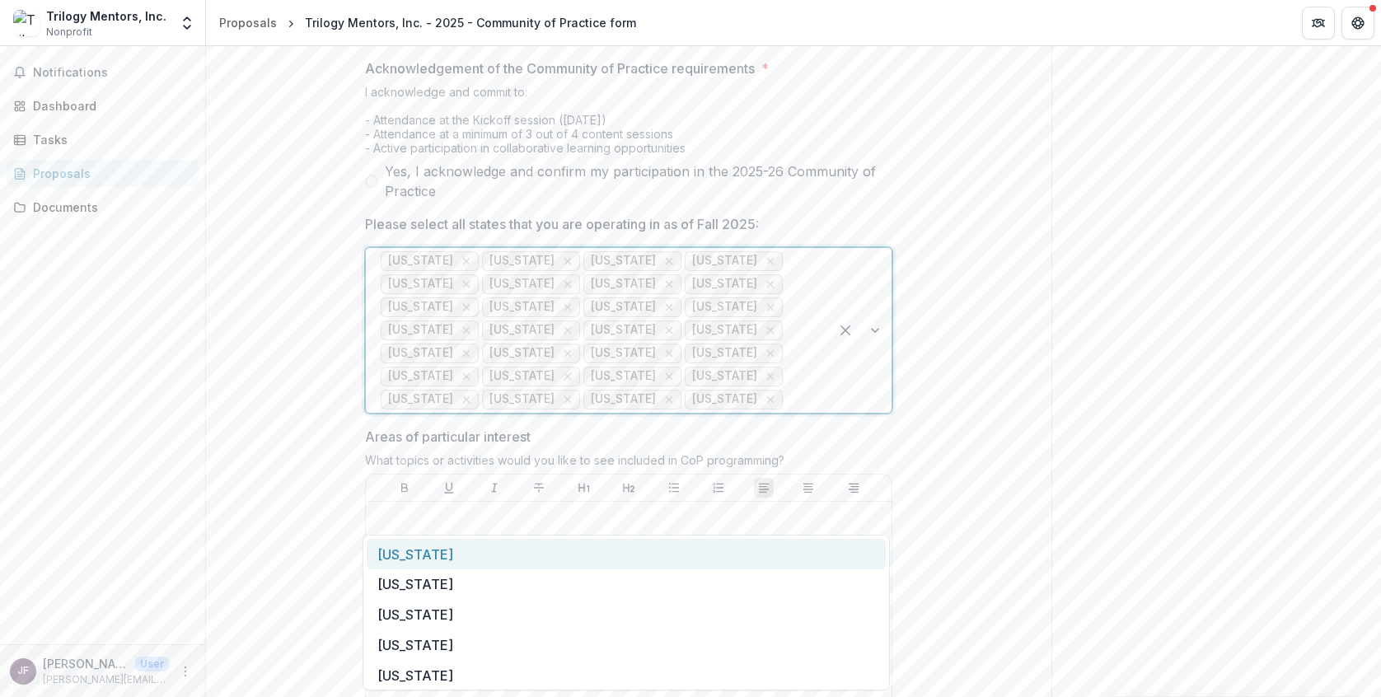
click at [636, 564] on div "Alaska" at bounding box center [626, 554] width 519 height 30
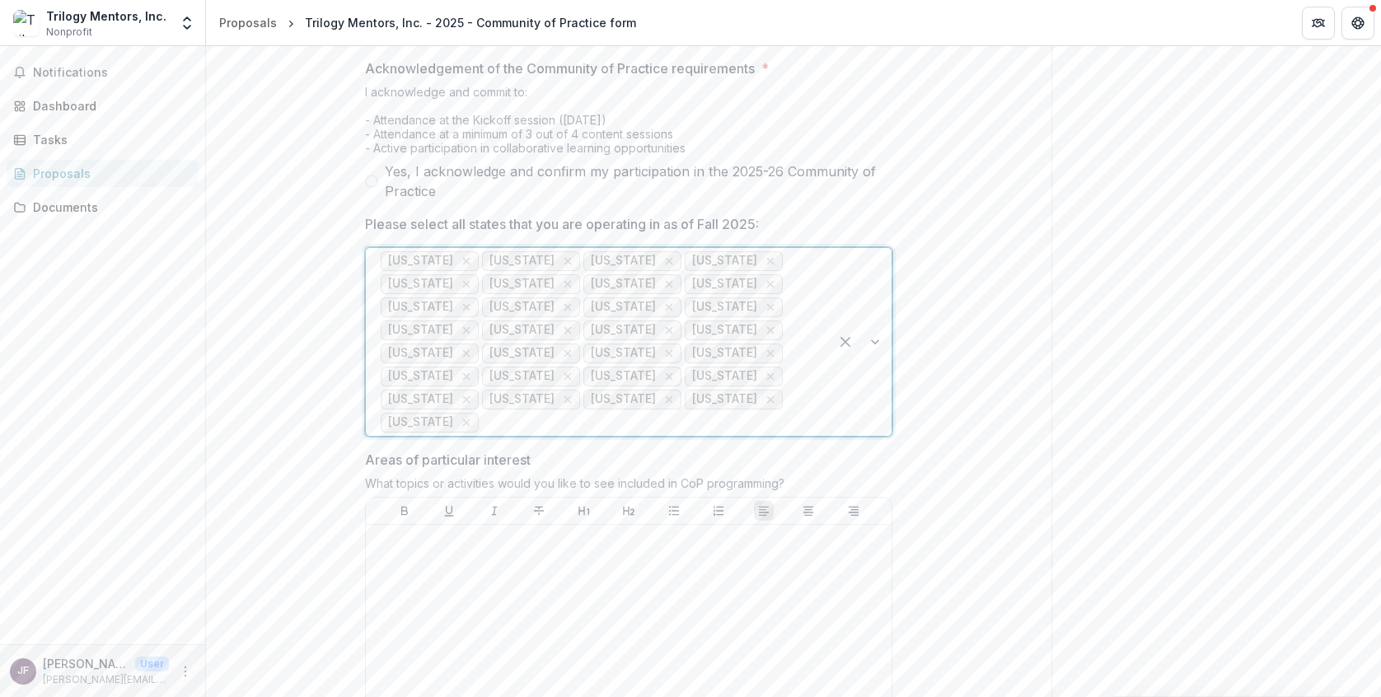
click at [623, 434] on div at bounding box center [648, 422] width 332 height 23
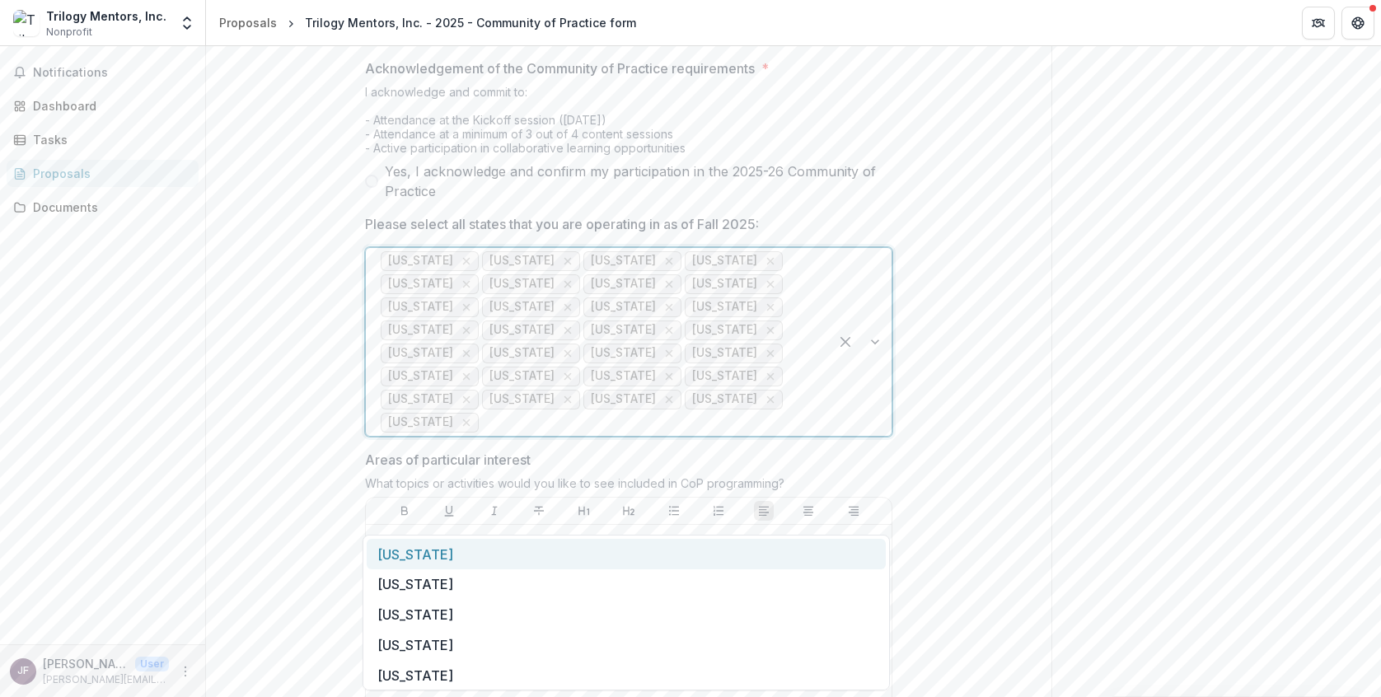
click at [590, 556] on div "New Hampshire" at bounding box center [626, 554] width 519 height 30
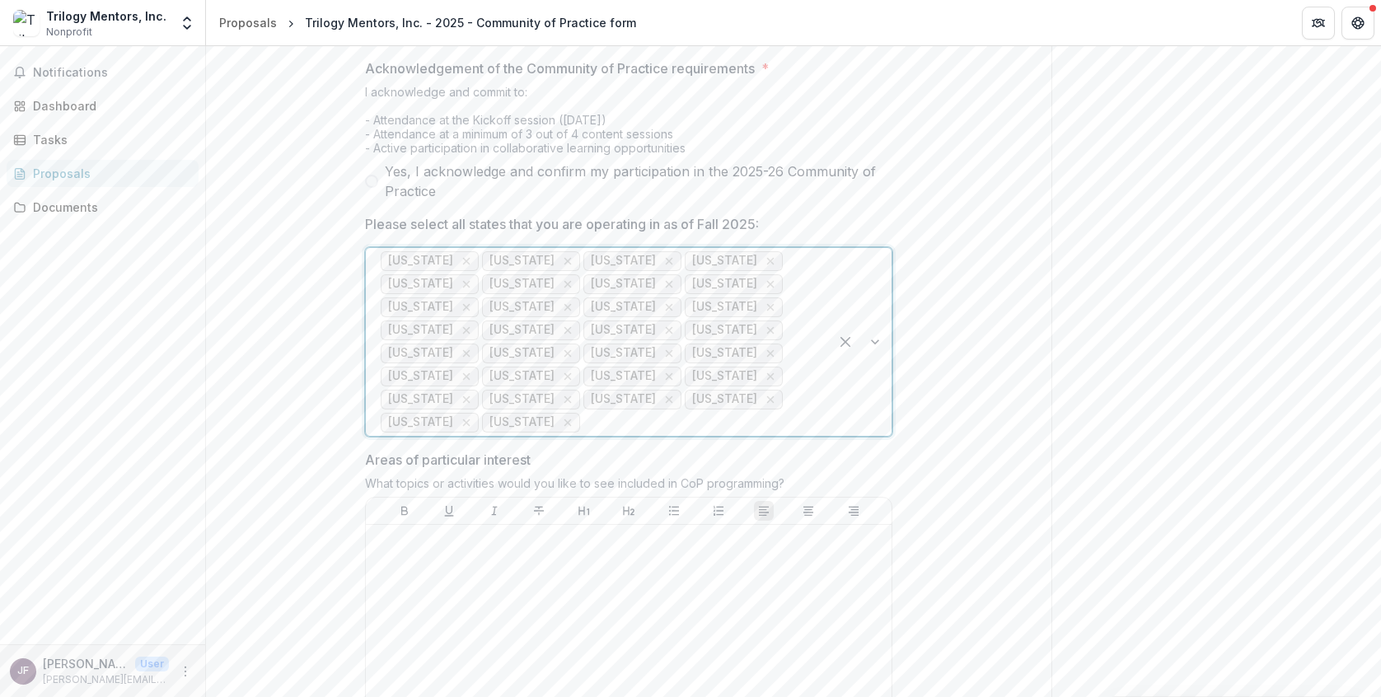
click at [598, 434] on div at bounding box center [698, 422] width 231 height 23
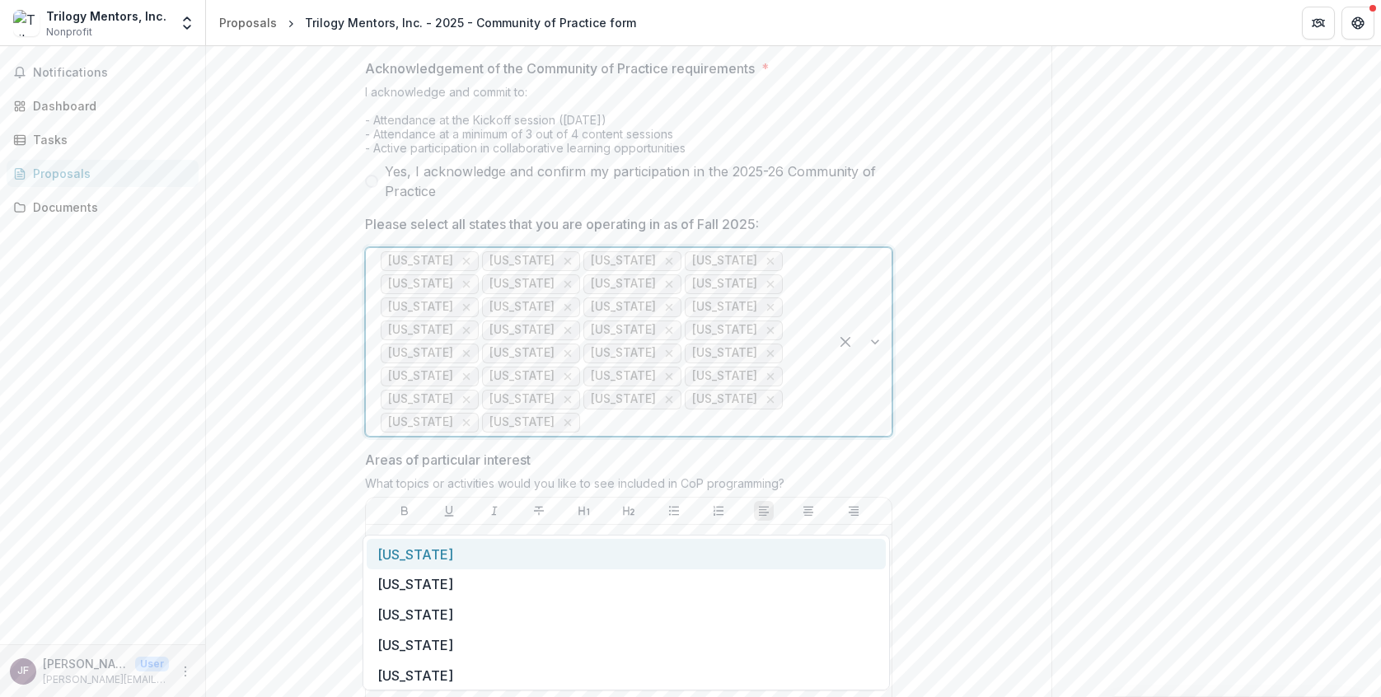
click at [570, 555] on div "New Jersey" at bounding box center [626, 554] width 519 height 30
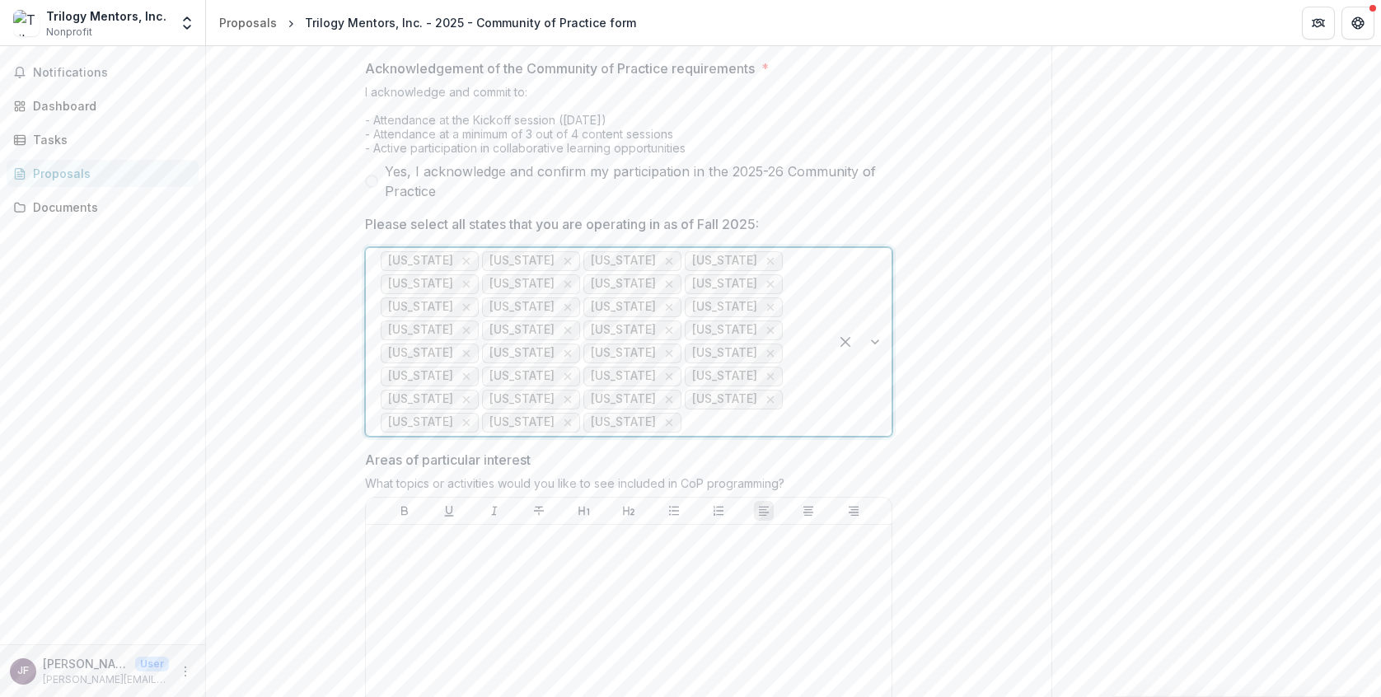
click at [686, 434] on div at bounding box center [749, 422] width 129 height 23
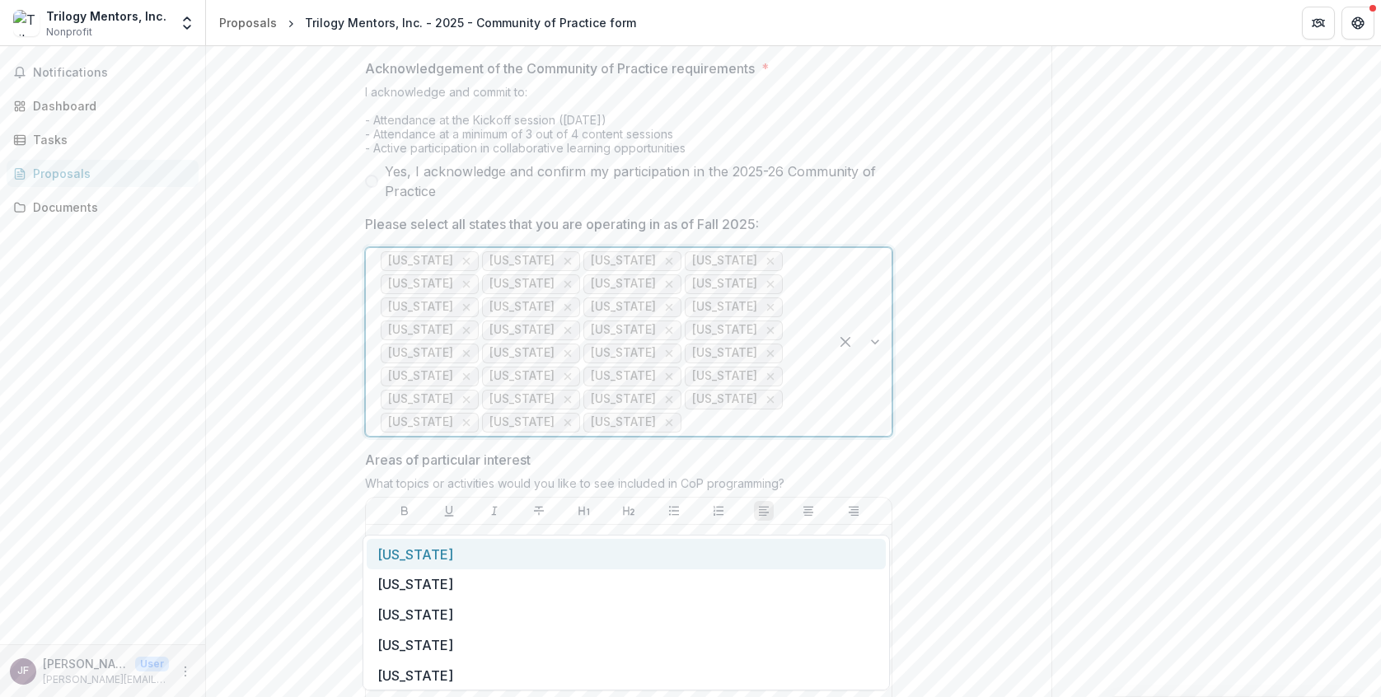
click at [664, 553] on div "New Mexico" at bounding box center [626, 554] width 519 height 30
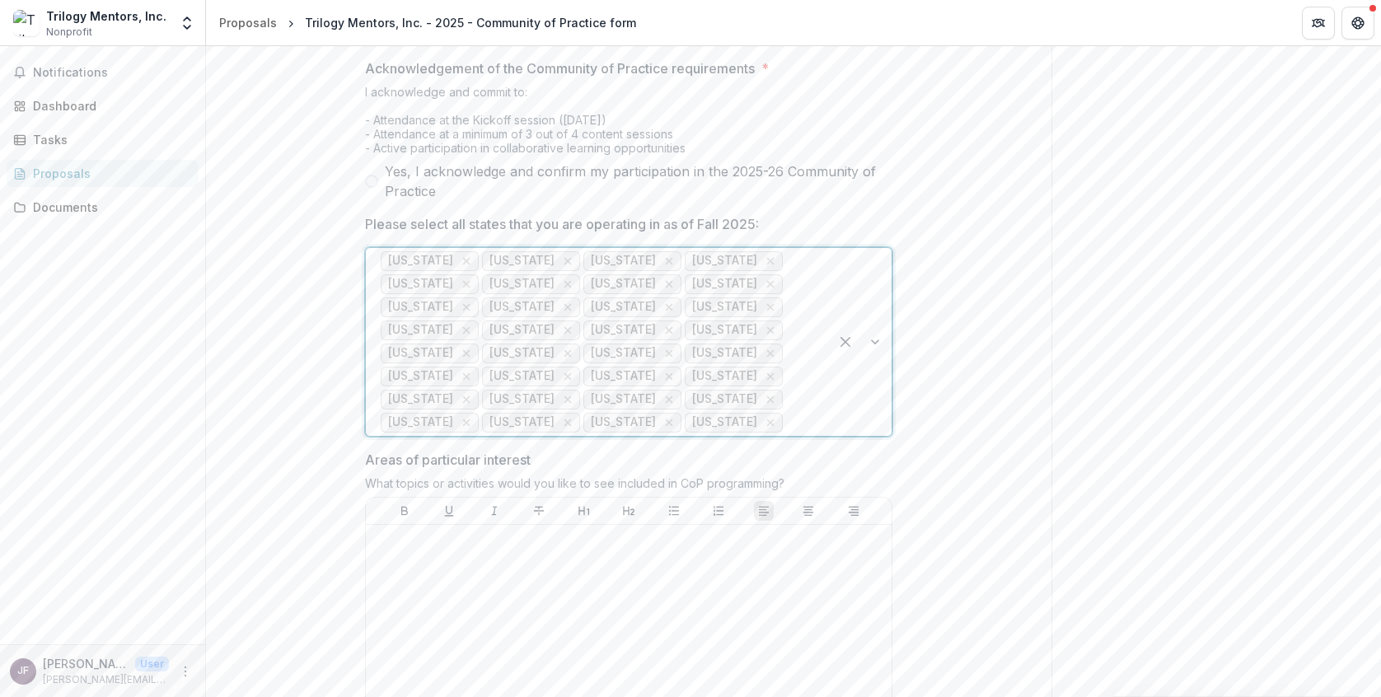
click at [786, 434] on div at bounding box center [800, 422] width 28 height 23
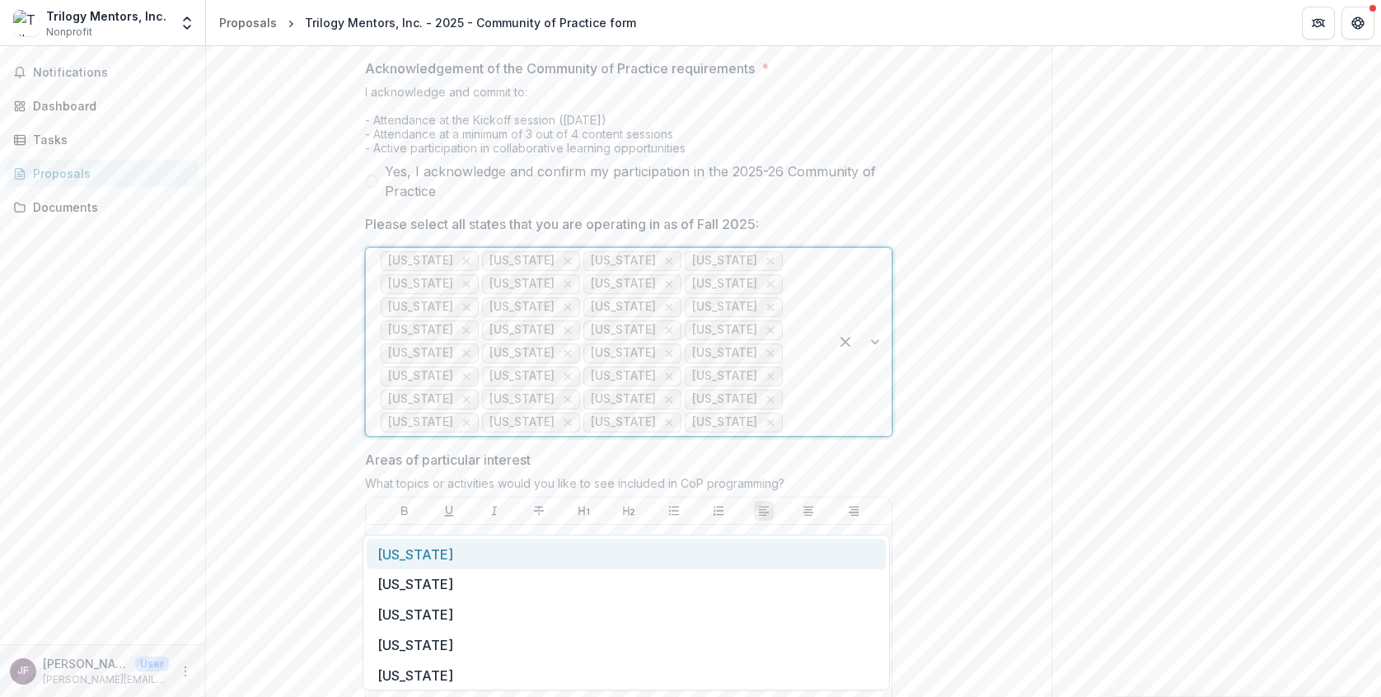
click at [691, 559] on div "New York" at bounding box center [626, 554] width 519 height 30
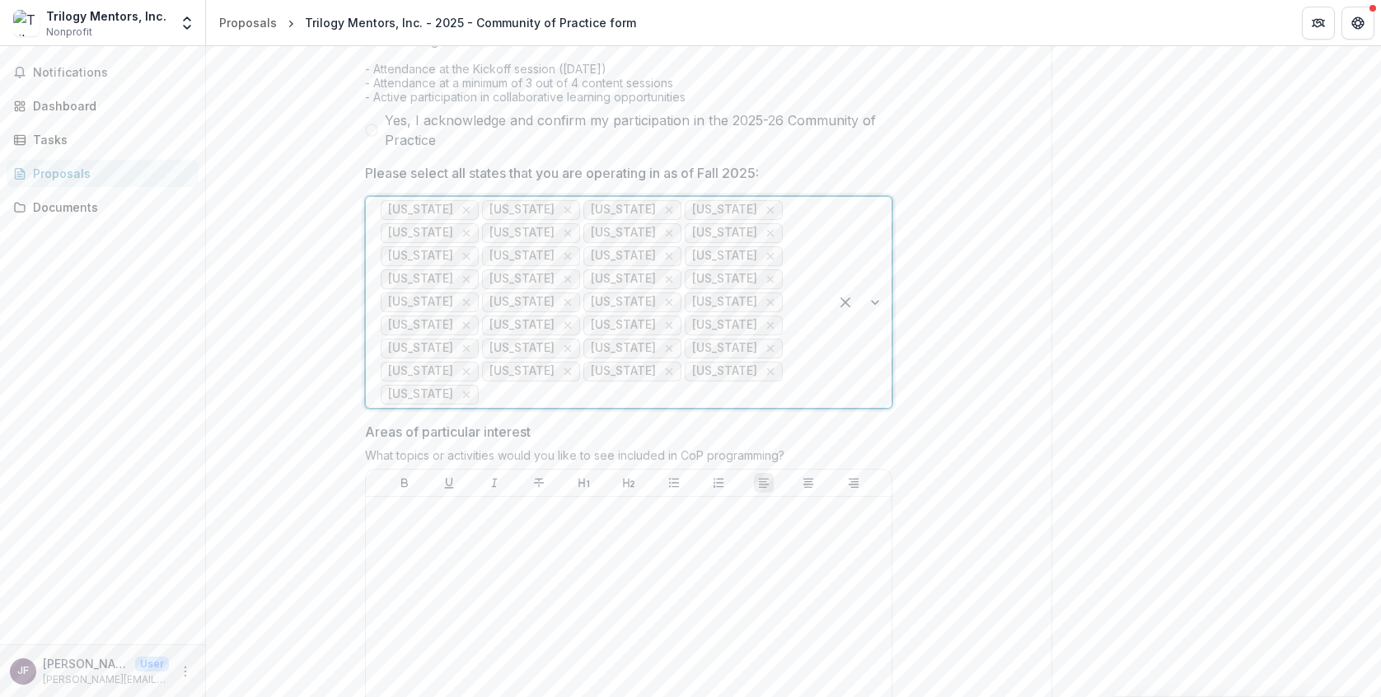
scroll to position [1113, 0]
click at [641, 396] on div at bounding box center [648, 383] width 332 height 23
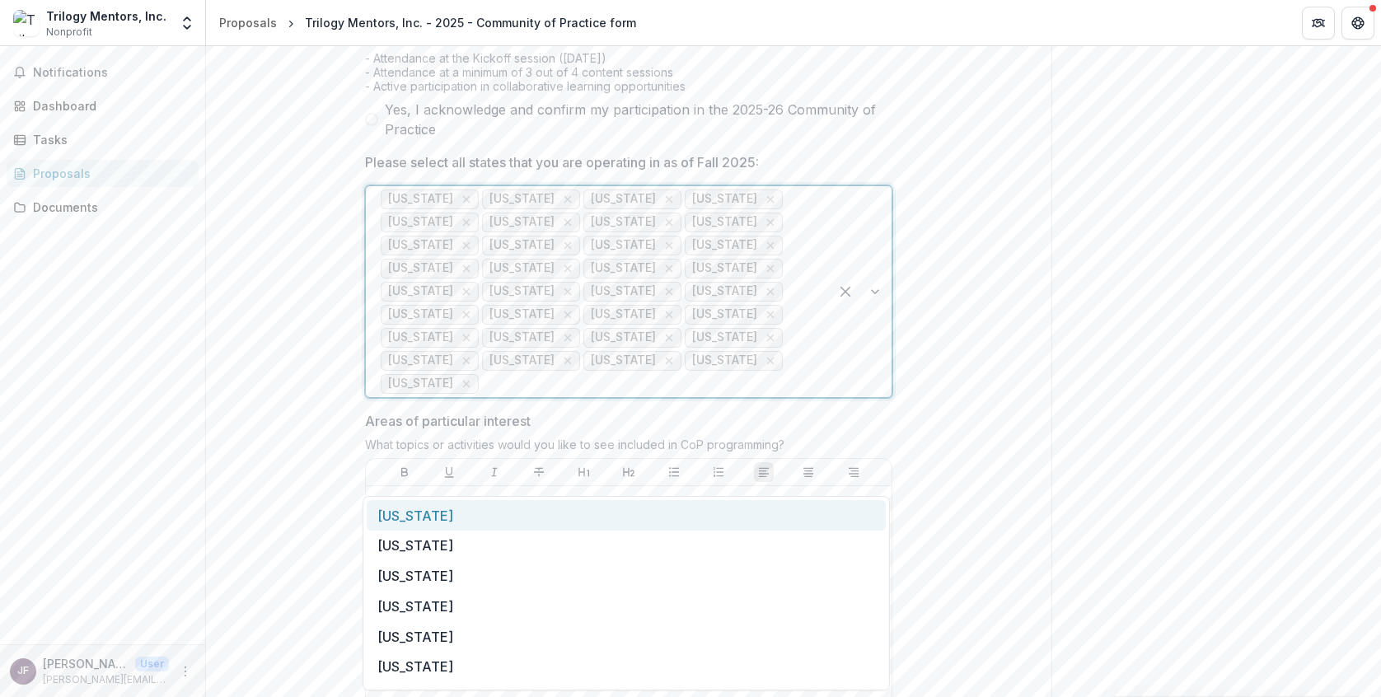
click at [591, 508] on div "North Carolina" at bounding box center [626, 515] width 519 height 30
click at [617, 396] on div at bounding box center [698, 383] width 231 height 23
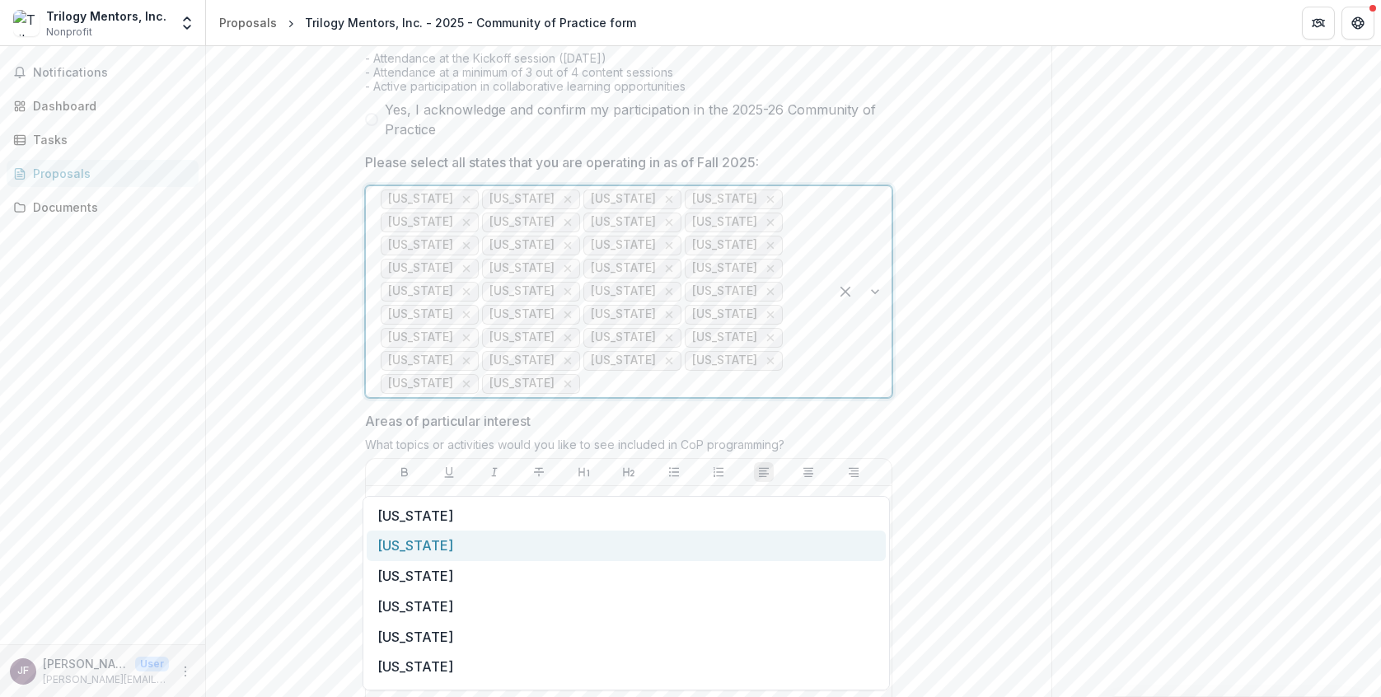
click at [564, 540] on div "Ohio" at bounding box center [626, 546] width 519 height 30
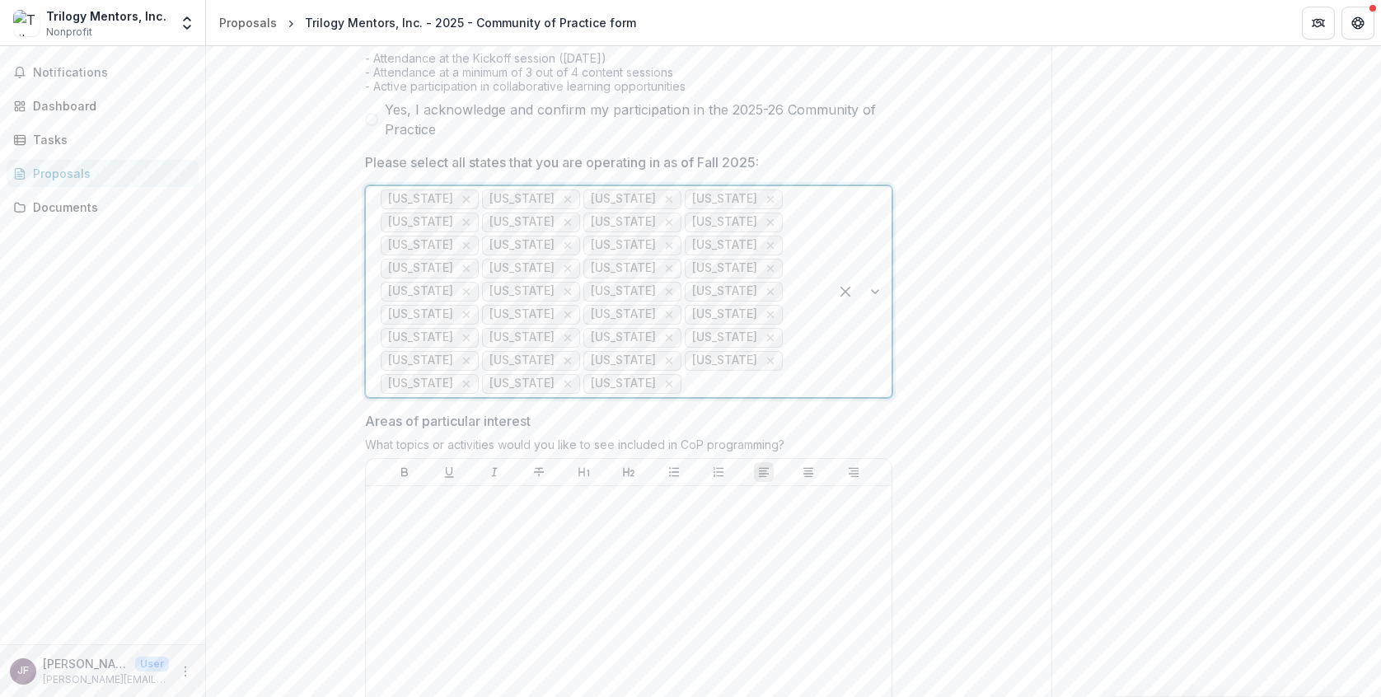
click at [685, 396] on div at bounding box center [749, 383] width 129 height 23
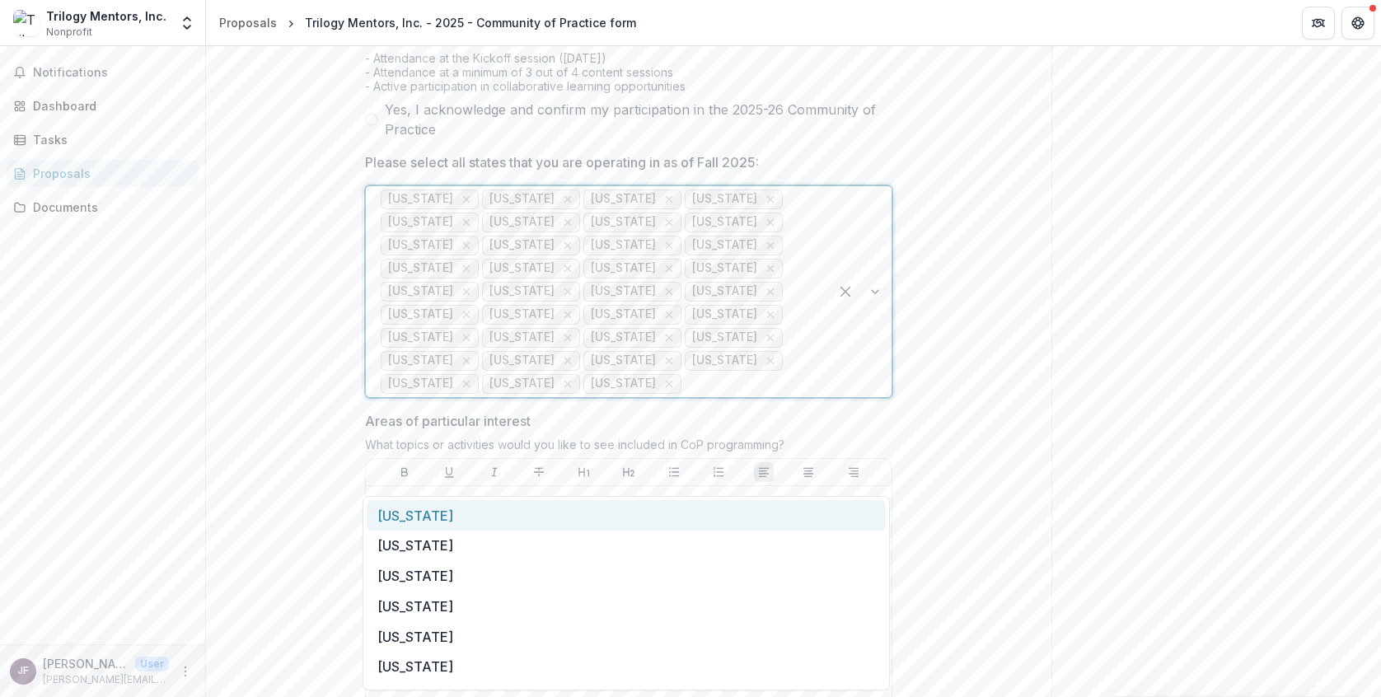
click at [634, 525] on div "North Dakota" at bounding box center [626, 515] width 519 height 30
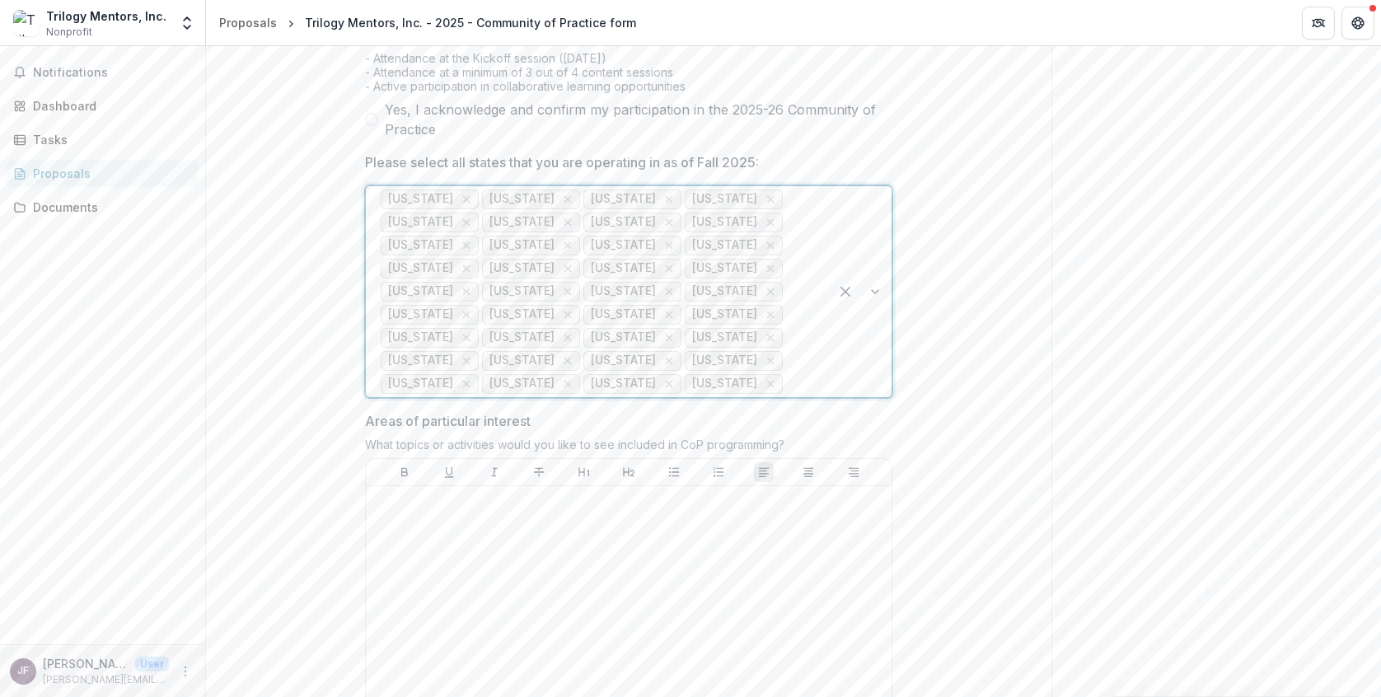
click at [786, 396] on div at bounding box center [800, 383] width 28 height 23
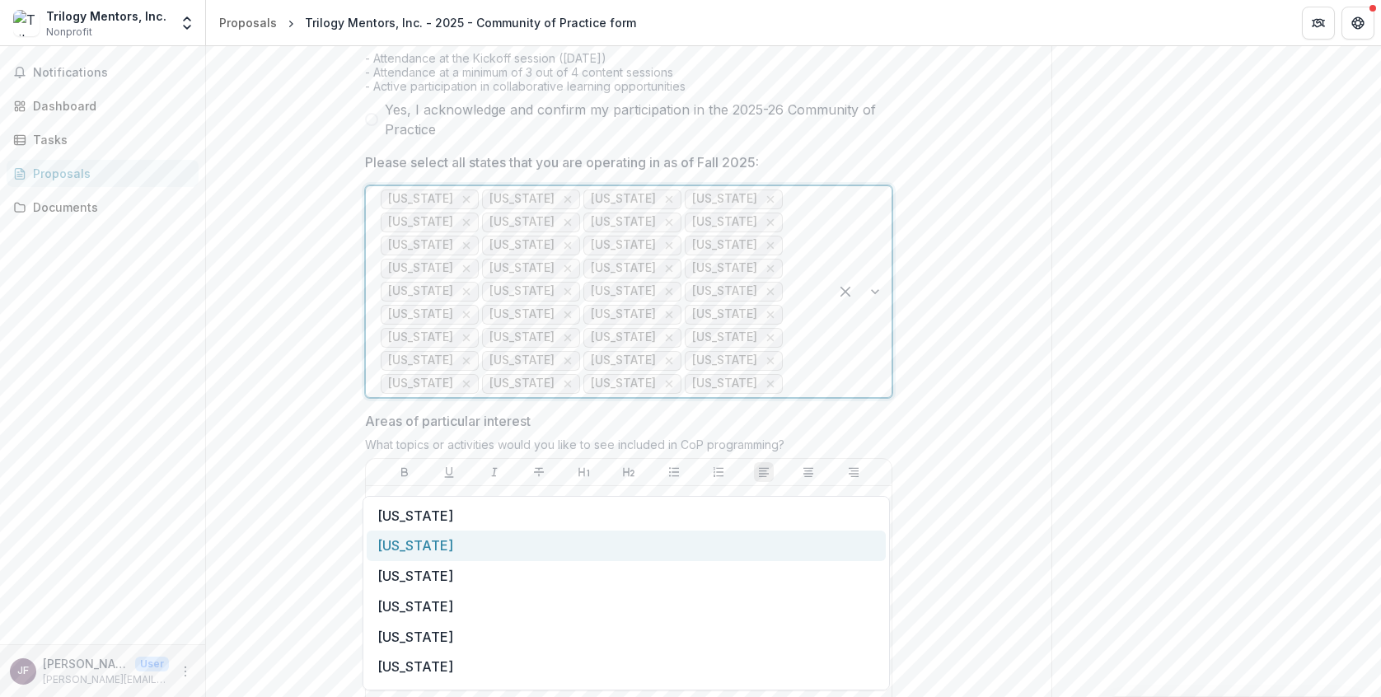
click at [681, 538] on div "Oregon" at bounding box center [626, 546] width 519 height 30
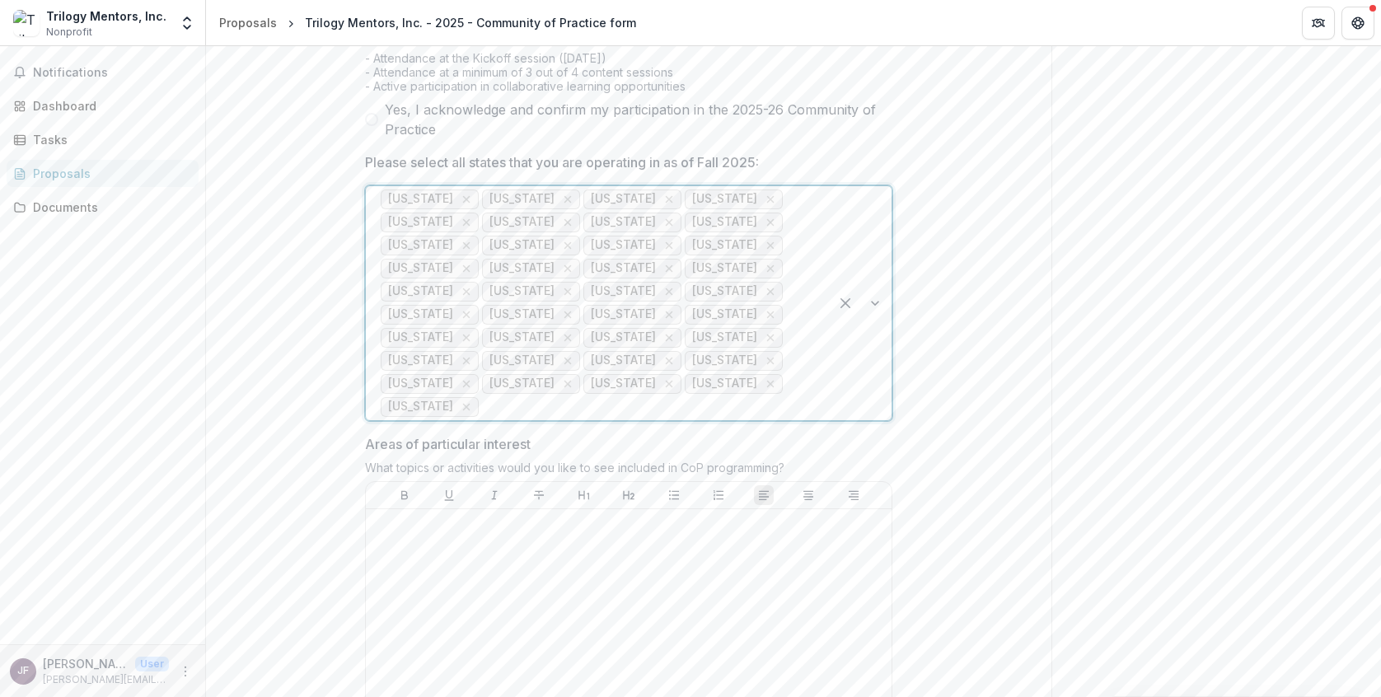
click at [761, 419] on div at bounding box center [648, 407] width 332 height 23
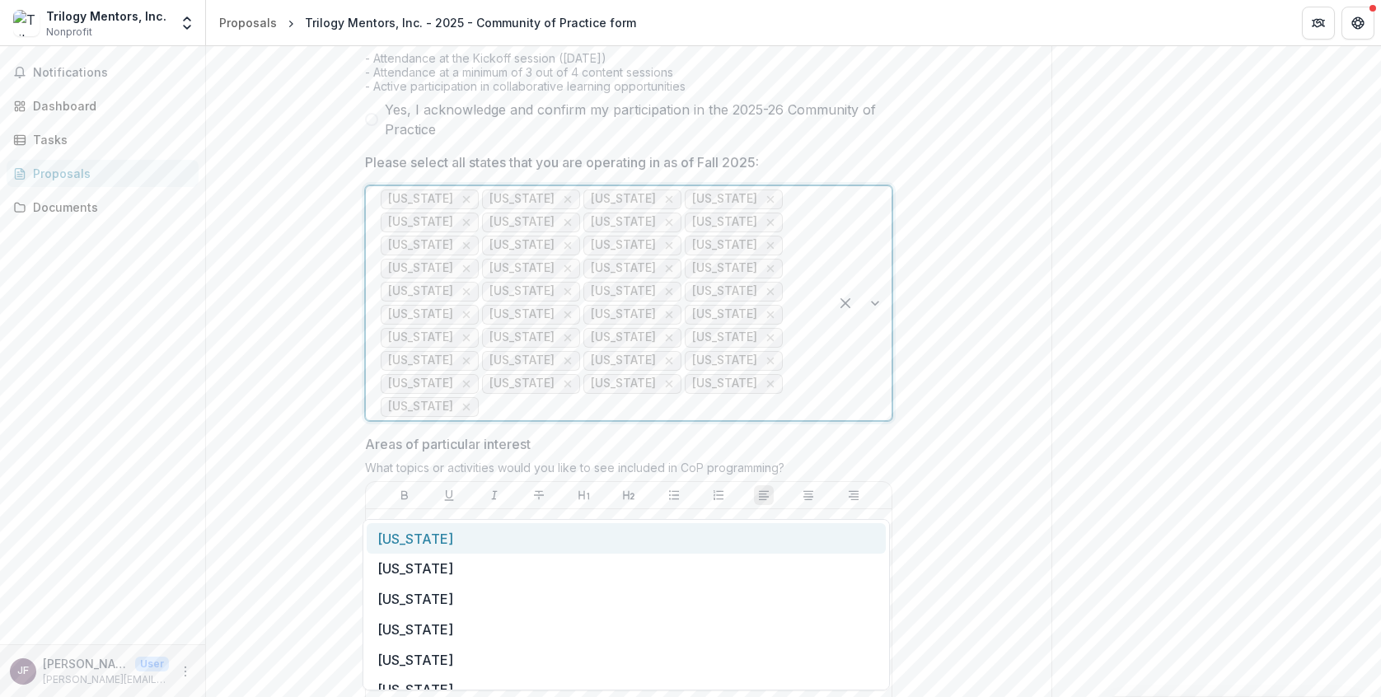
click at [709, 535] on div "Oklahoma" at bounding box center [626, 538] width 519 height 30
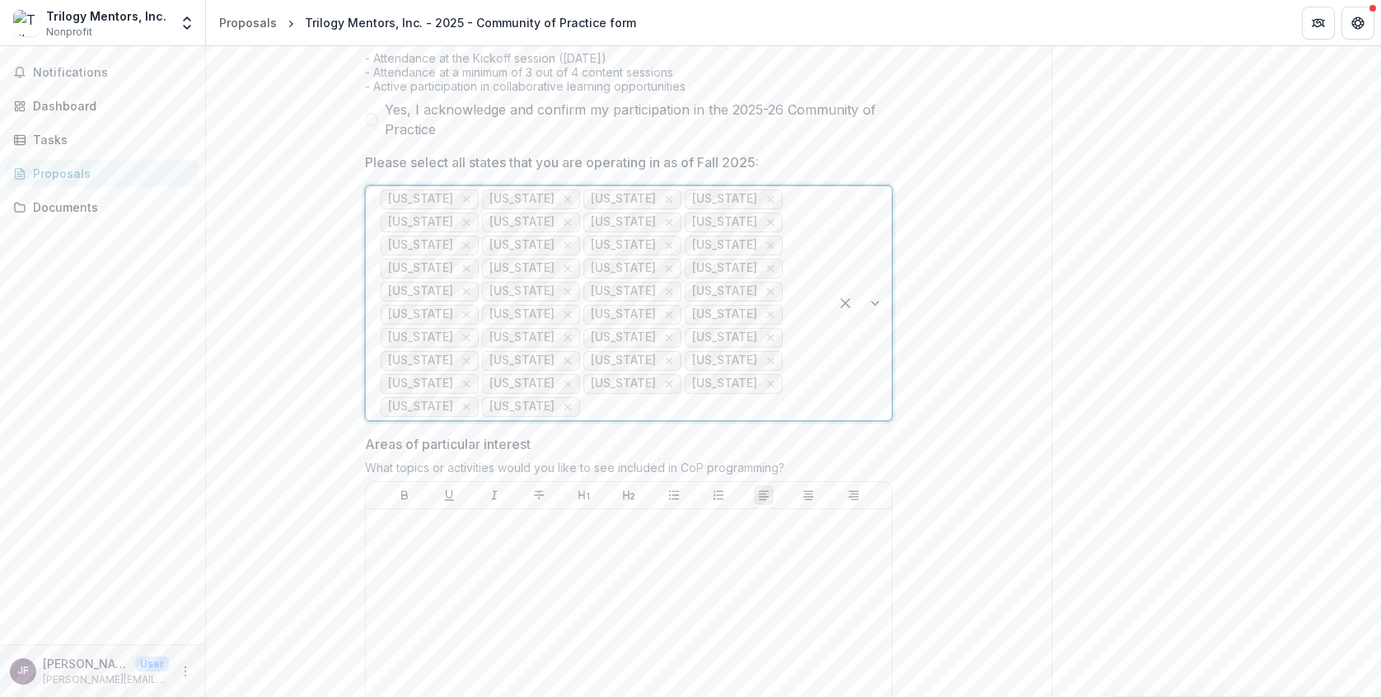
click at [743, 419] on div at bounding box center [698, 407] width 231 height 23
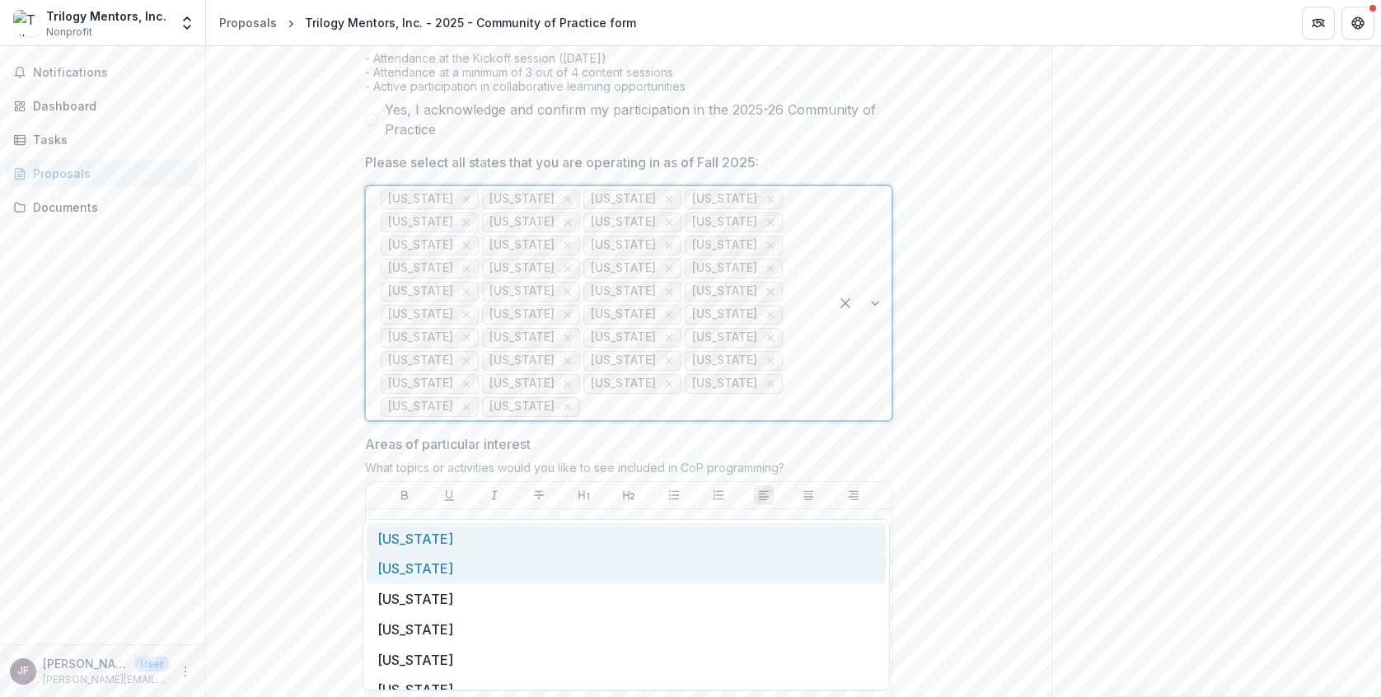
click at [676, 555] on div "Rhode Island" at bounding box center [626, 569] width 519 height 30
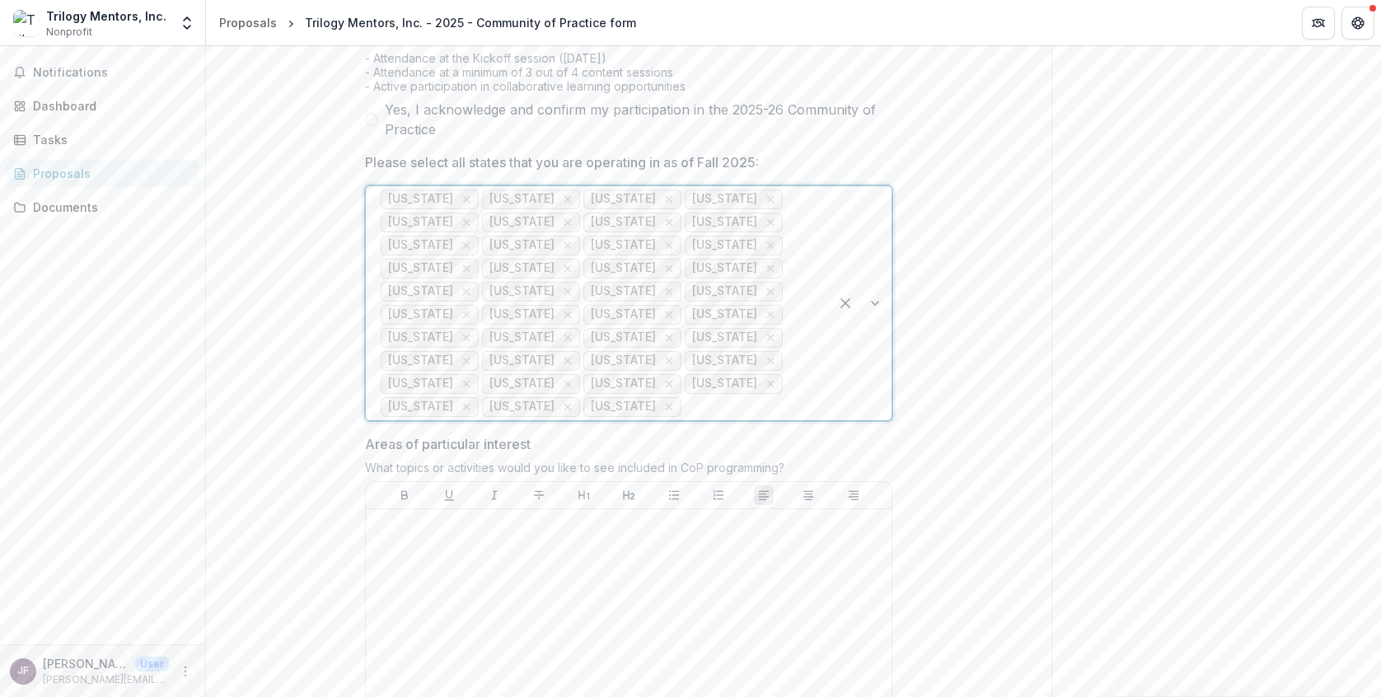
click at [737, 419] on div at bounding box center [749, 407] width 129 height 23
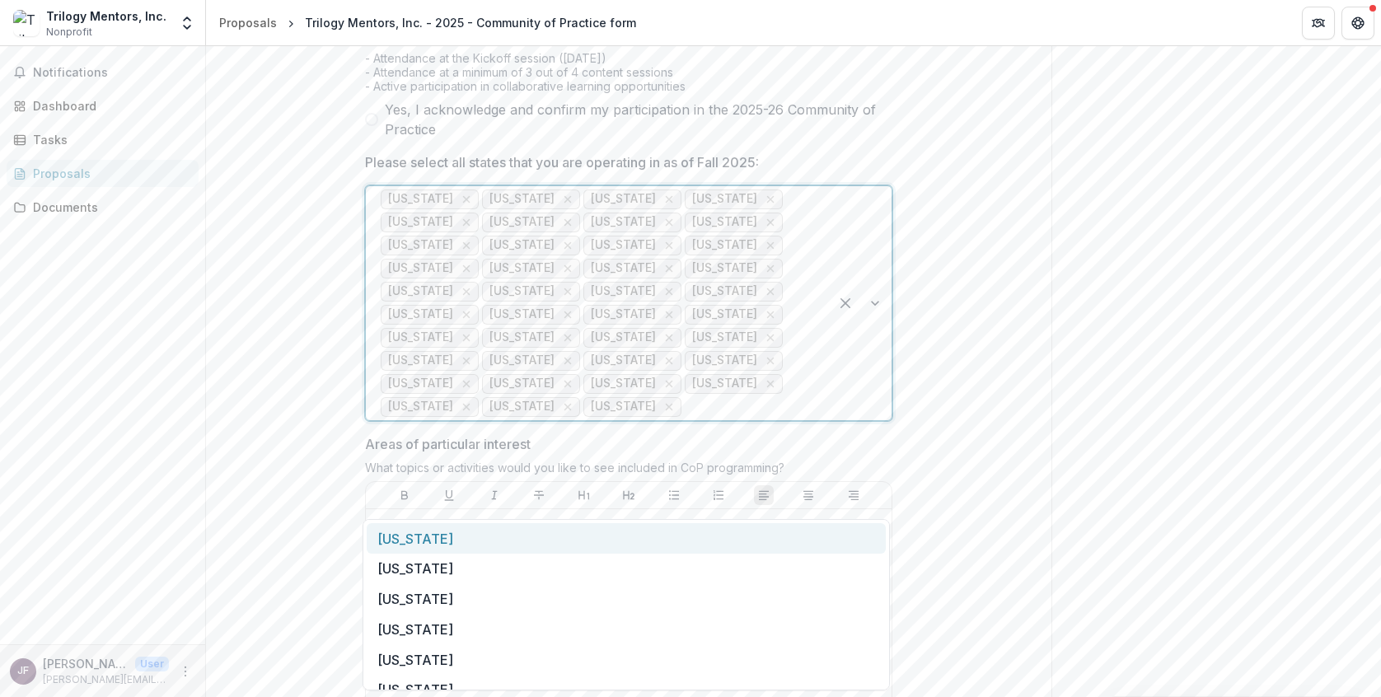
click at [695, 537] on div "Pennsylvania" at bounding box center [626, 538] width 519 height 30
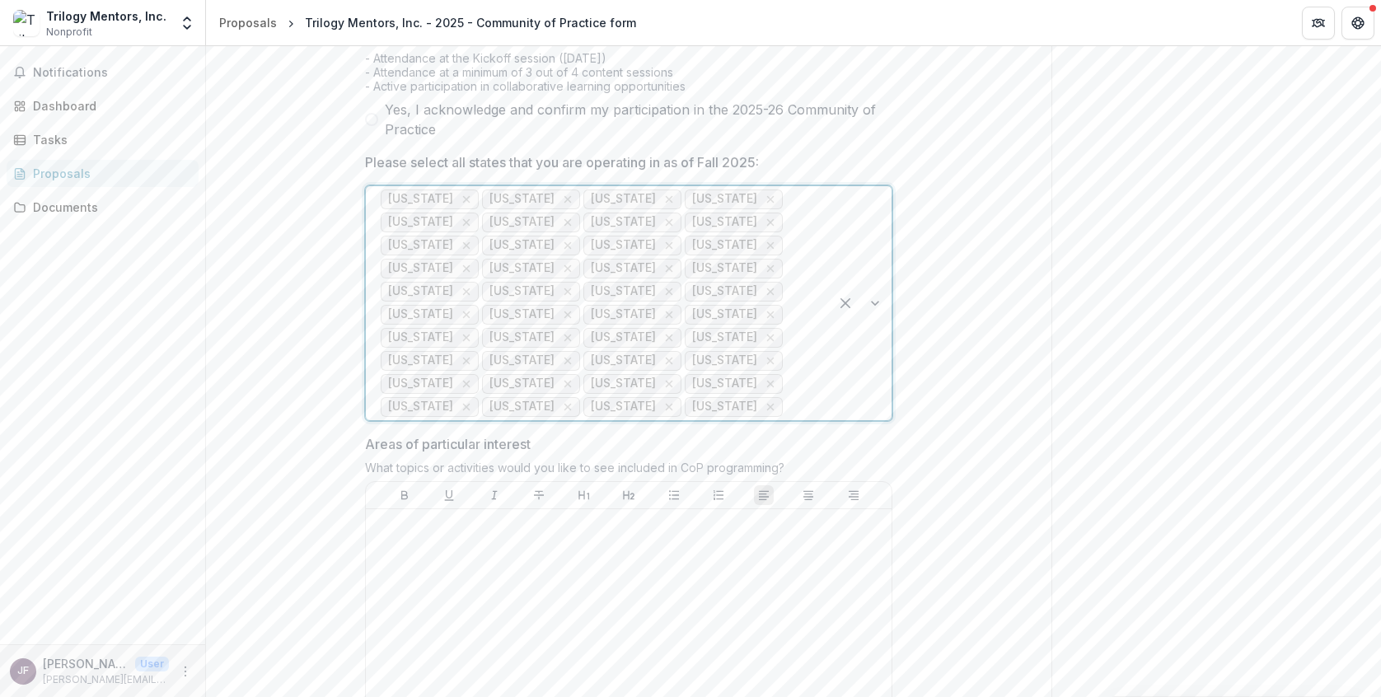
click at [786, 419] on div at bounding box center [800, 407] width 28 height 23
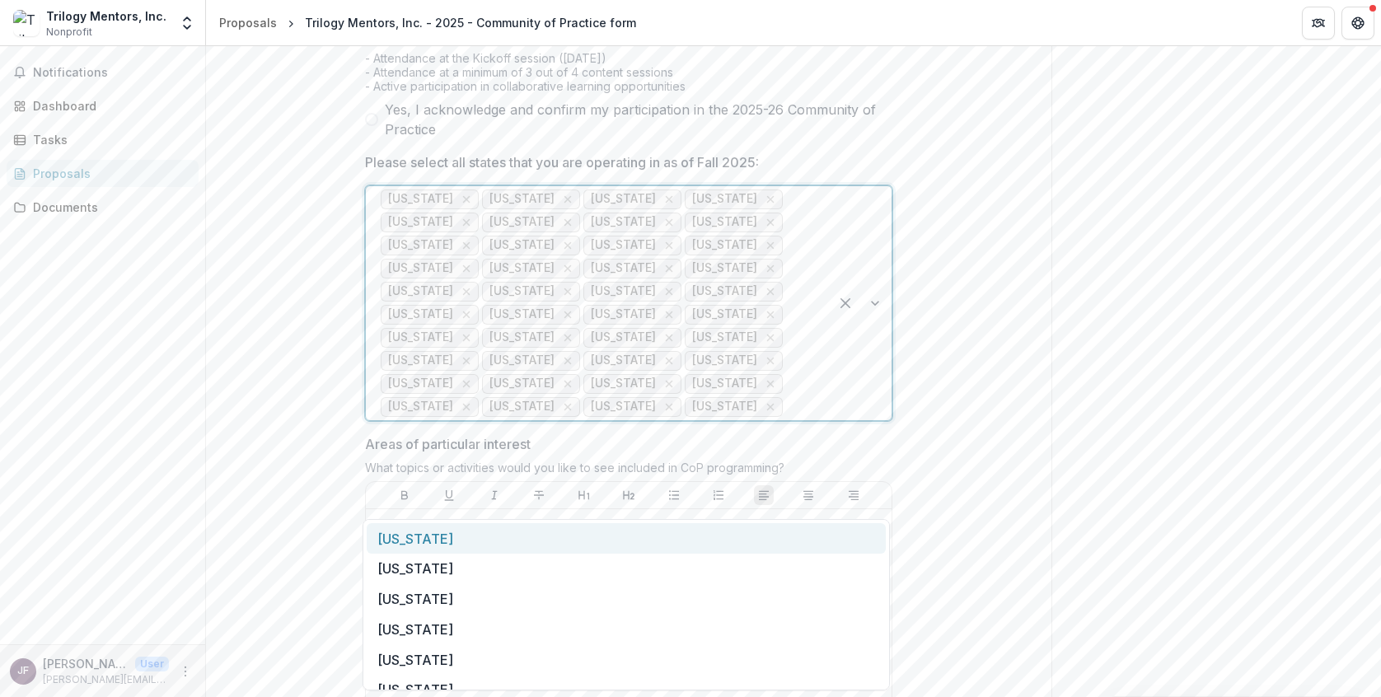
click at [715, 536] on div "South Carolina" at bounding box center [626, 538] width 519 height 30
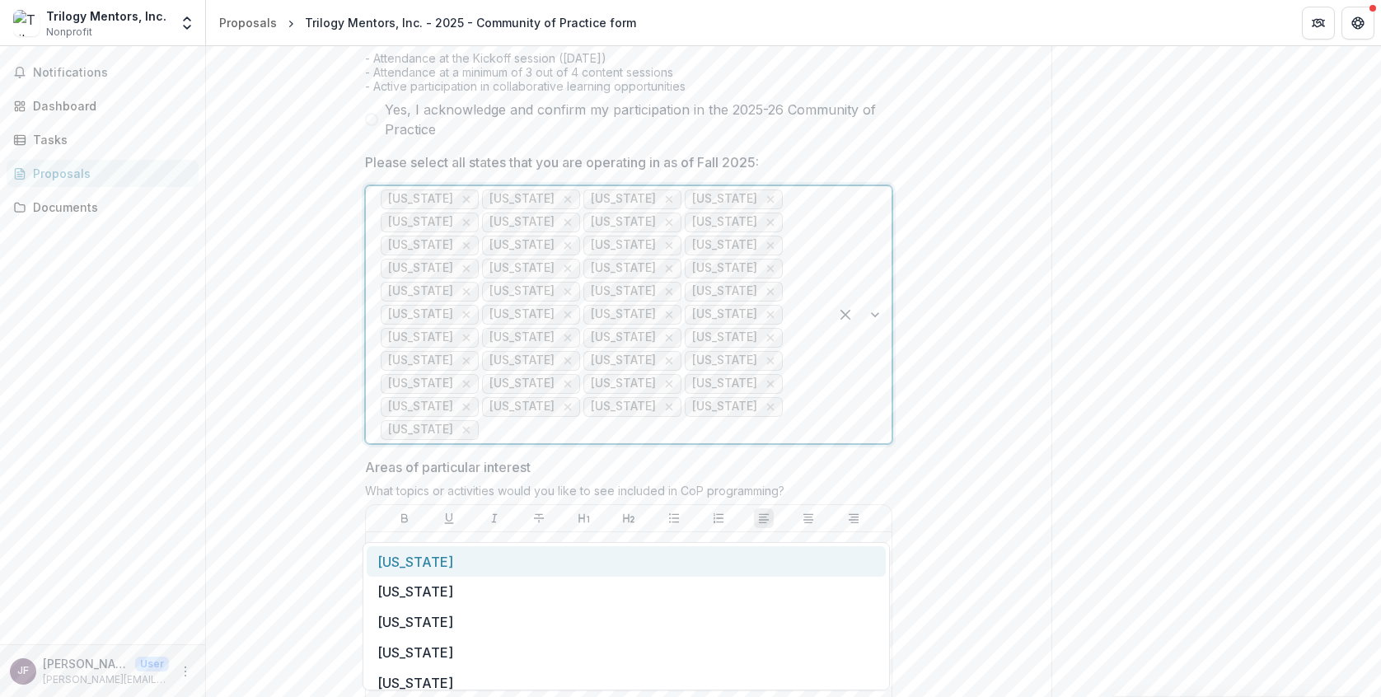
click at [719, 442] on div at bounding box center [648, 430] width 332 height 23
click at [640, 555] on div "South Dakota" at bounding box center [626, 561] width 519 height 30
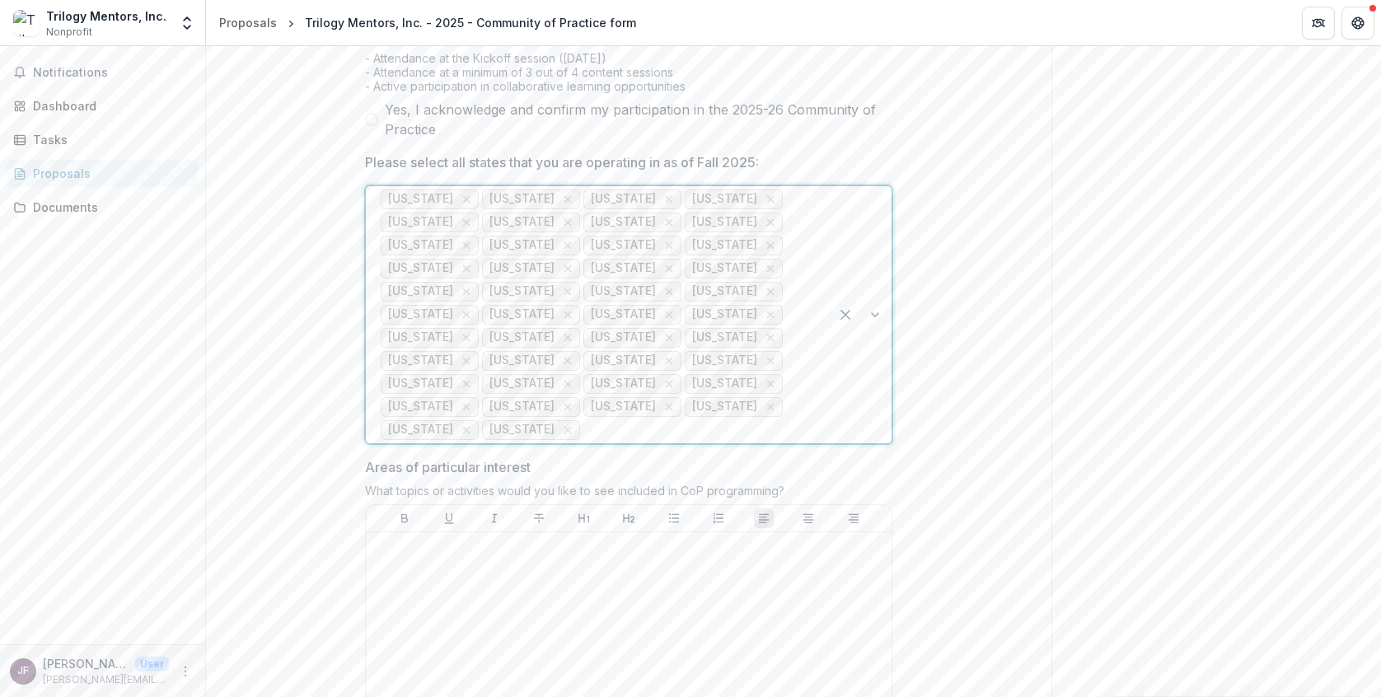
click at [681, 442] on div at bounding box center [698, 430] width 231 height 23
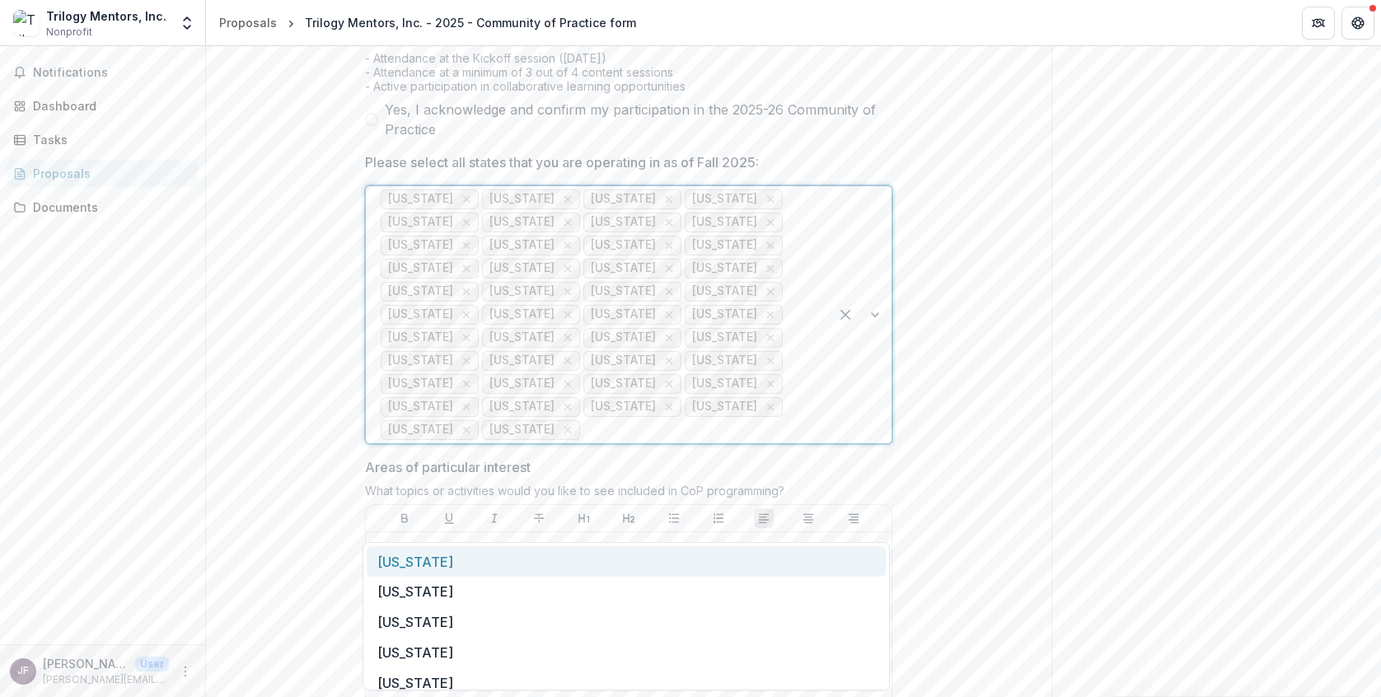
click at [664, 554] on div "Tennessee" at bounding box center [626, 561] width 519 height 30
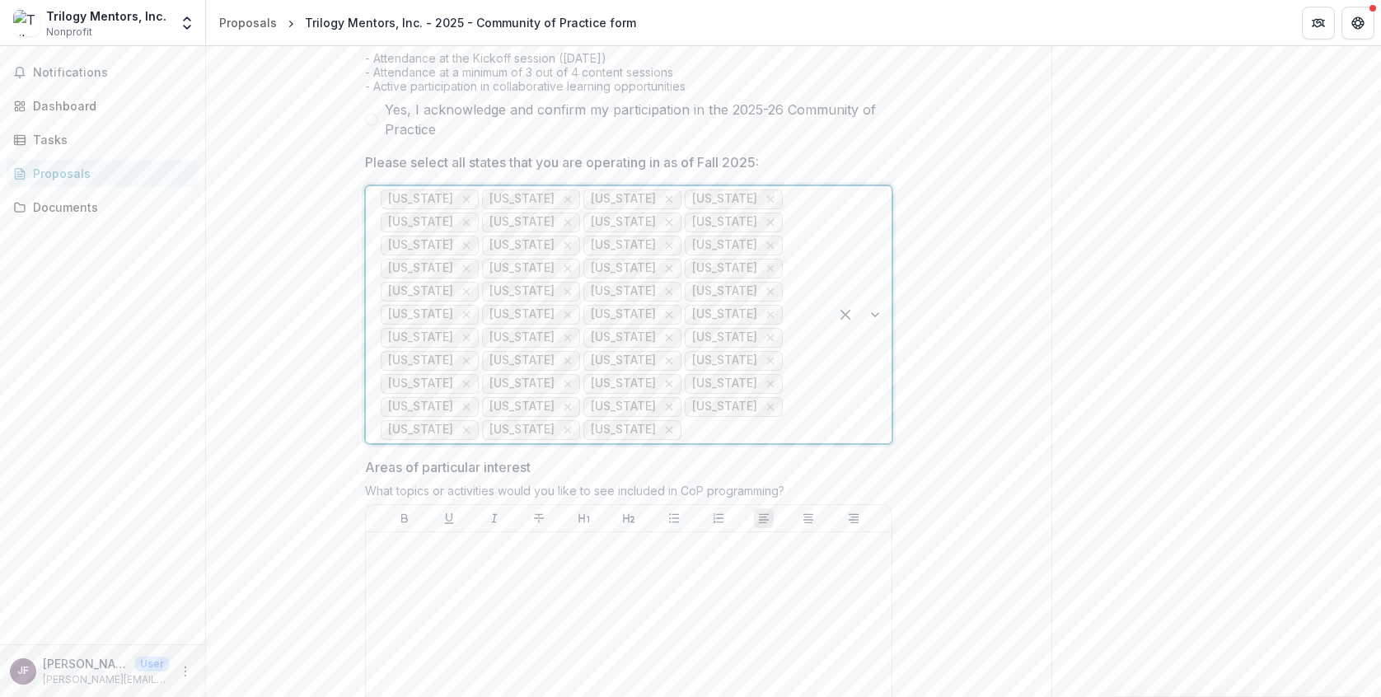
click at [714, 442] on div at bounding box center [749, 430] width 129 height 23
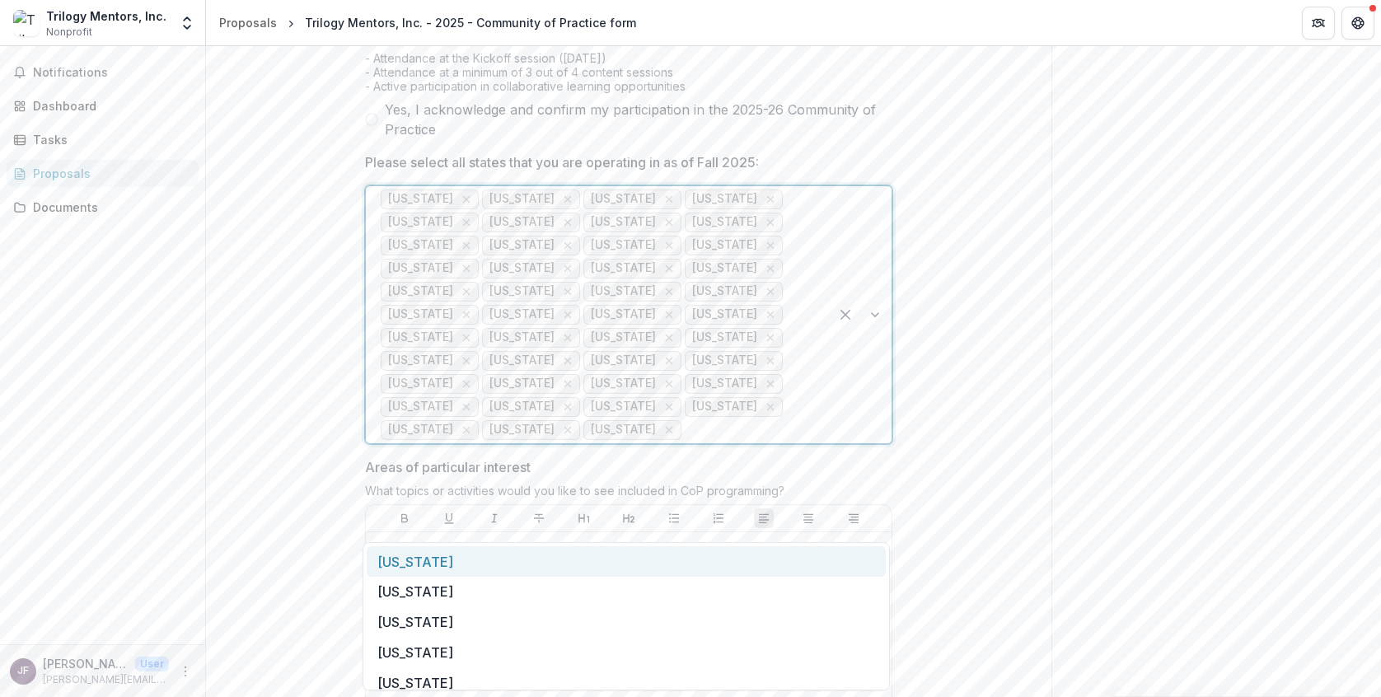
click at [678, 561] on div "Texas" at bounding box center [626, 561] width 519 height 30
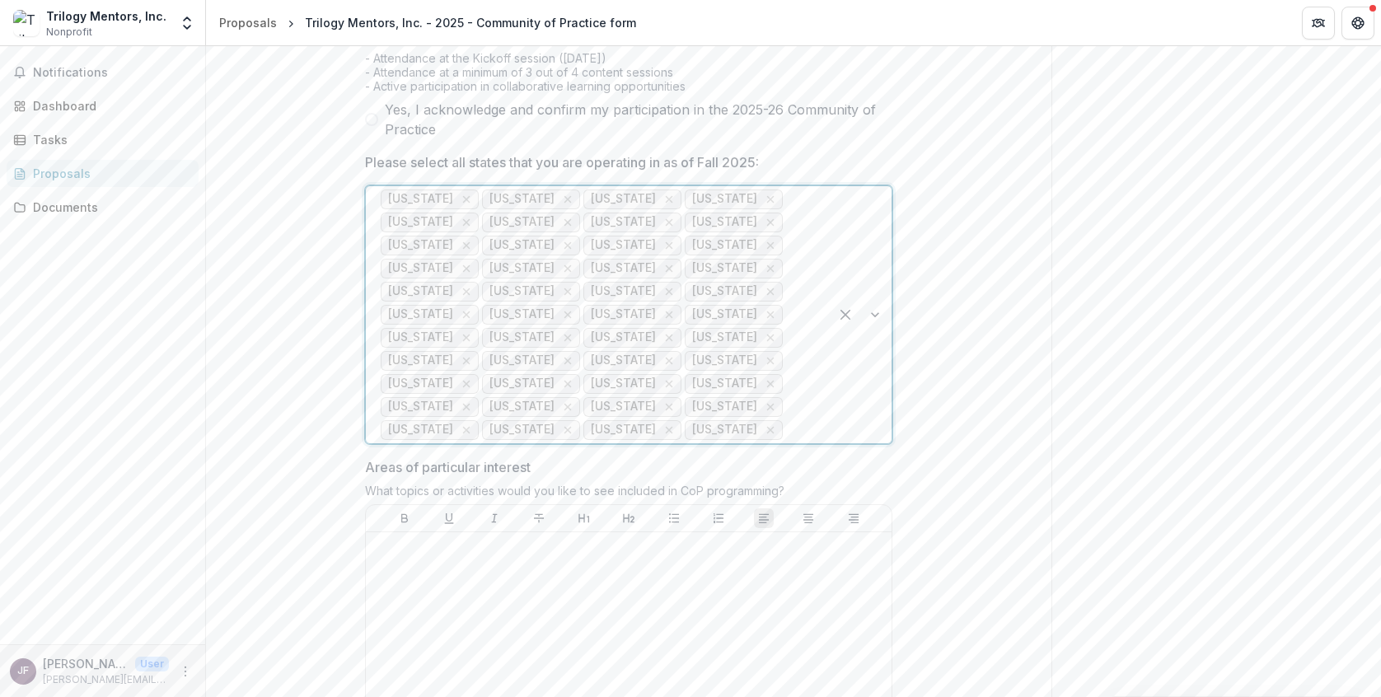
click at [786, 442] on div at bounding box center [800, 430] width 28 height 23
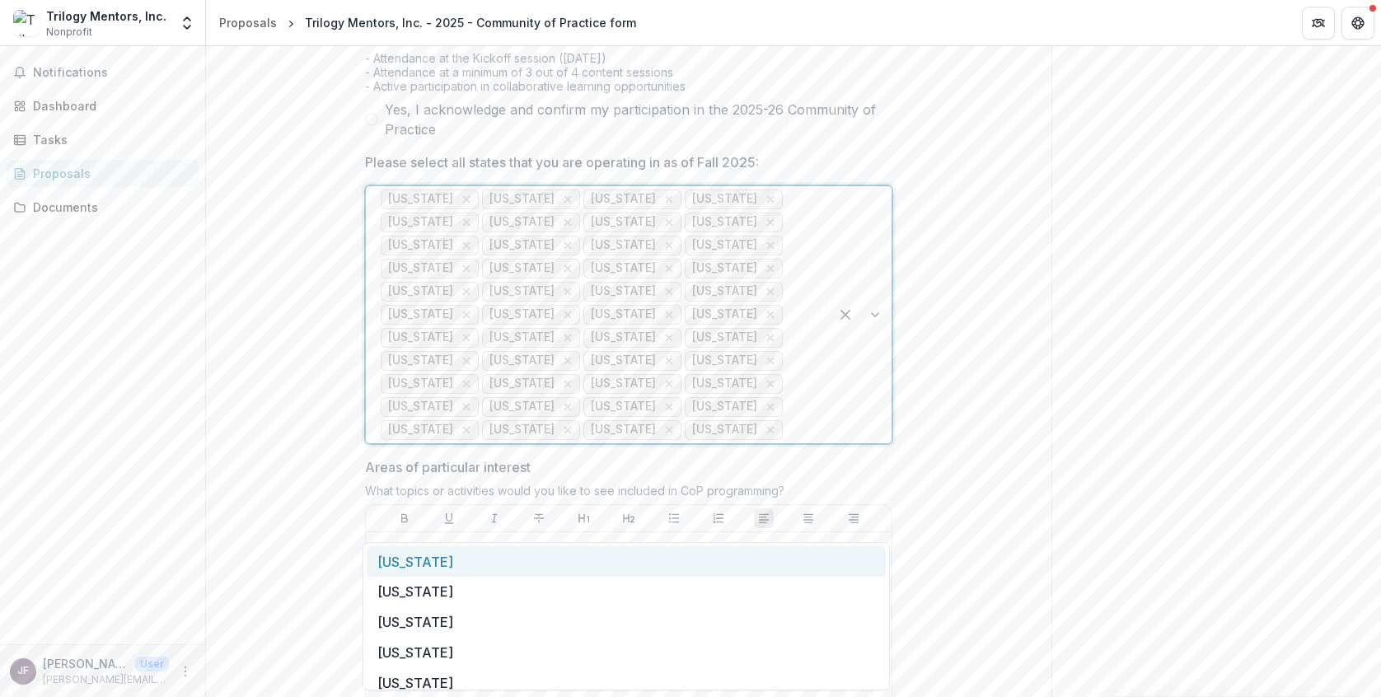
click at [716, 558] on div "Utah" at bounding box center [626, 561] width 519 height 30
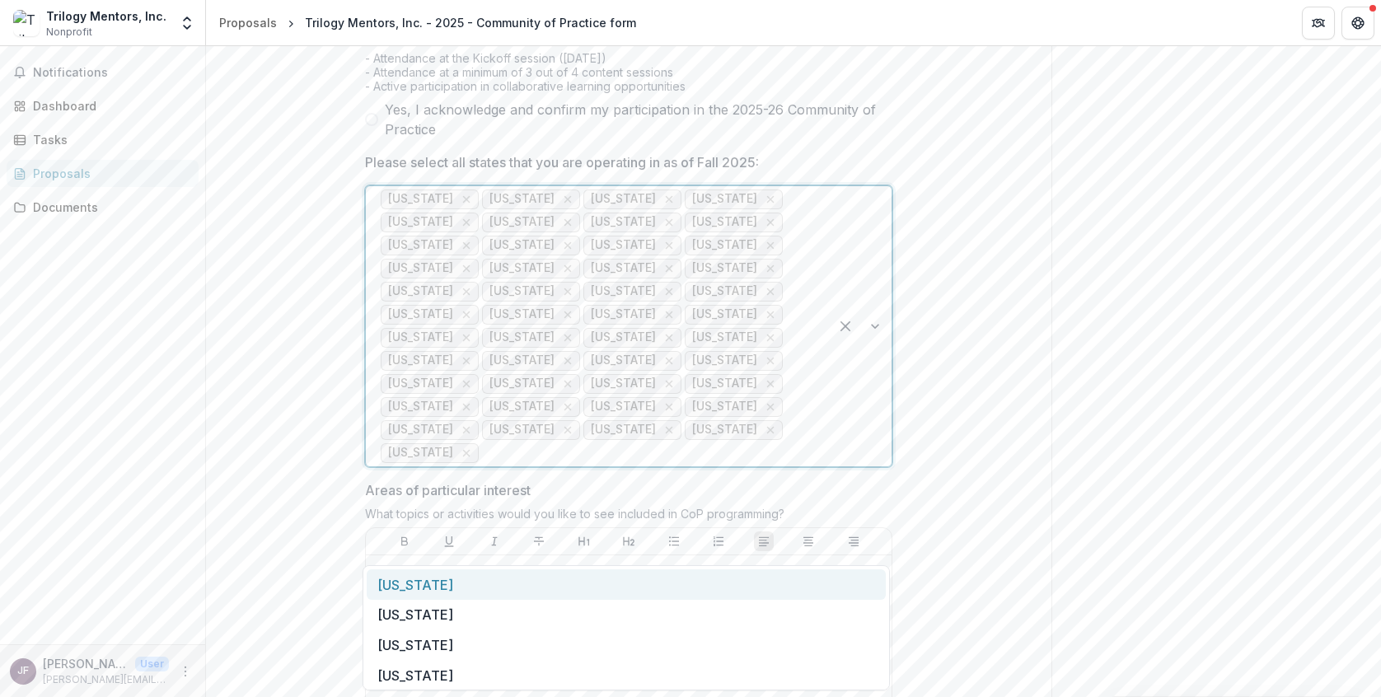
click at [667, 465] on div at bounding box center [648, 453] width 332 height 23
click at [596, 587] on div "Vermont" at bounding box center [626, 584] width 519 height 30
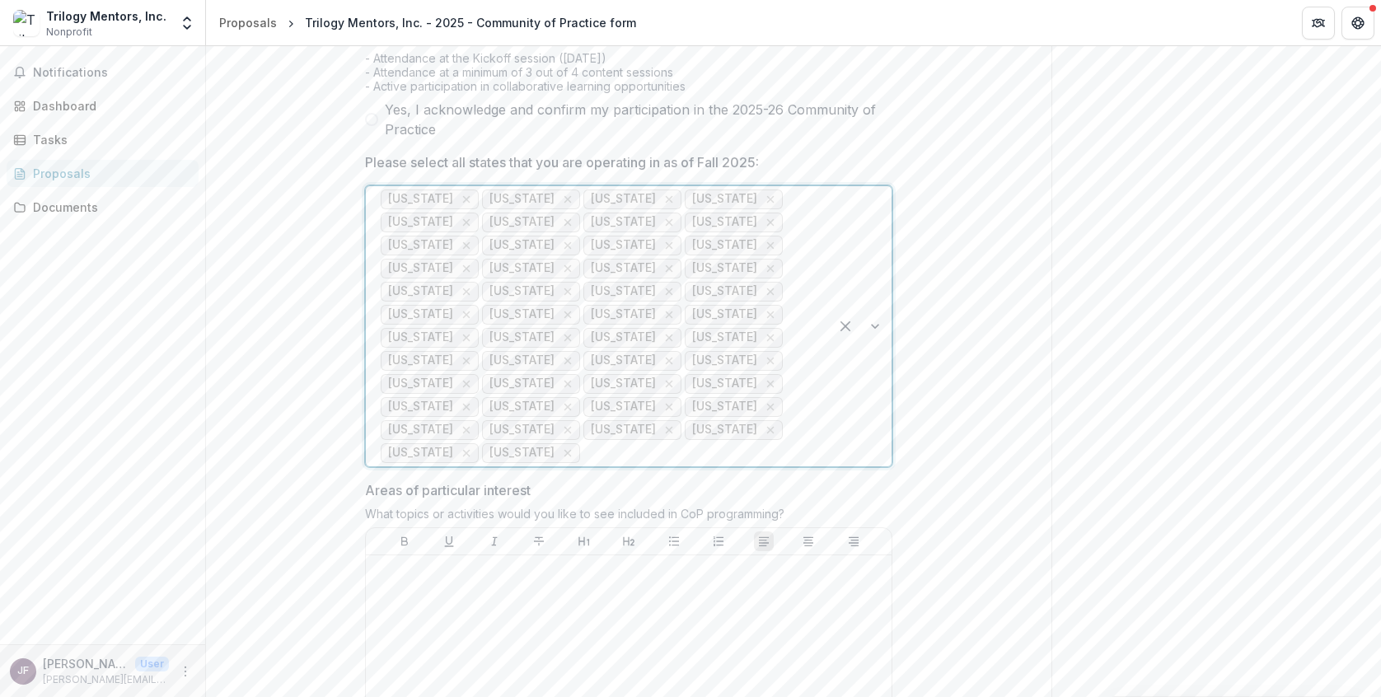
click at [609, 465] on div at bounding box center [698, 453] width 231 height 23
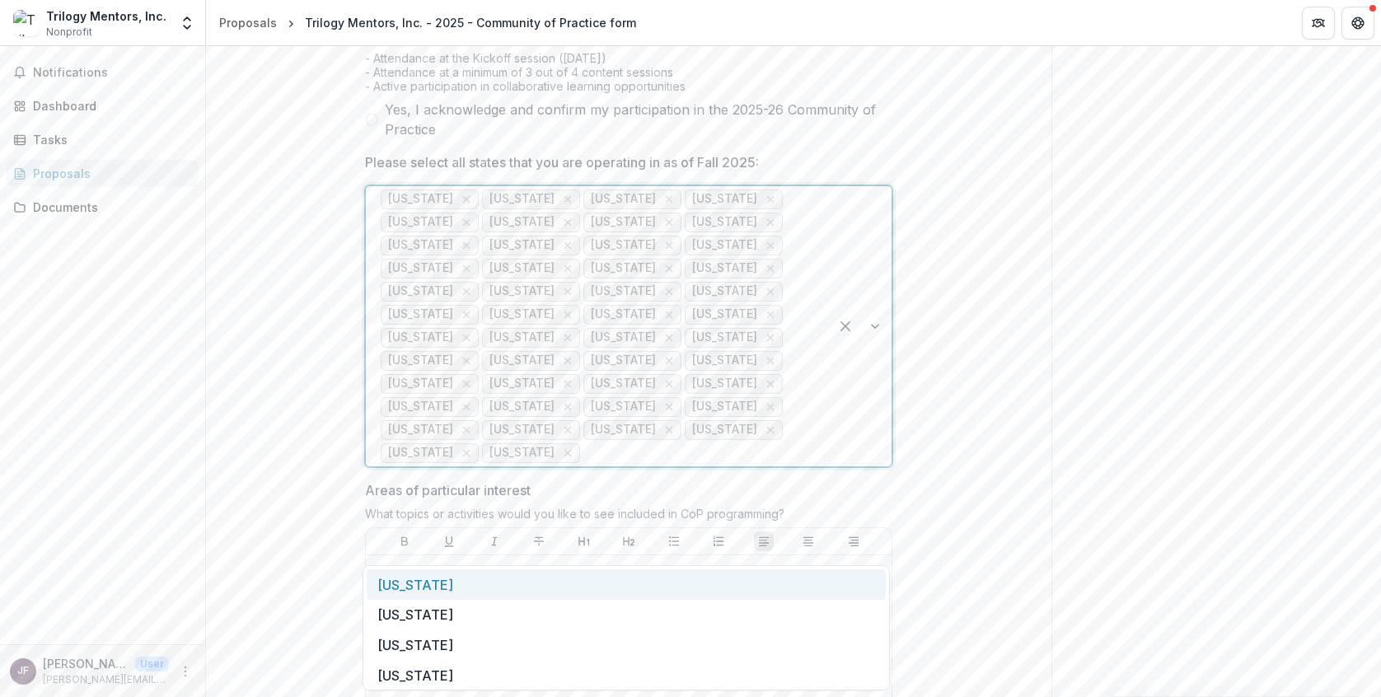
click at [589, 582] on div "Virginia" at bounding box center [626, 584] width 519 height 30
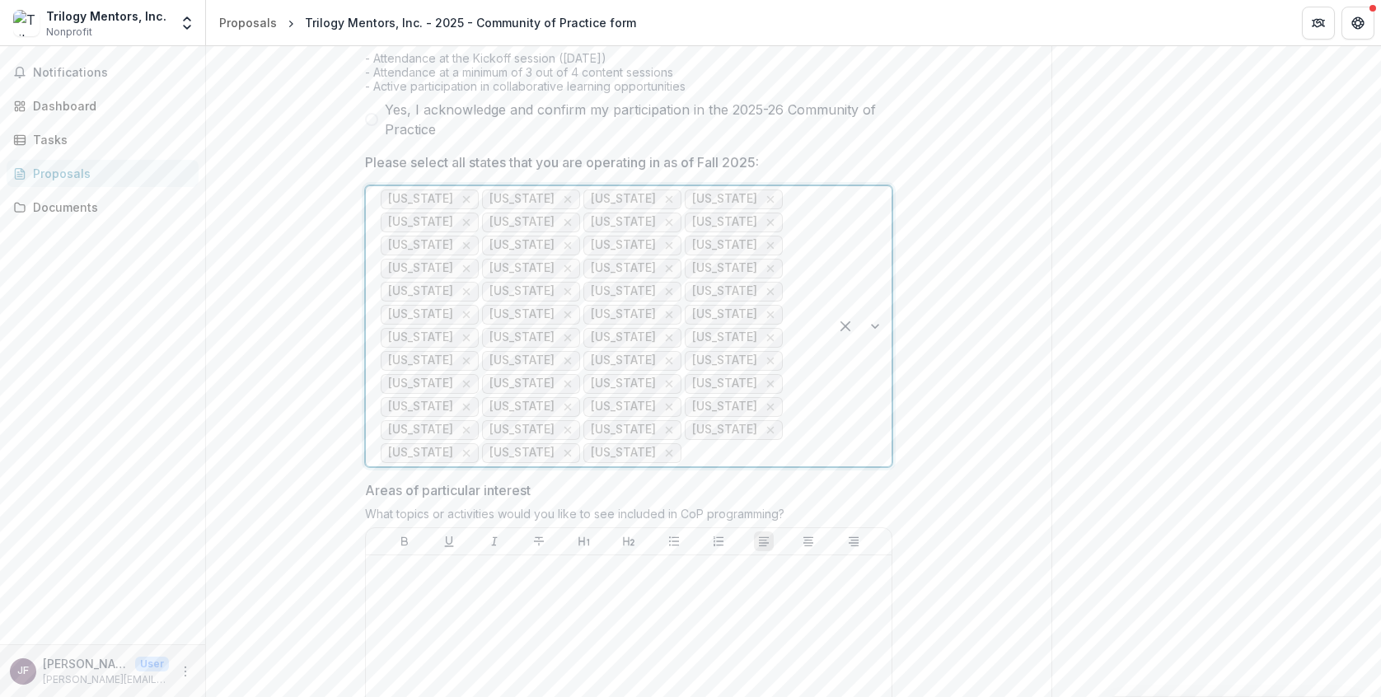
click at [685, 465] on div at bounding box center [749, 453] width 129 height 23
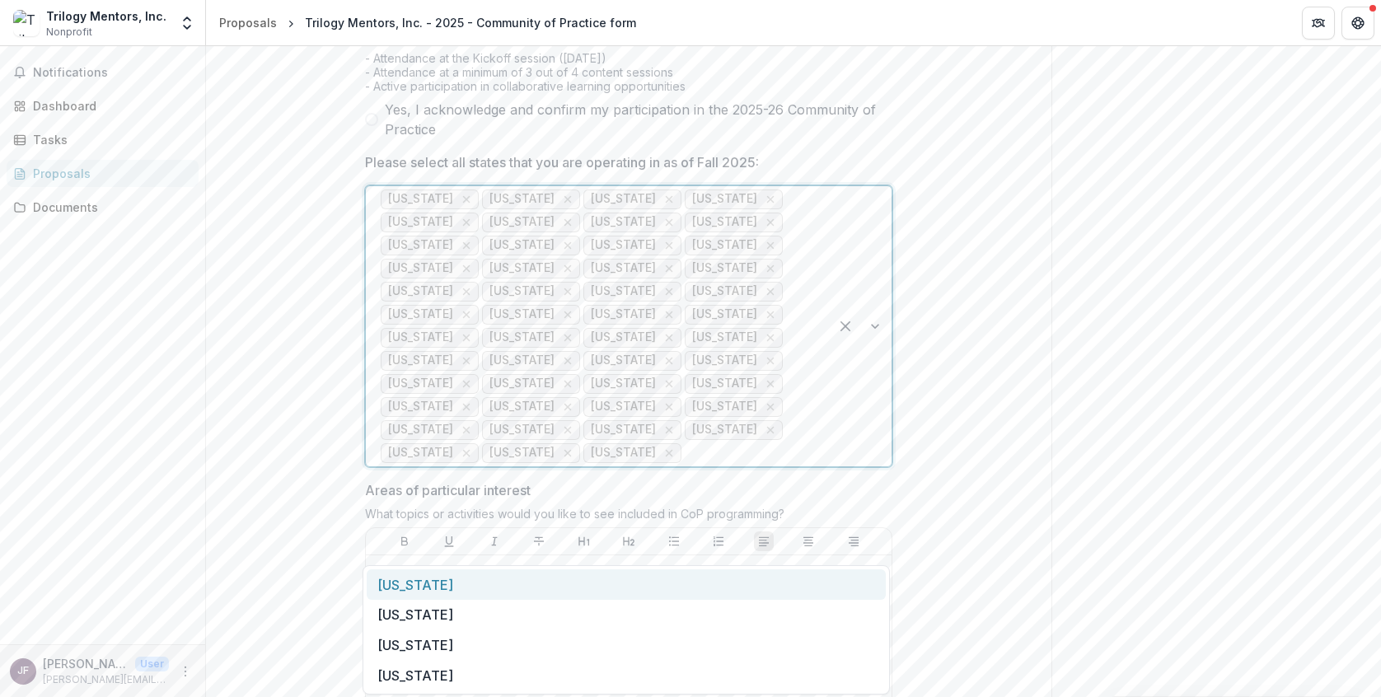
click at [614, 583] on div "Washington" at bounding box center [626, 584] width 519 height 30
click at [786, 465] on div at bounding box center [800, 453] width 28 height 23
click at [669, 581] on div "West Virginia" at bounding box center [626, 584] width 519 height 30
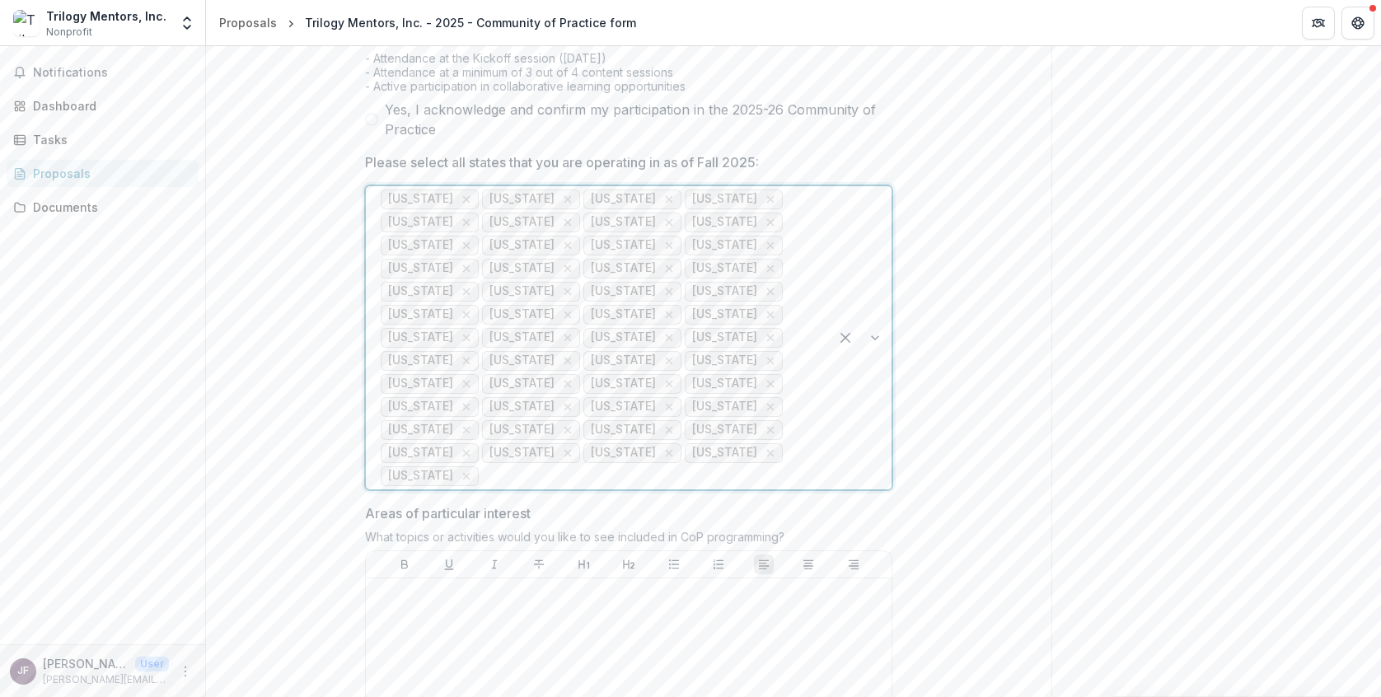
click at [792, 488] on div at bounding box center [648, 476] width 332 height 23
click at [712, 592] on div "Wisconsin Wyoming" at bounding box center [626, 622] width 527 height 69
click at [694, 598] on div "Wisconsin" at bounding box center [626, 607] width 519 height 30
click at [698, 488] on div at bounding box center [698, 476] width 231 height 23
click at [663, 589] on div "Wyoming" at bounding box center [626, 607] width 527 height 39
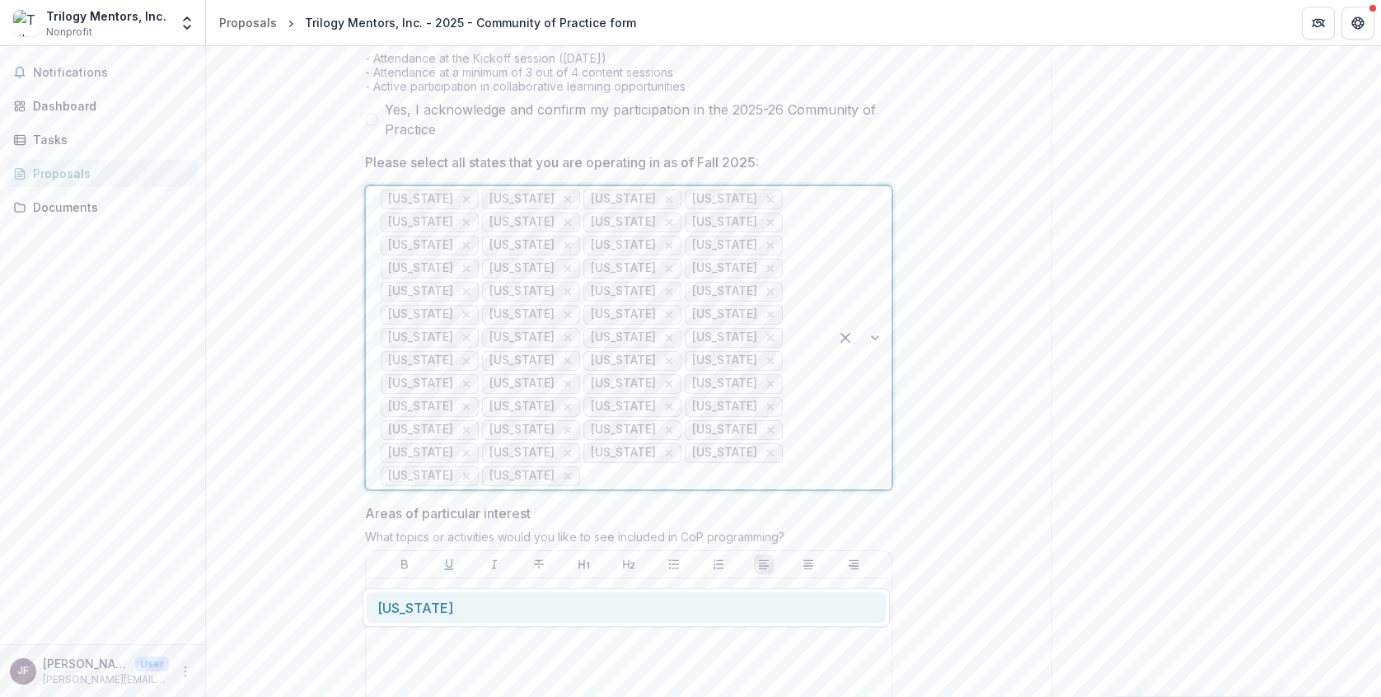
click at [653, 602] on div "Wyoming" at bounding box center [626, 607] width 519 height 30
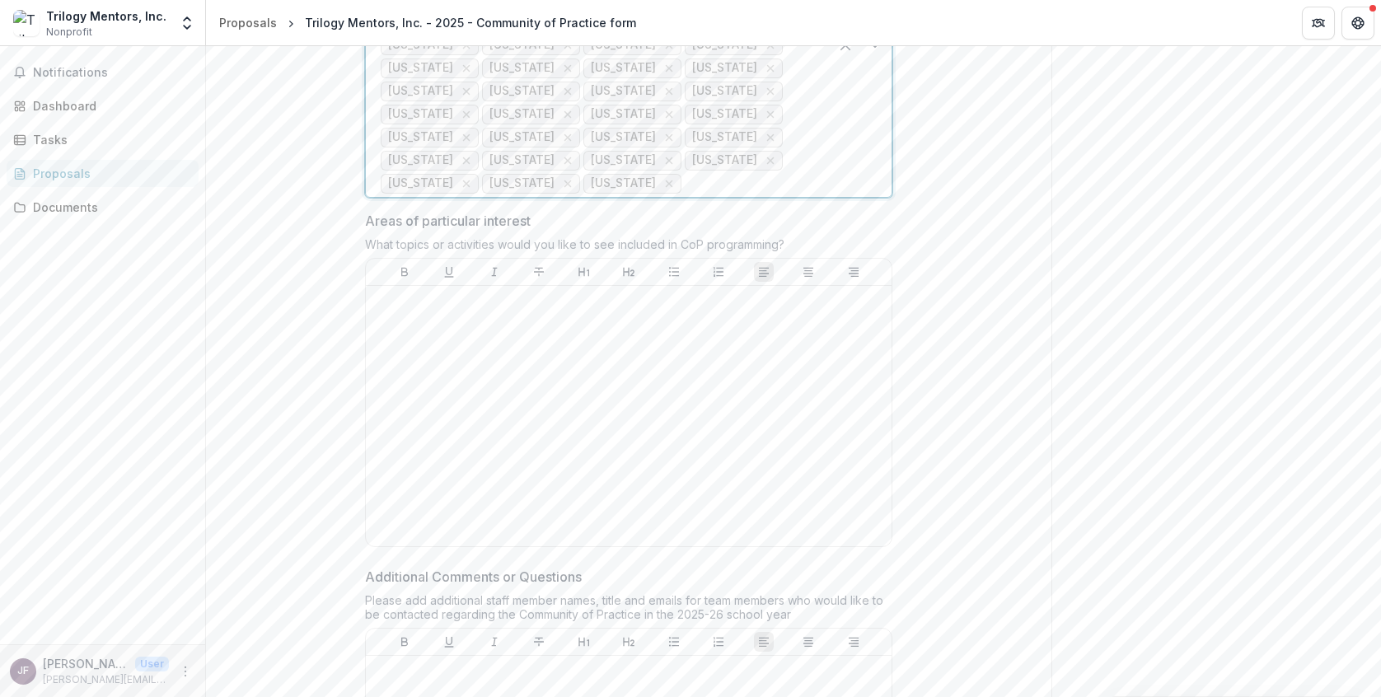
scroll to position [1407, 0]
click at [730, 449] on div at bounding box center [628, 414] width 513 height 247
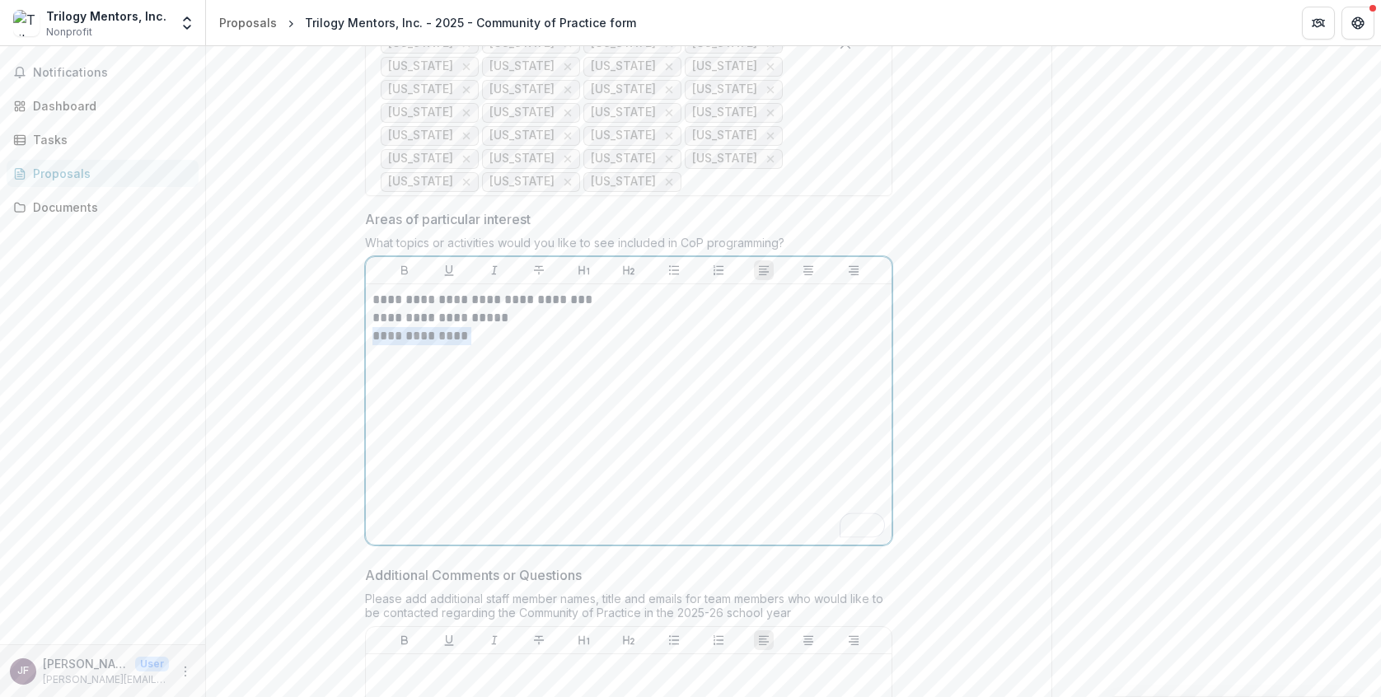
drag, startPoint x: 471, startPoint y: 421, endPoint x: 355, endPoint y: 428, distance: 115.6
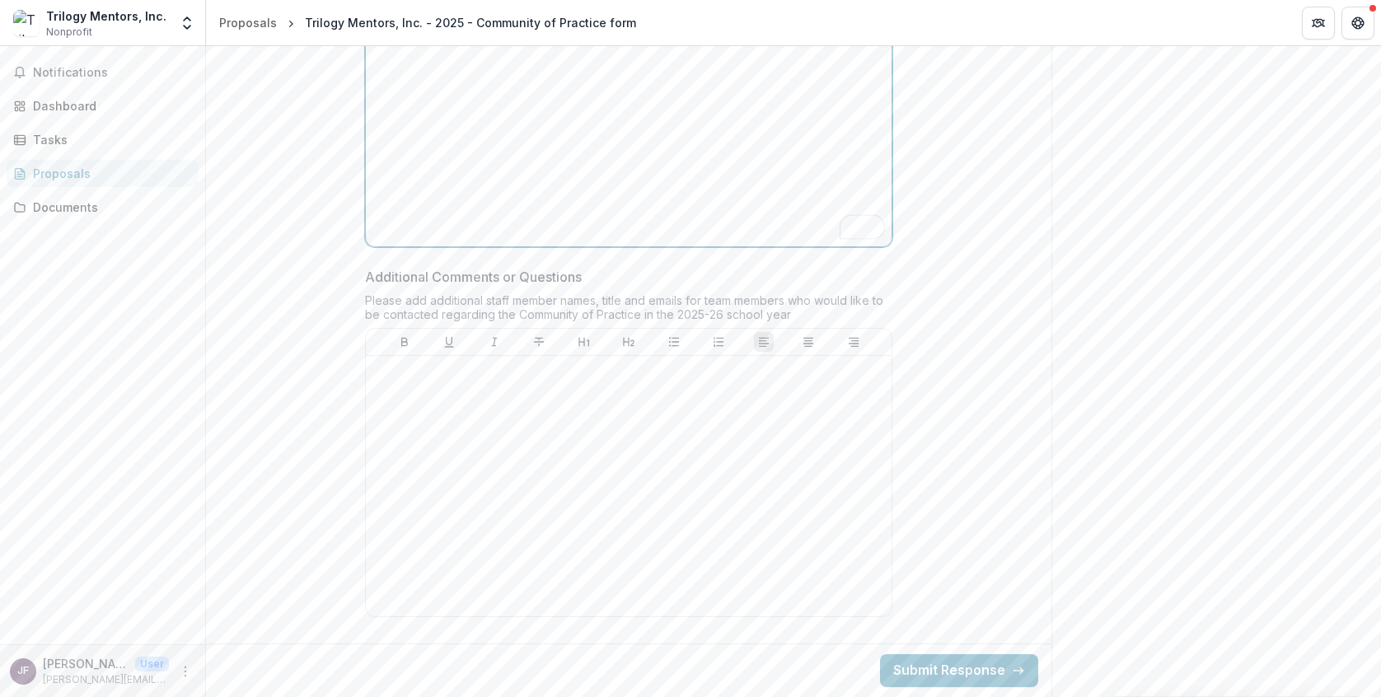
scroll to position [1797, 0]
click at [709, 441] on div at bounding box center [628, 486] width 513 height 247
click at [977, 675] on button "Submit Response" at bounding box center [959, 670] width 158 height 33
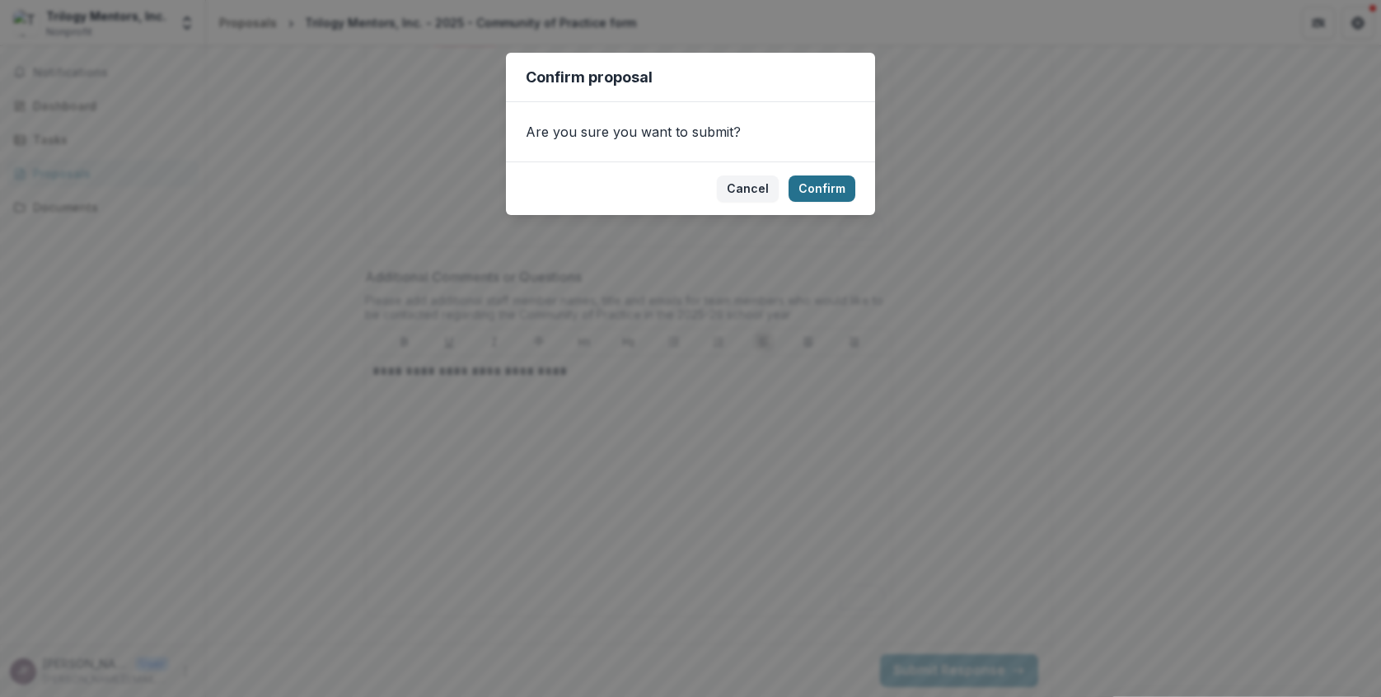
click at [812, 191] on button "Confirm" at bounding box center [822, 189] width 67 height 26
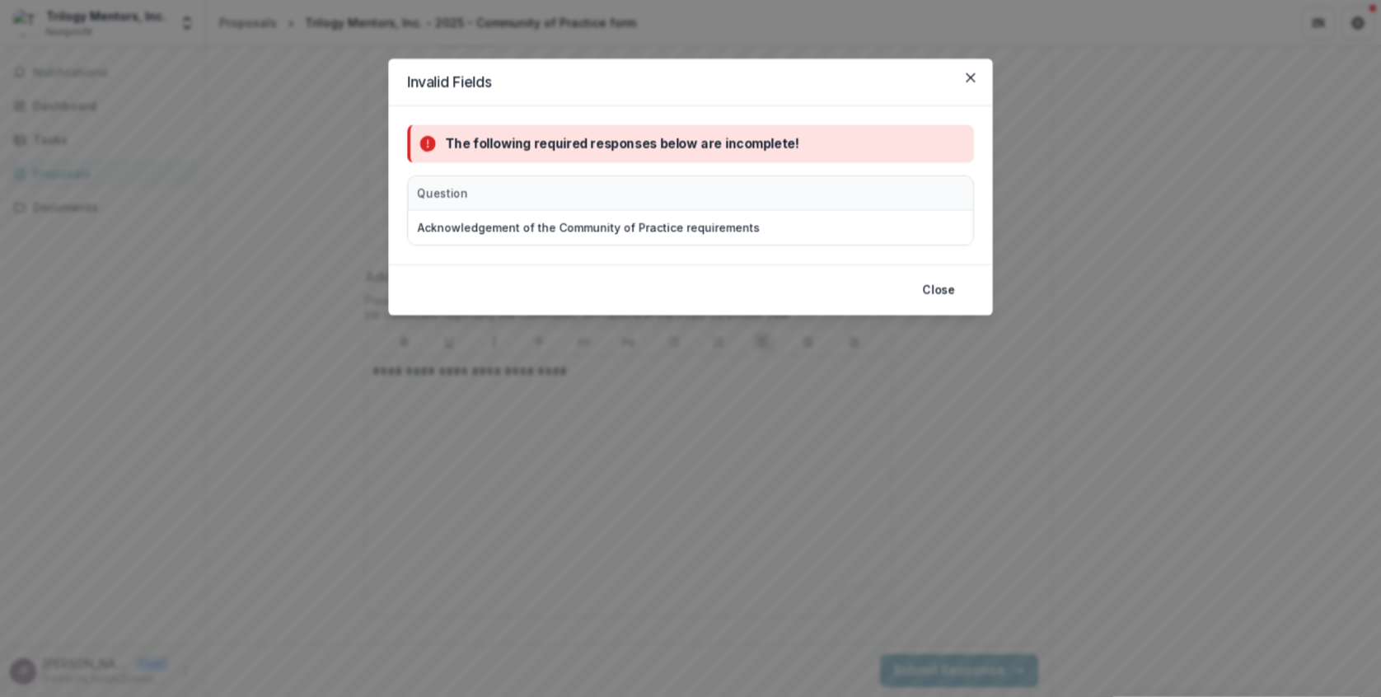
scroll to position [1818, 0]
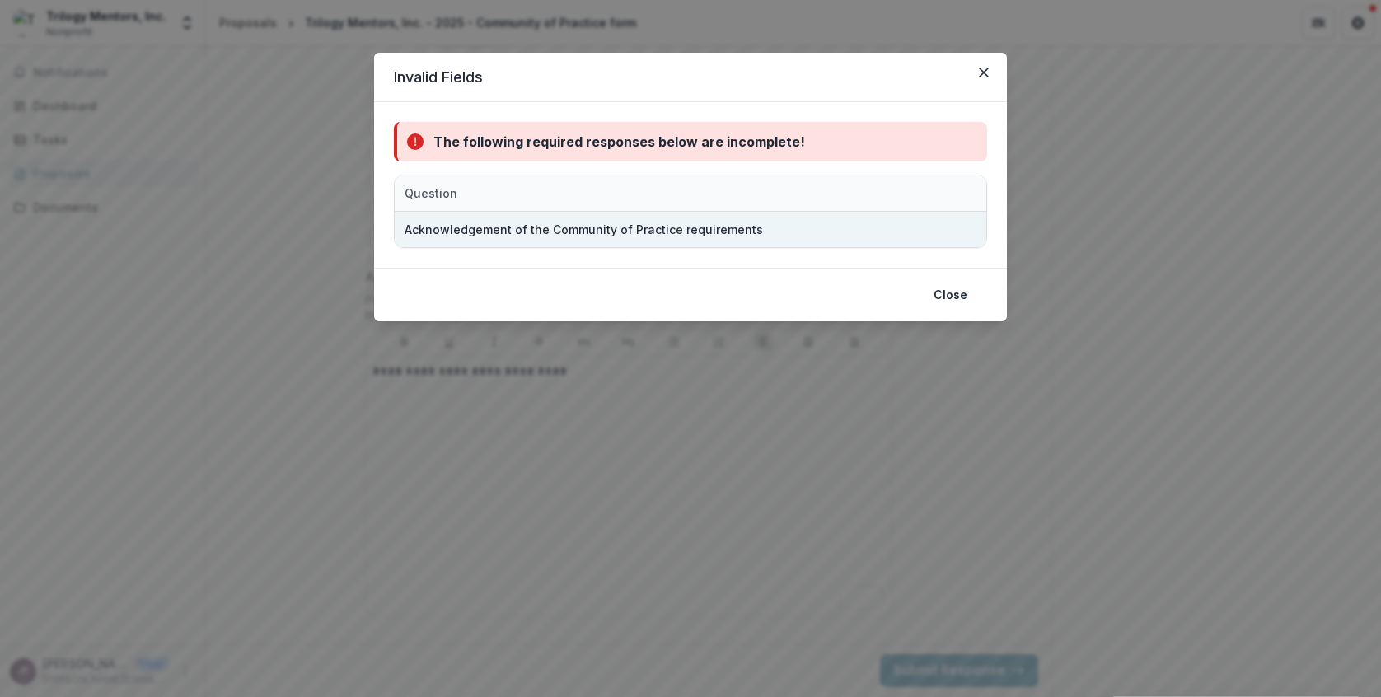
click at [792, 246] on div "Acknowledgement of the Community of Practice requirements" at bounding box center [601, 229] width 392 height 35
click at [725, 235] on div "Acknowledgement of the Community of Practice requirements" at bounding box center [584, 229] width 358 height 17
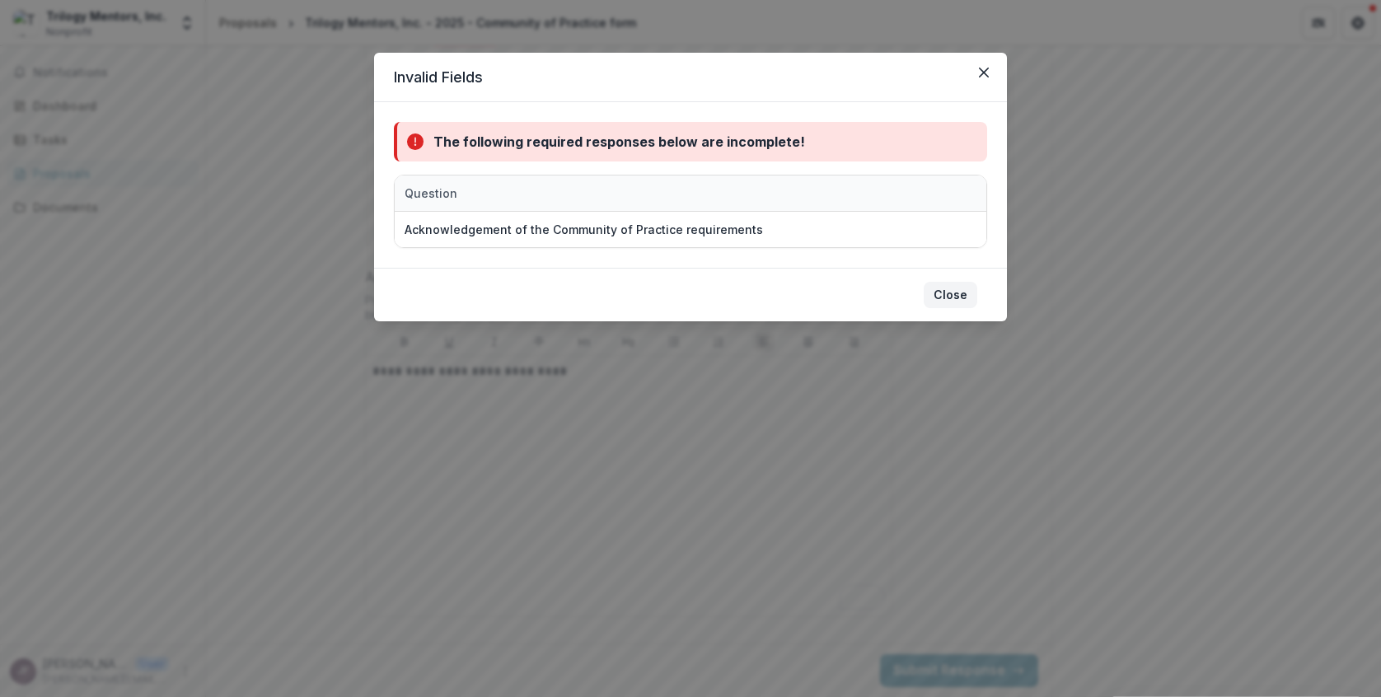
click at [953, 293] on button "Close" at bounding box center [951, 295] width 54 height 26
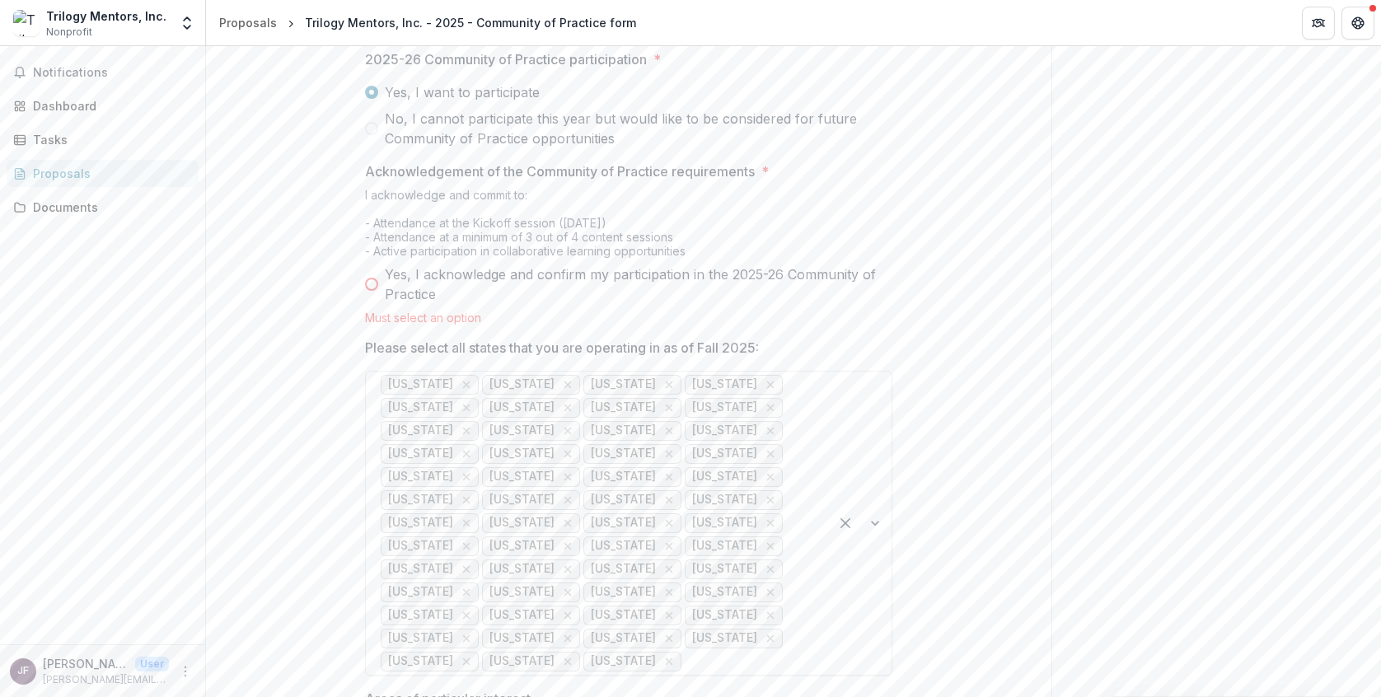
scroll to position [868, 0]
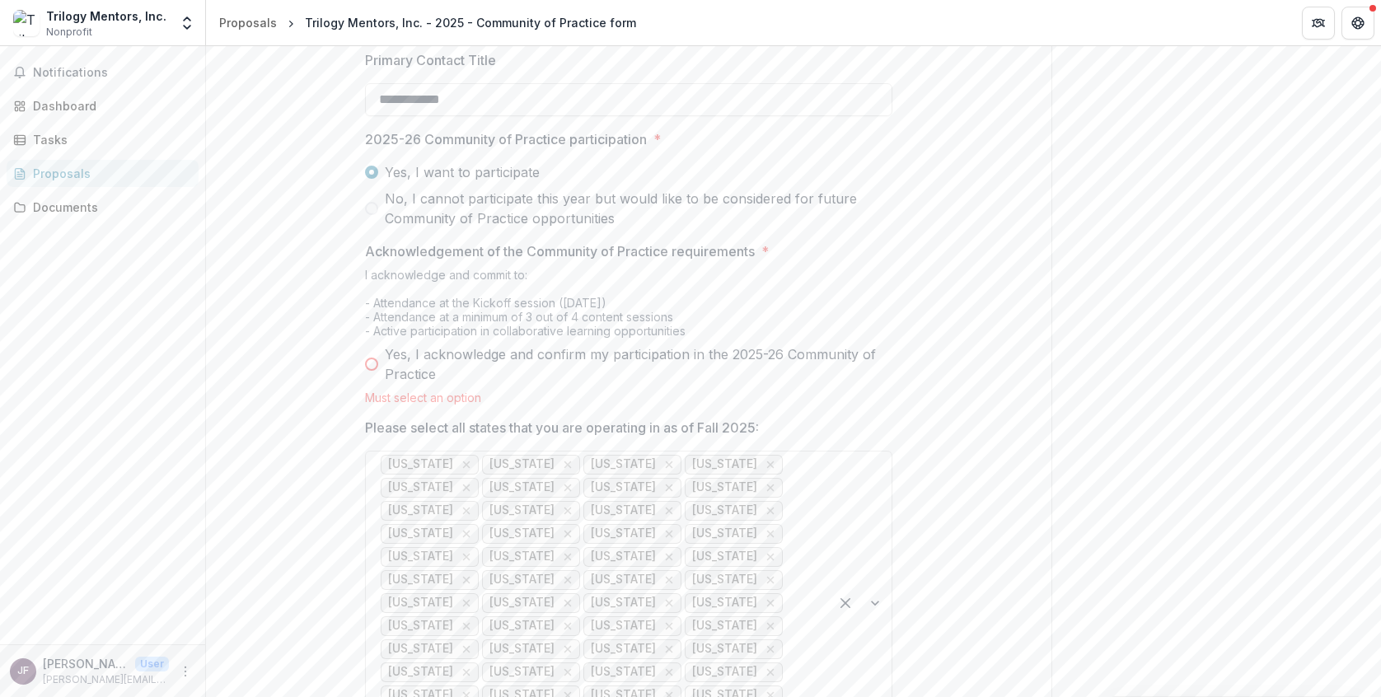
click at [370, 371] on span at bounding box center [371, 364] width 13 height 13
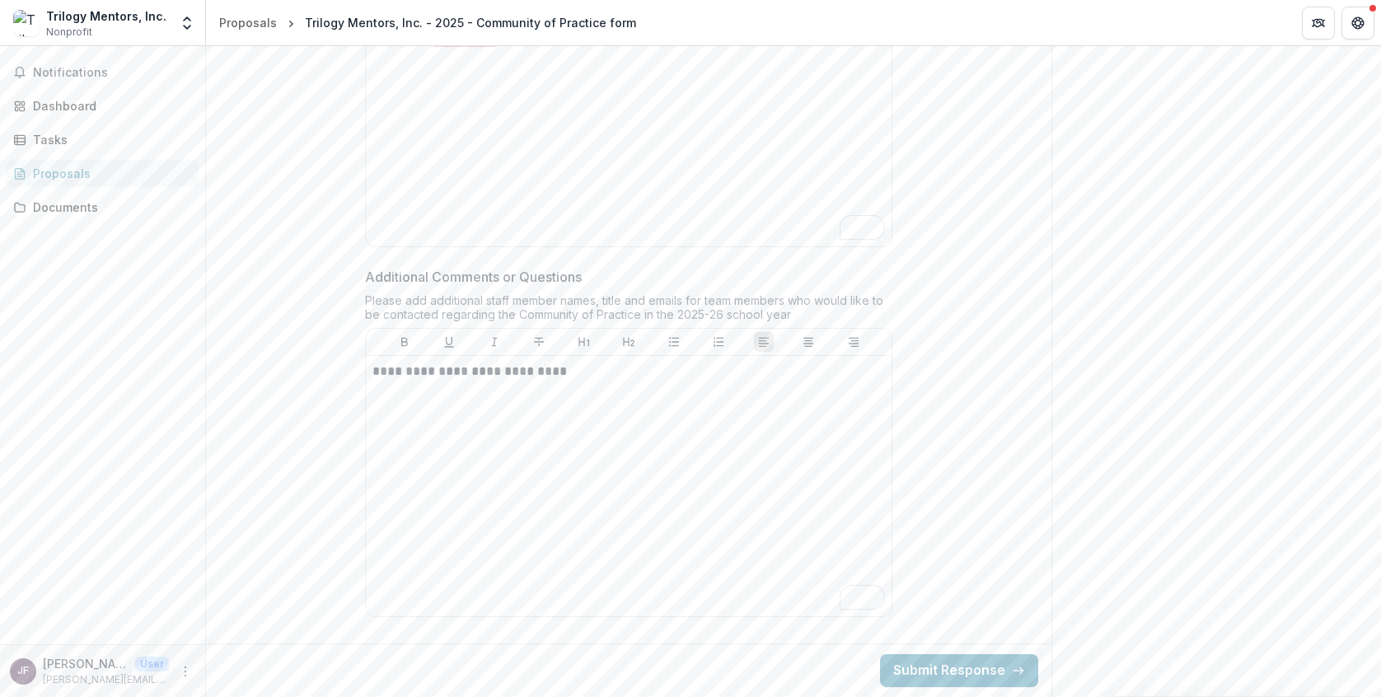
scroll to position [1818, 0]
click at [932, 667] on button "Submit Response" at bounding box center [959, 670] width 158 height 33
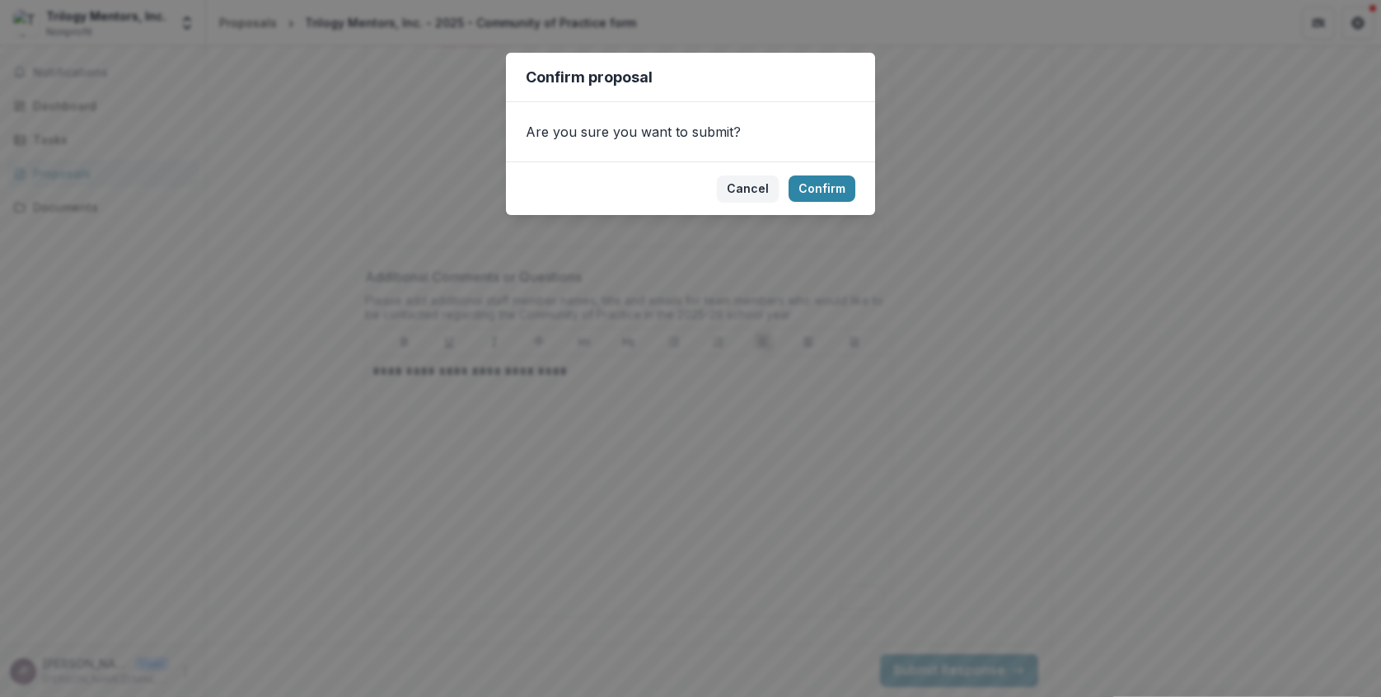
click at [829, 212] on footer "Cancel Confirm" at bounding box center [690, 189] width 369 height 54
click at [817, 192] on button "Confirm" at bounding box center [822, 189] width 67 height 26
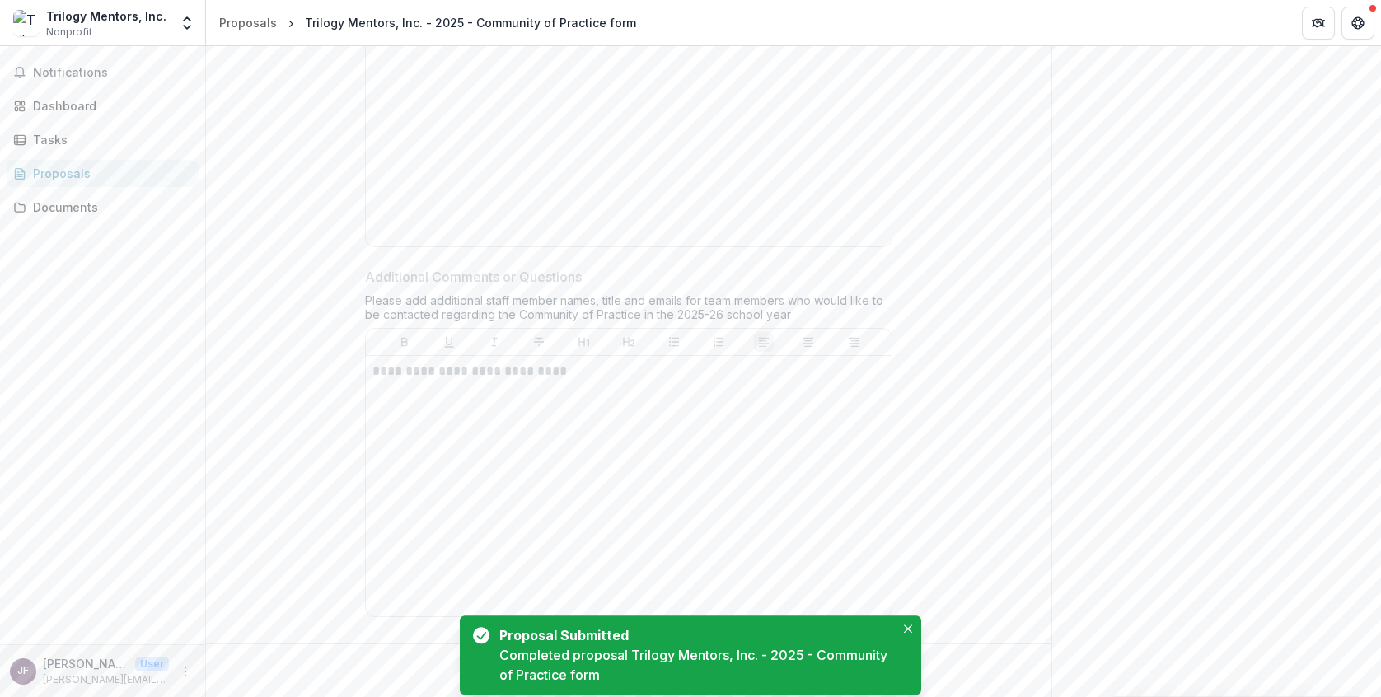
scroll to position [105, 0]
